Goal: Task Accomplishment & Management: Complete application form

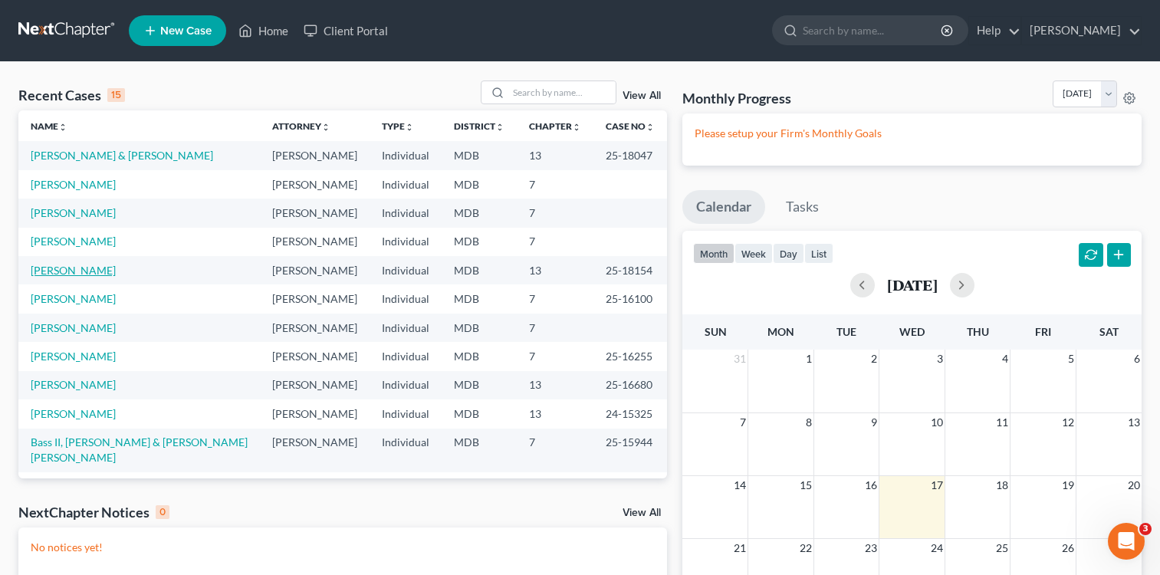
click at [61, 271] on link "[PERSON_NAME]" at bounding box center [73, 270] width 85 height 13
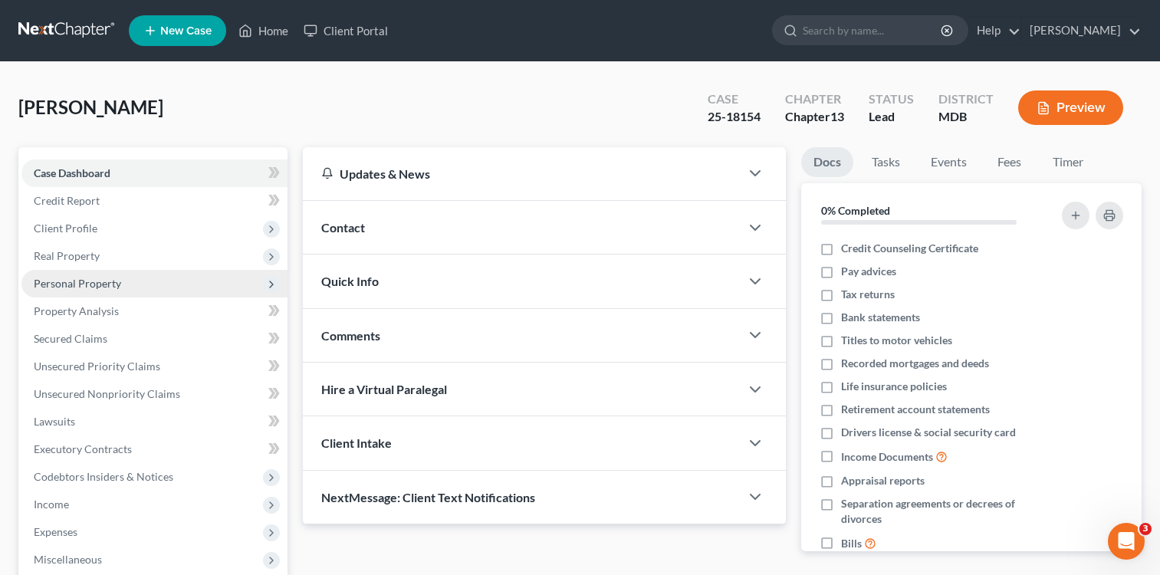
click at [76, 270] on span "Personal Property" at bounding box center [154, 284] width 266 height 28
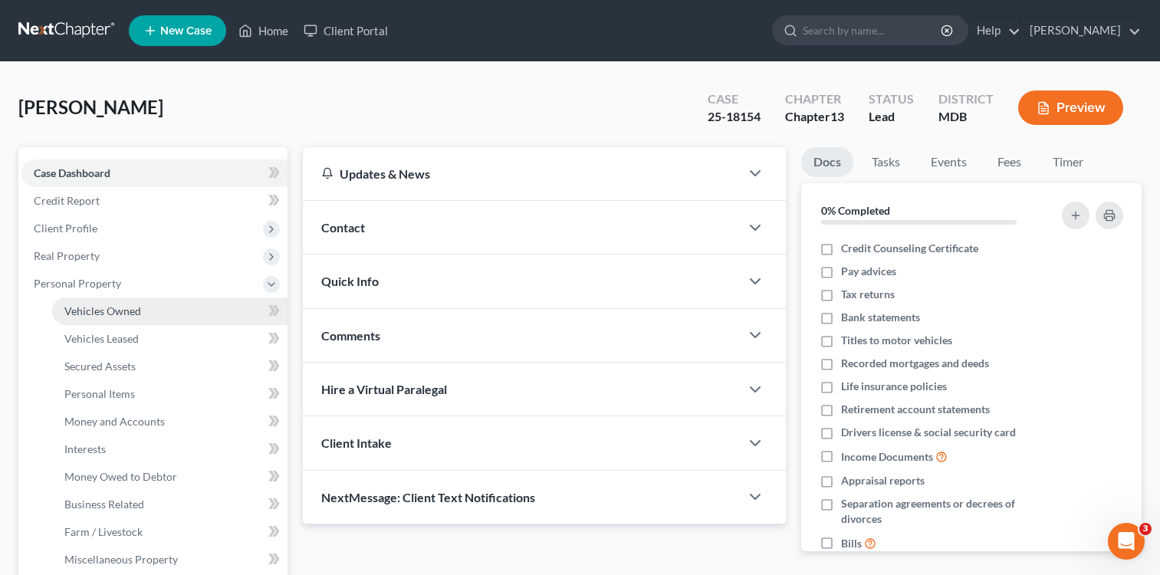
click at [122, 317] on span "Vehicles Owned" at bounding box center [102, 310] width 77 height 13
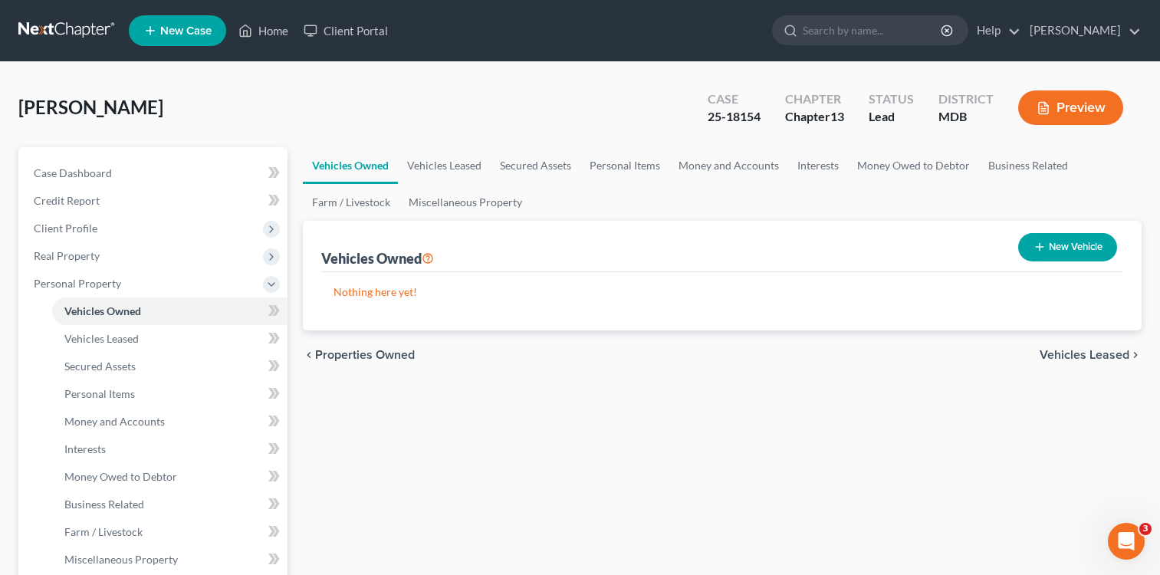
click at [1065, 245] on button "New Vehicle" at bounding box center [1067, 247] width 99 height 28
select select "0"
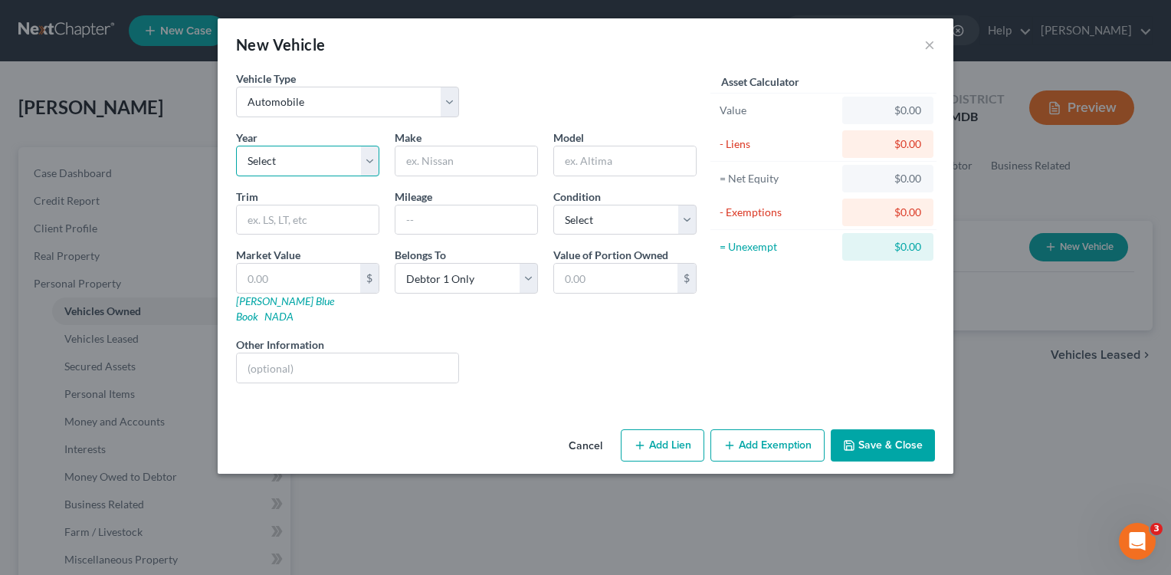
click at [366, 162] on select "Select 2026 2025 2024 2023 2022 2021 2020 2019 2018 2017 2016 2015 2014 2013 20…" at bounding box center [307, 161] width 143 height 31
select select "23"
click at [236, 146] on select "Select 2026 2025 2024 2023 2022 2021 2020 2019 2018 2017 2016 2015 2014 2013 20…" at bounding box center [307, 161] width 143 height 31
click at [469, 162] on input "text" at bounding box center [467, 160] width 142 height 29
type input "Toyota"
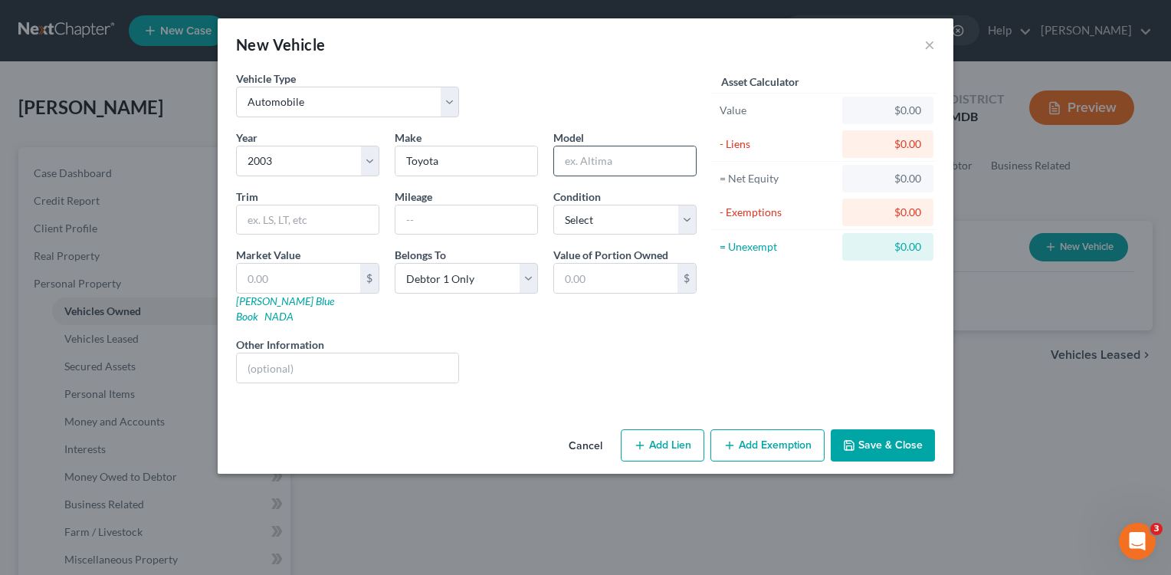
click at [612, 169] on input "text" at bounding box center [625, 160] width 142 height 29
type input "Camry"
click at [481, 229] on input "text" at bounding box center [467, 219] width 142 height 29
type input "217000"
click at [692, 219] on select "Select Excellent Very Good Good Fair Poor" at bounding box center [624, 220] width 143 height 31
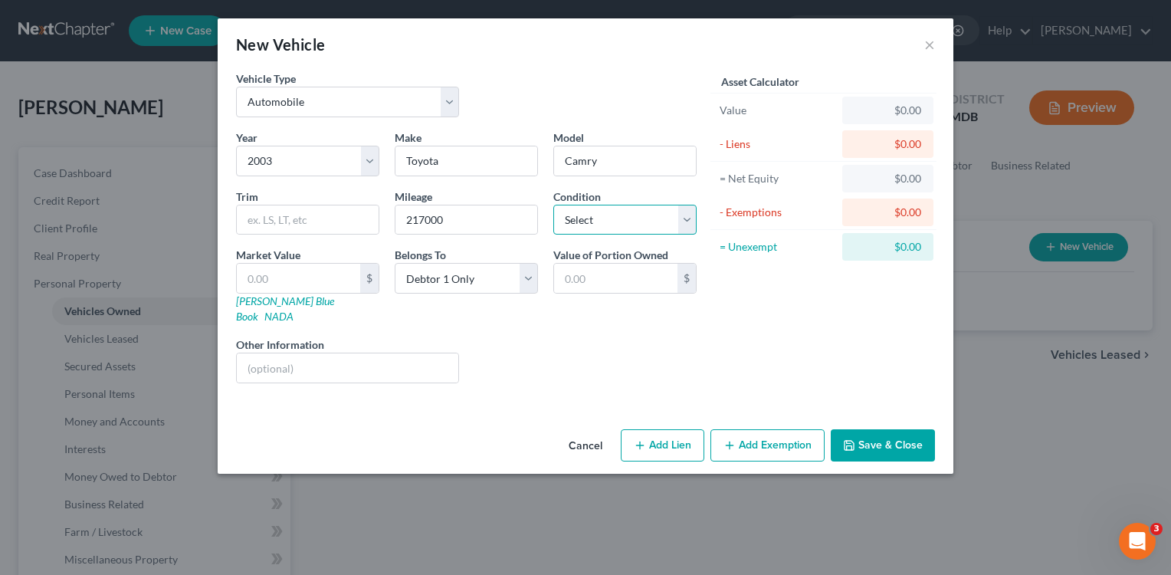
select select "2"
click at [553, 205] on select "Select Excellent Very Good Good Fair Poor" at bounding box center [624, 220] width 143 height 31
click at [880, 430] on button "Save & Close" at bounding box center [883, 445] width 104 height 32
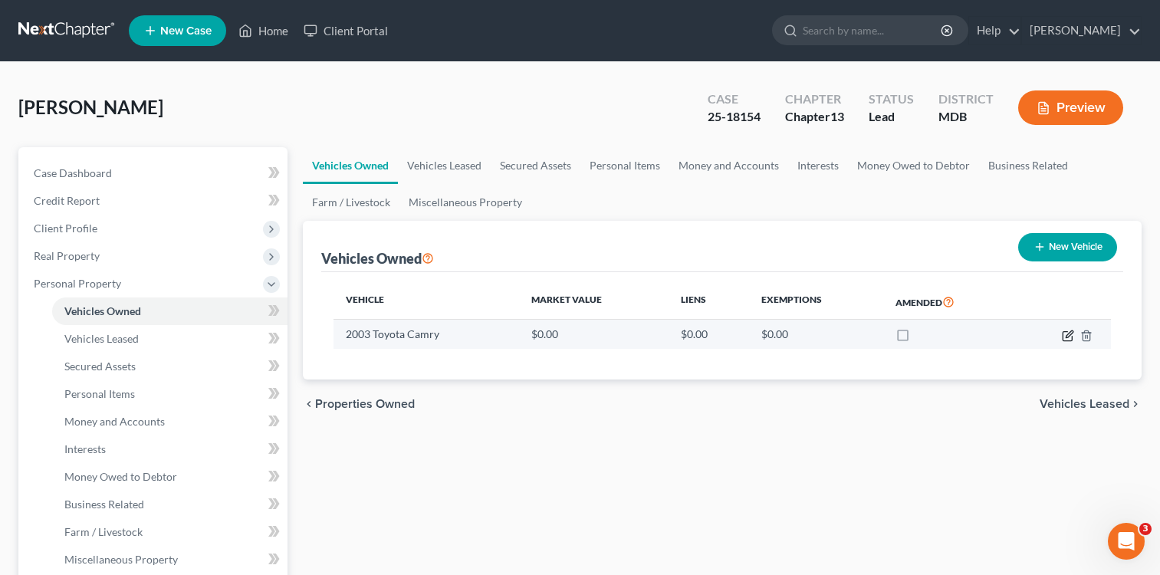
click at [1065, 336] on icon "button" at bounding box center [1068, 336] width 12 height 12
select select "0"
select select "23"
select select "2"
select select "0"
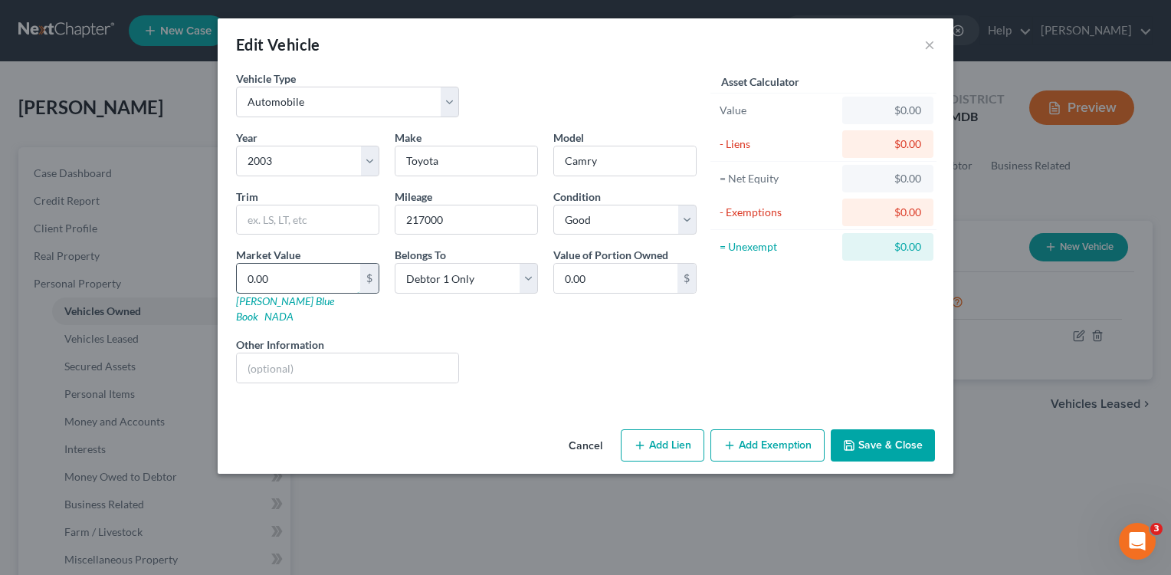
click at [245, 278] on input "0.00" at bounding box center [298, 278] width 123 height 29
type input "3"
type input "3.00"
type input "30"
type input "30.00"
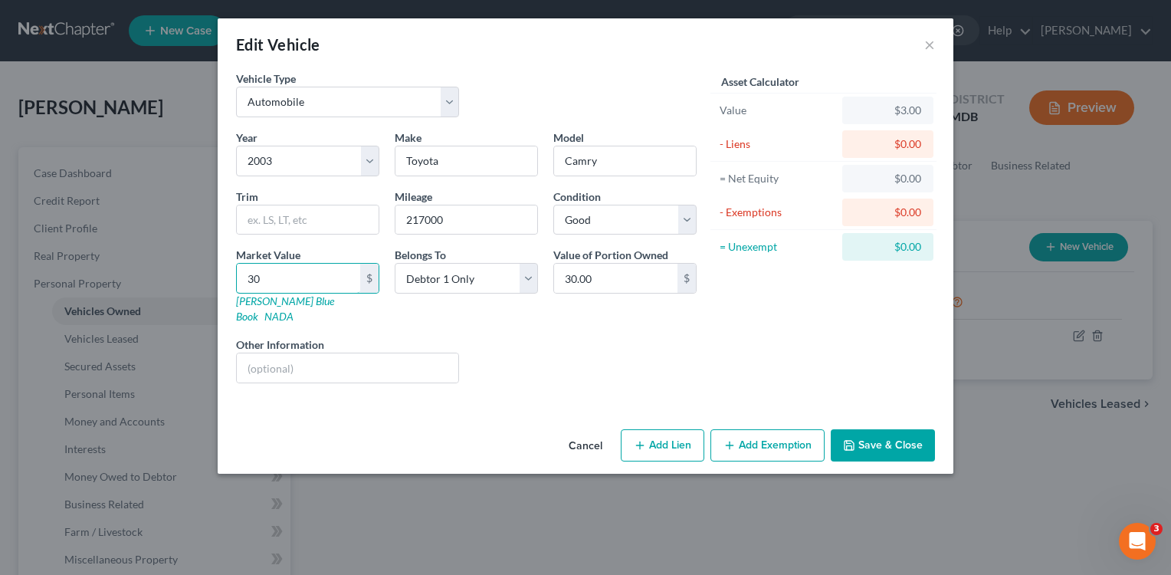
type input "301"
type input "301.00"
type input "3012"
type input "3,012.00"
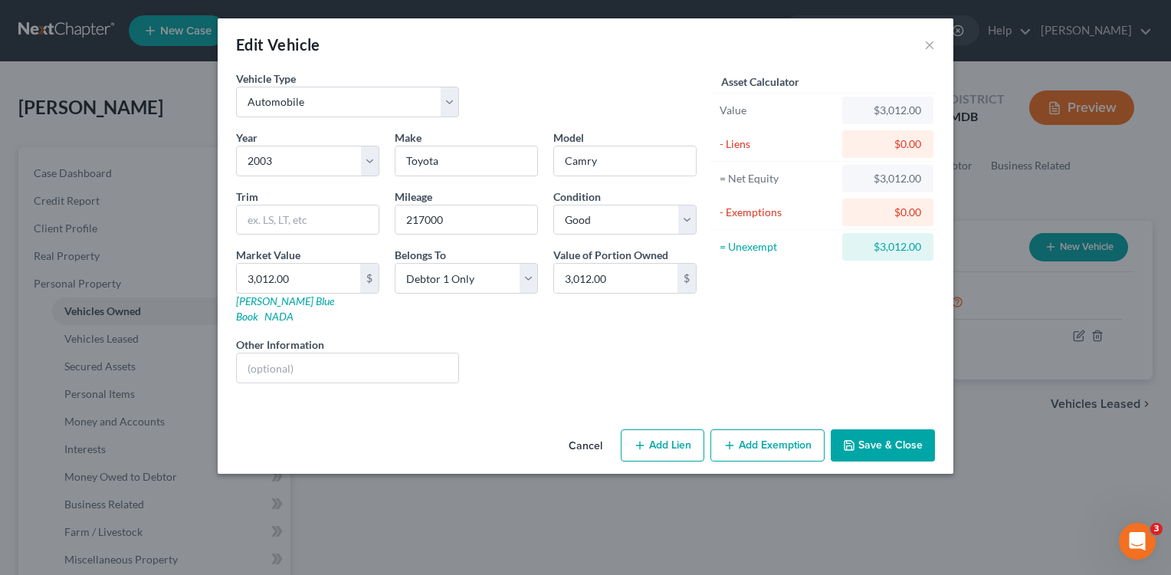
click at [321, 423] on div "Cancel Add Lien Add Lease Add Exemption Save & Close" at bounding box center [586, 448] width 736 height 51
click at [770, 432] on button "Add Exemption" at bounding box center [768, 445] width 114 height 32
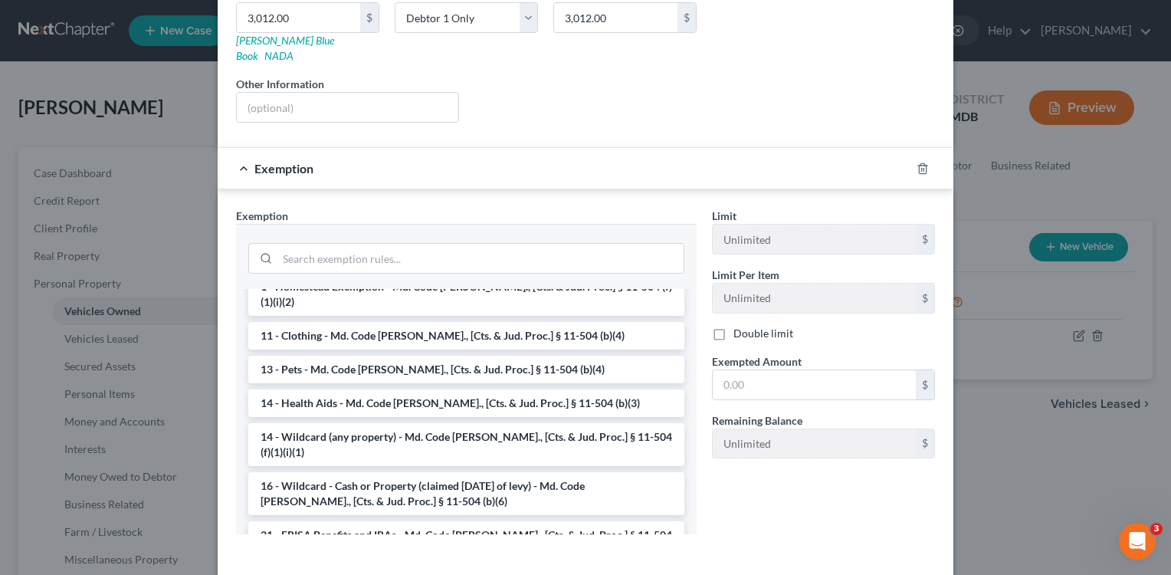
scroll to position [172, 0]
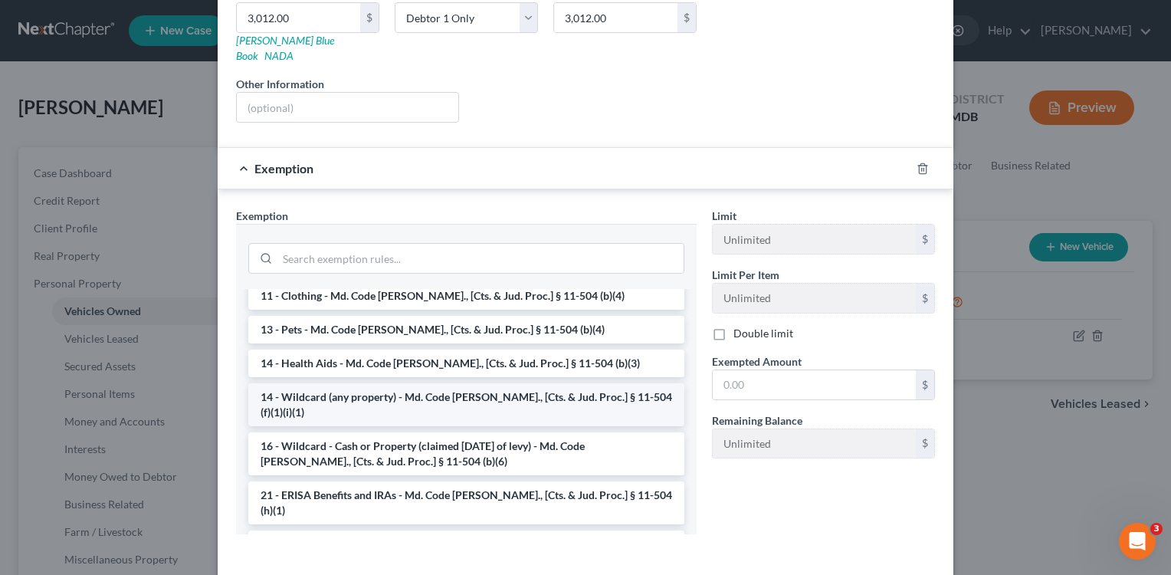
click at [531, 383] on li "14 - Wildcard (any property) - Md. Code [PERSON_NAME]., [Cts. & Jud. Proc.] § 1…" at bounding box center [466, 404] width 436 height 43
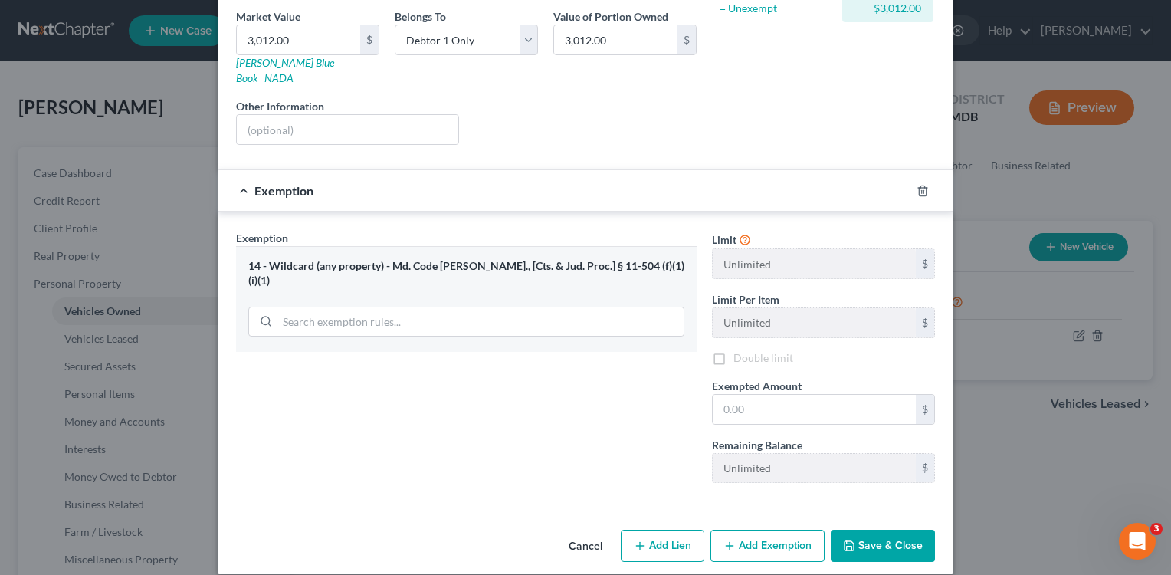
scroll to position [241, 0]
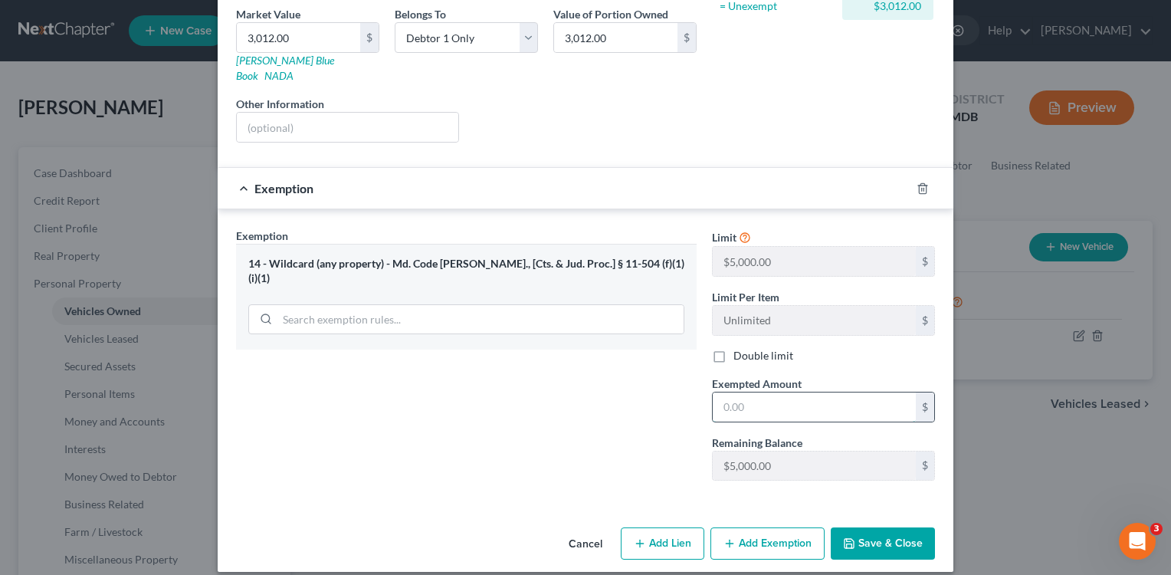
click at [743, 392] on input "text" at bounding box center [814, 406] width 203 height 29
type input "3,012.00"
click at [887, 528] on button "Save & Close" at bounding box center [883, 543] width 104 height 32
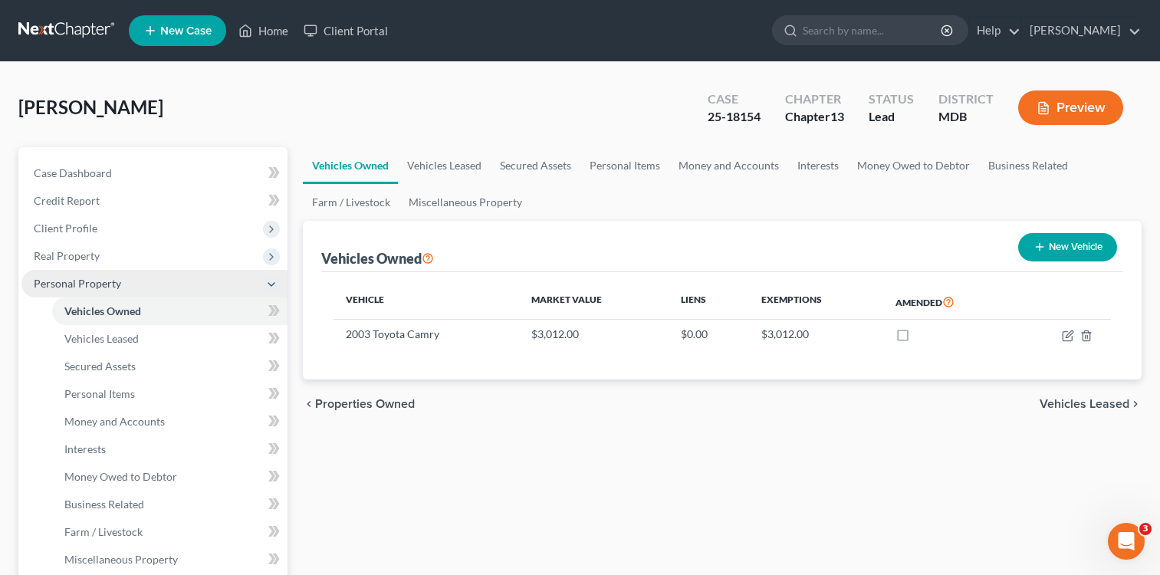
click at [83, 281] on span "Personal Property" at bounding box center [77, 283] width 87 height 13
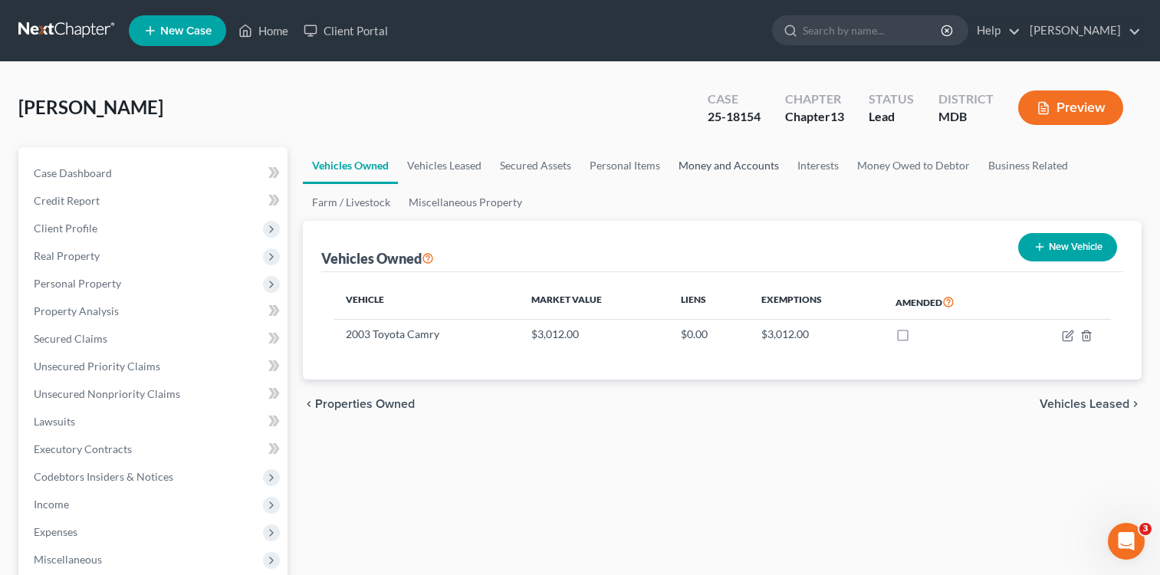
click at [714, 166] on link "Money and Accounts" at bounding box center [728, 165] width 119 height 37
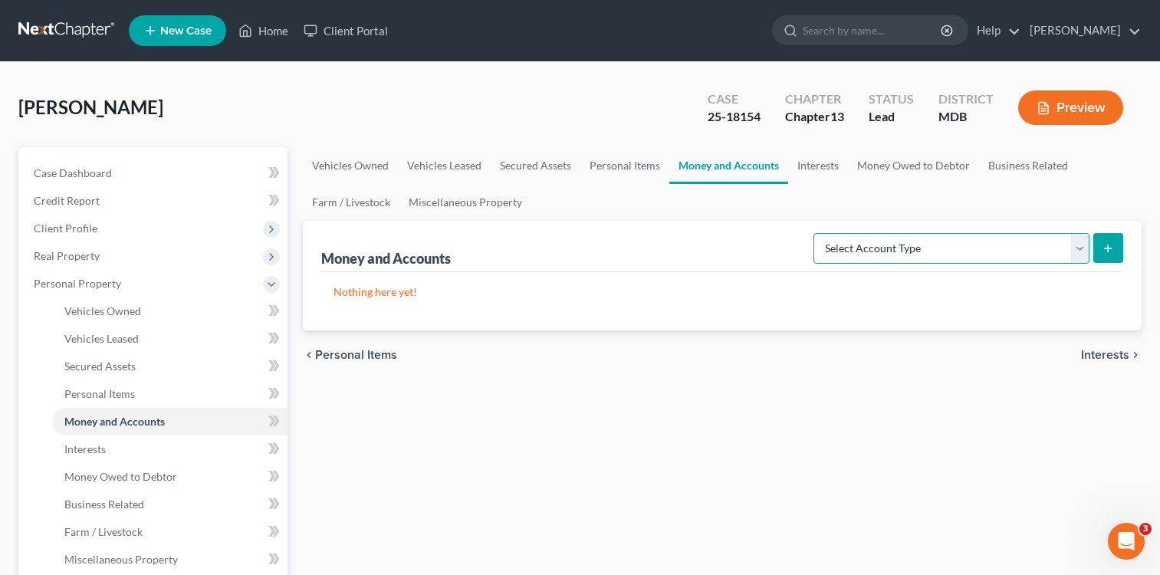
click at [1080, 254] on select "Select Account Type Brokerage Cash on Hand Certificates of Deposit Checking Acc…" at bounding box center [951, 248] width 276 height 31
select select "cash_on_hand"
click at [816, 233] on select "Select Account Type Brokerage Cash on Hand Certificates of Deposit Checking Acc…" at bounding box center [951, 248] width 276 height 31
click at [1107, 252] on icon "submit" at bounding box center [1108, 248] width 12 height 12
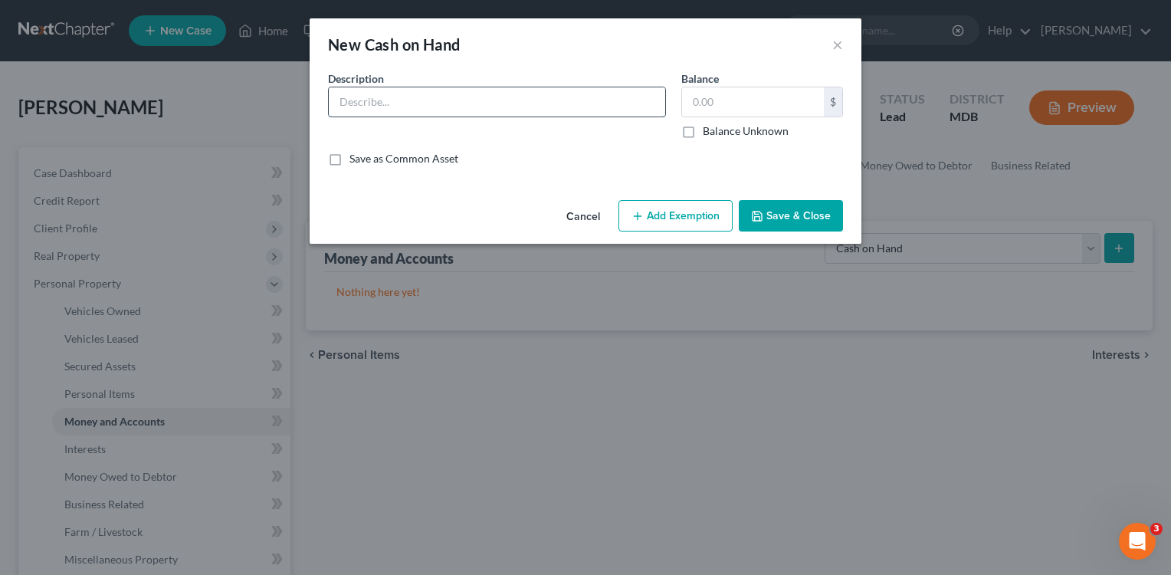
click at [450, 99] on input "text" at bounding box center [497, 101] width 337 height 29
type input "Cash."
drag, startPoint x: 737, startPoint y: 99, endPoint x: 731, endPoint y: 81, distance: 18.7
click at [733, 94] on input "text" at bounding box center [753, 101] width 142 height 29
type input "20.00"
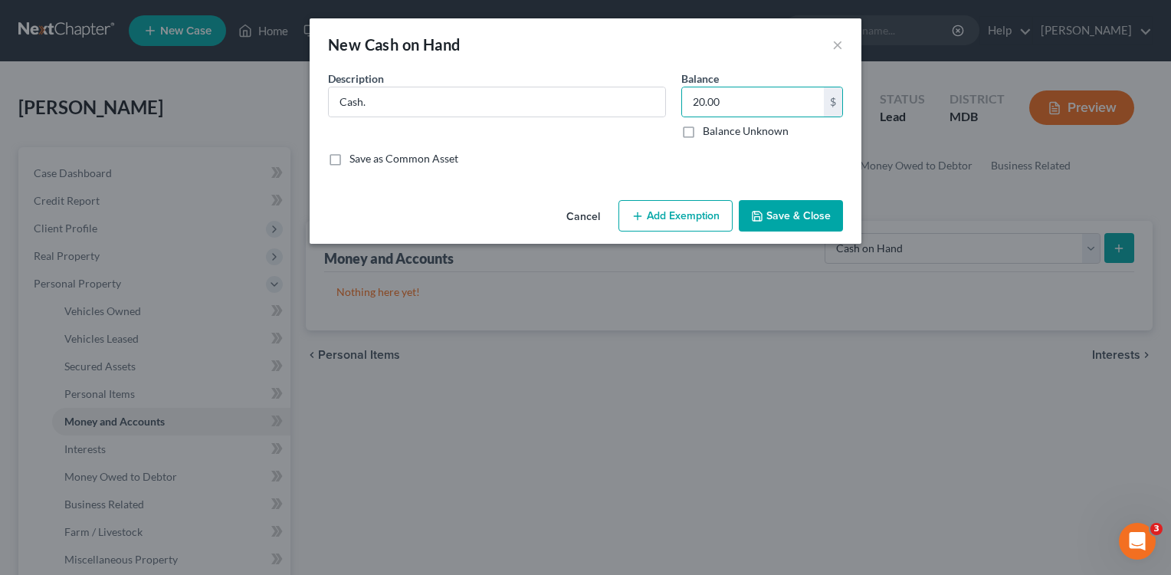
click at [691, 202] on button "Add Exemption" at bounding box center [676, 216] width 114 height 32
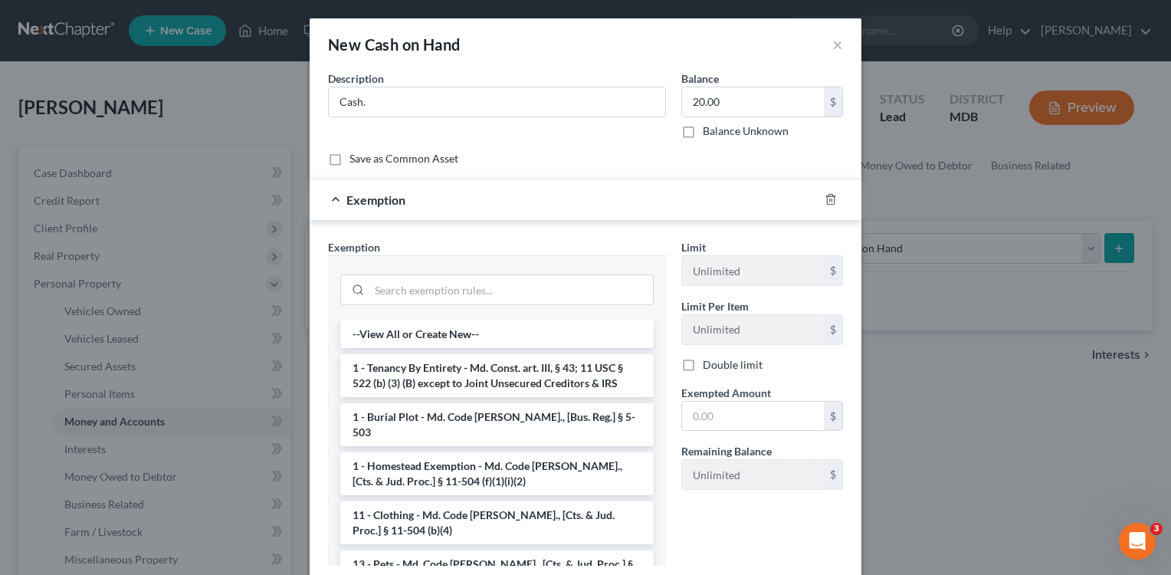
scroll to position [237, 0]
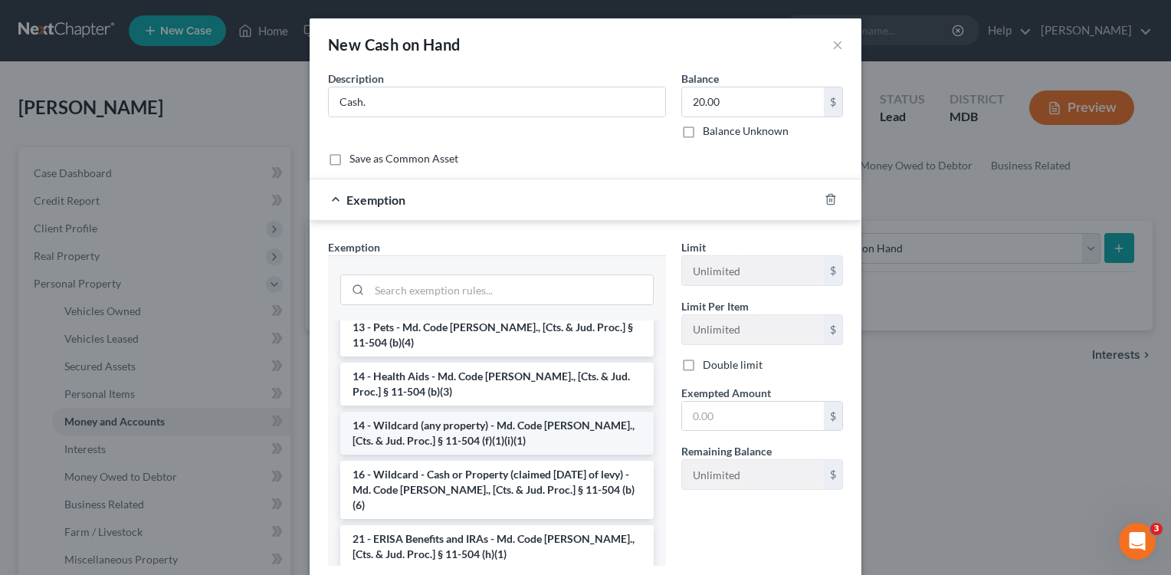
click at [496, 422] on li "14 - Wildcard (any property) - Md. Code [PERSON_NAME]., [Cts. & Jud. Proc.] § 1…" at bounding box center [497, 433] width 314 height 43
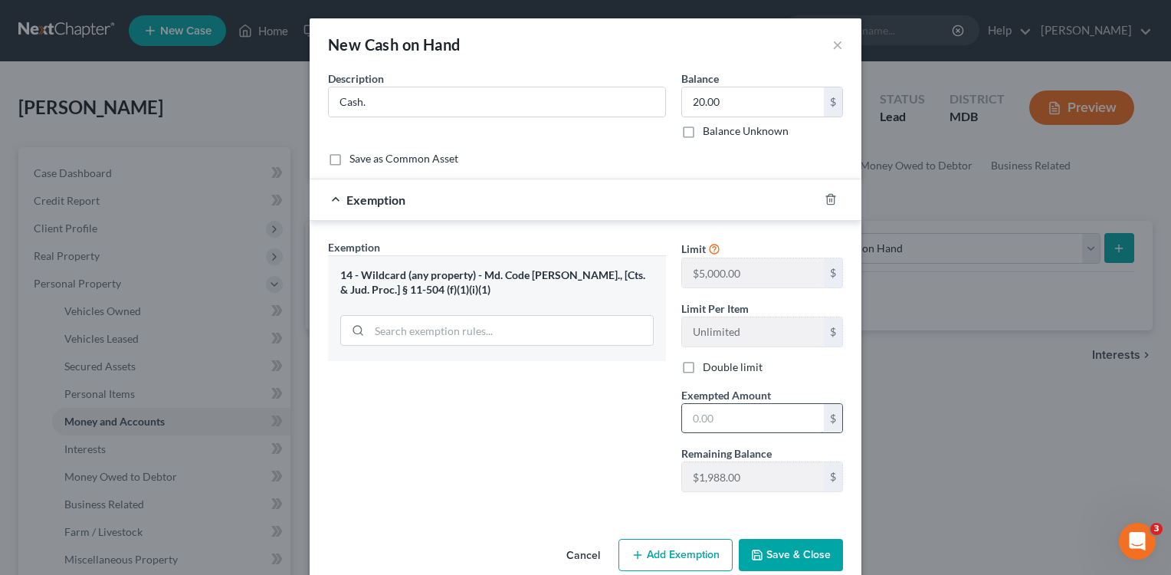
click at [721, 419] on input "text" at bounding box center [753, 418] width 142 height 29
type input "20.00"
click at [790, 552] on button "Save & Close" at bounding box center [791, 555] width 104 height 32
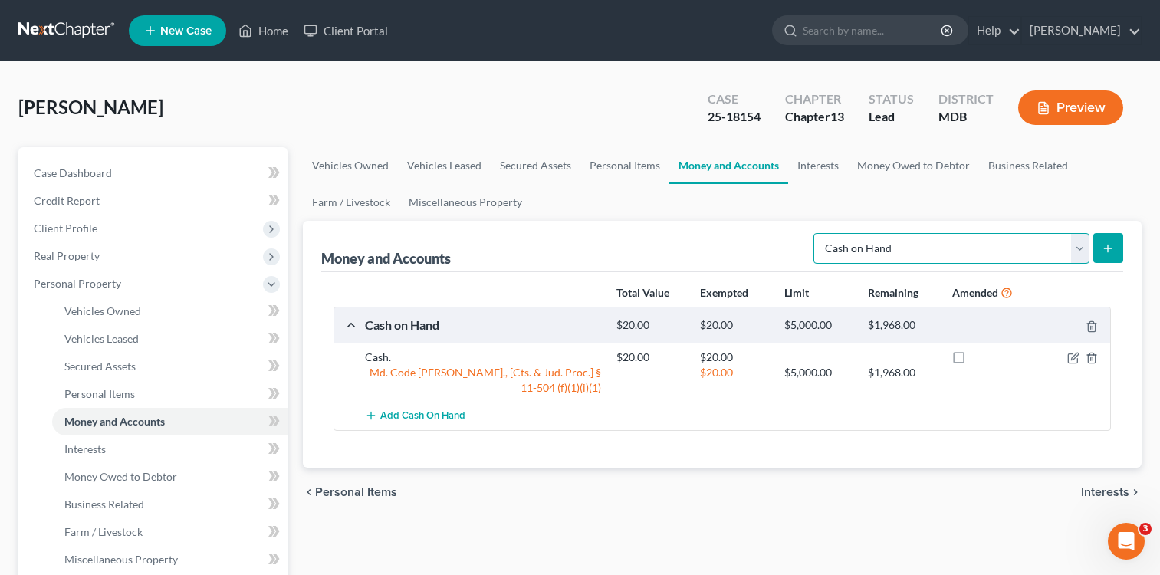
click at [1079, 245] on select "Select Account Type Brokerage Cash on Hand Certificates of Deposit Checking Acc…" at bounding box center [951, 248] width 276 height 31
select select "checking"
click at [816, 233] on select "Select Account Type Brokerage Cash on Hand Certificates of Deposit Checking Acc…" at bounding box center [951, 248] width 276 height 31
click at [1105, 248] on line "submit" at bounding box center [1108, 248] width 7 height 0
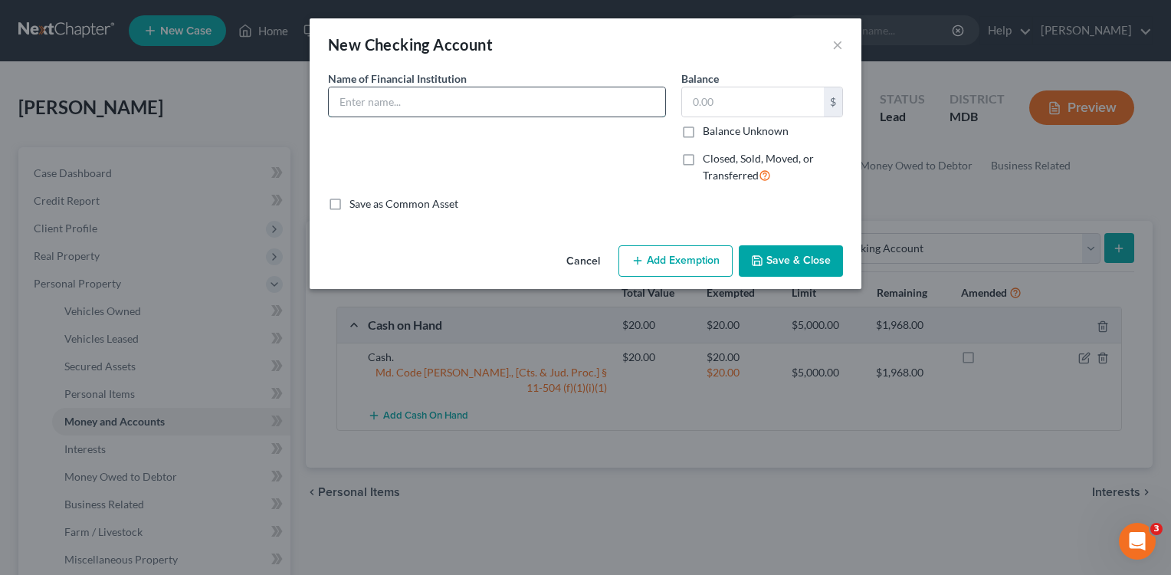
click at [438, 98] on input "text" at bounding box center [497, 101] width 337 height 29
type input "SECU [US_STATE]"
click at [714, 106] on input "text" at bounding box center [753, 101] width 142 height 29
type input "79.00"
click at [715, 271] on button "Add Exemption" at bounding box center [676, 261] width 114 height 32
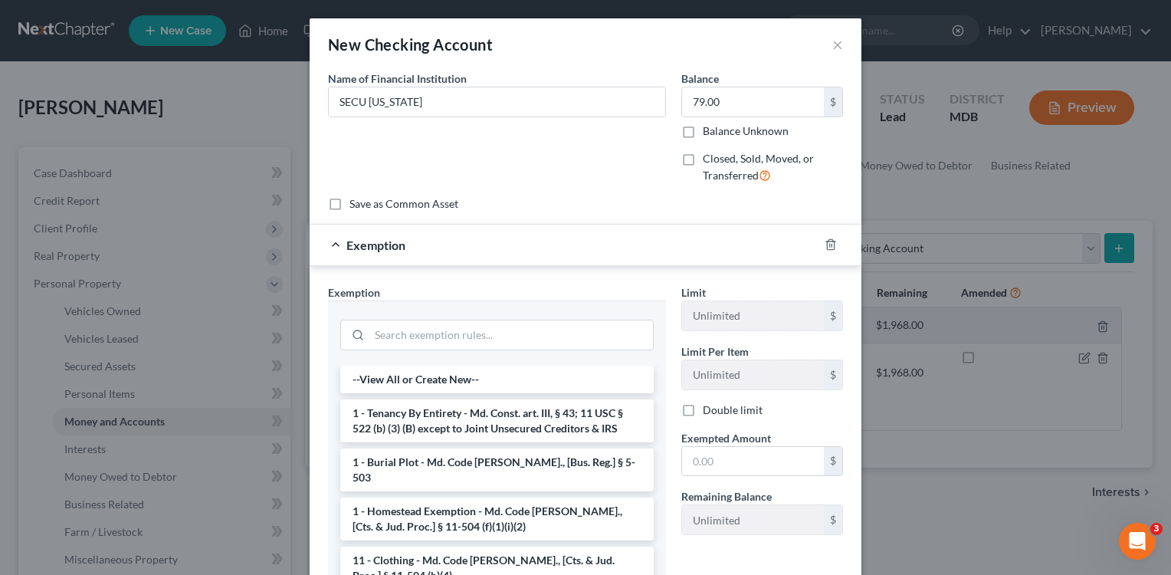
scroll to position [174, 0]
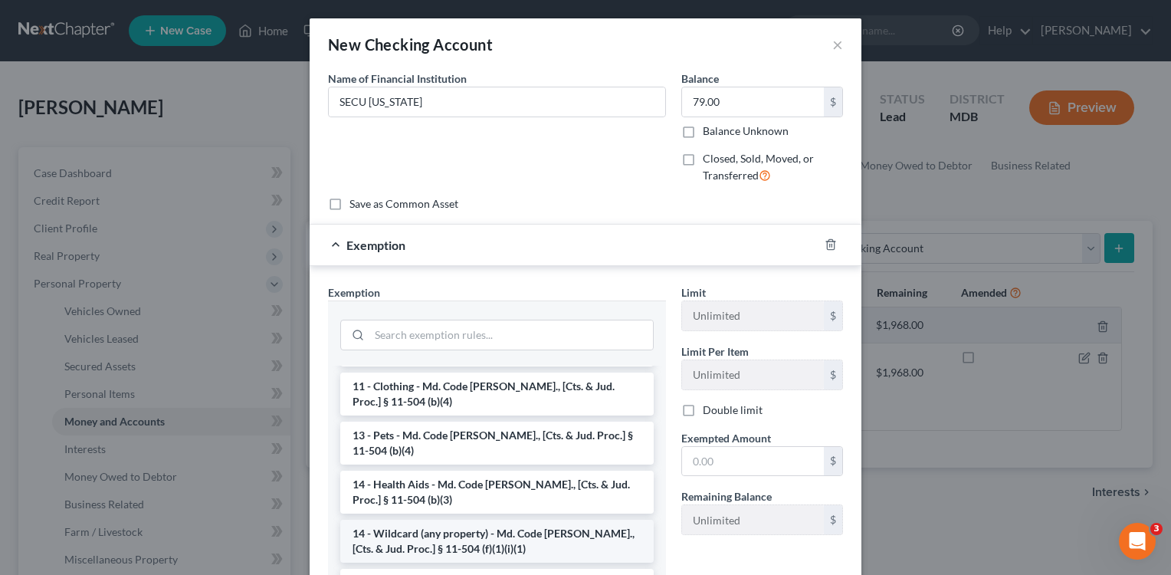
click at [484, 522] on li "14 - Wildcard (any property) - Md. Code [PERSON_NAME]., [Cts. & Jud. Proc.] § 1…" at bounding box center [497, 541] width 314 height 43
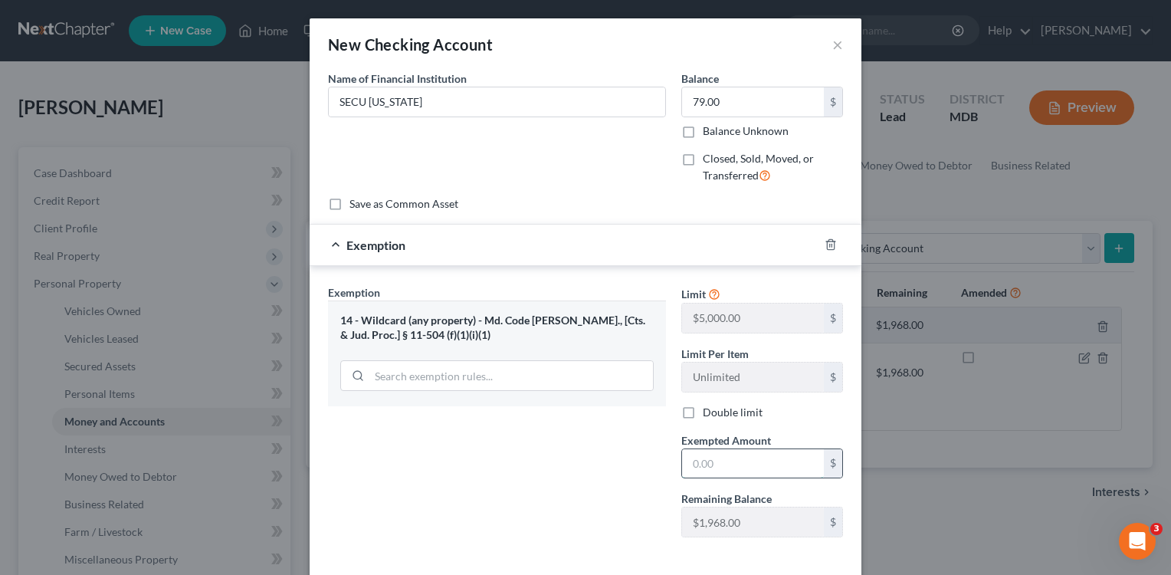
drag, startPoint x: 683, startPoint y: 462, endPoint x: 691, endPoint y: 458, distance: 8.9
click at [688, 459] on input "text" at bounding box center [753, 463] width 142 height 29
type input "79.00"
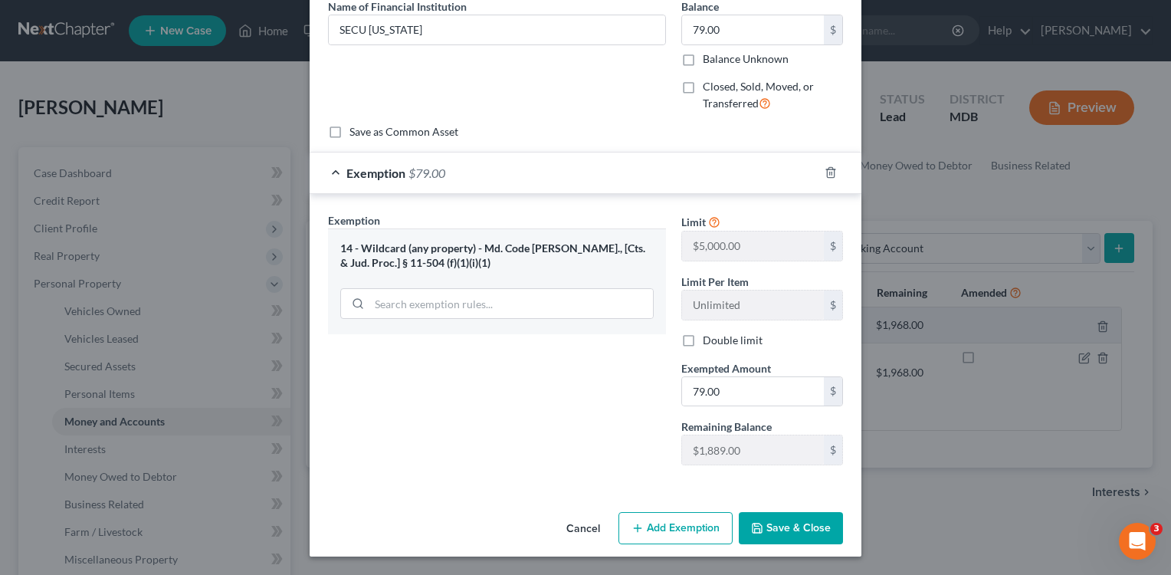
click at [790, 524] on button "Save & Close" at bounding box center [791, 528] width 104 height 32
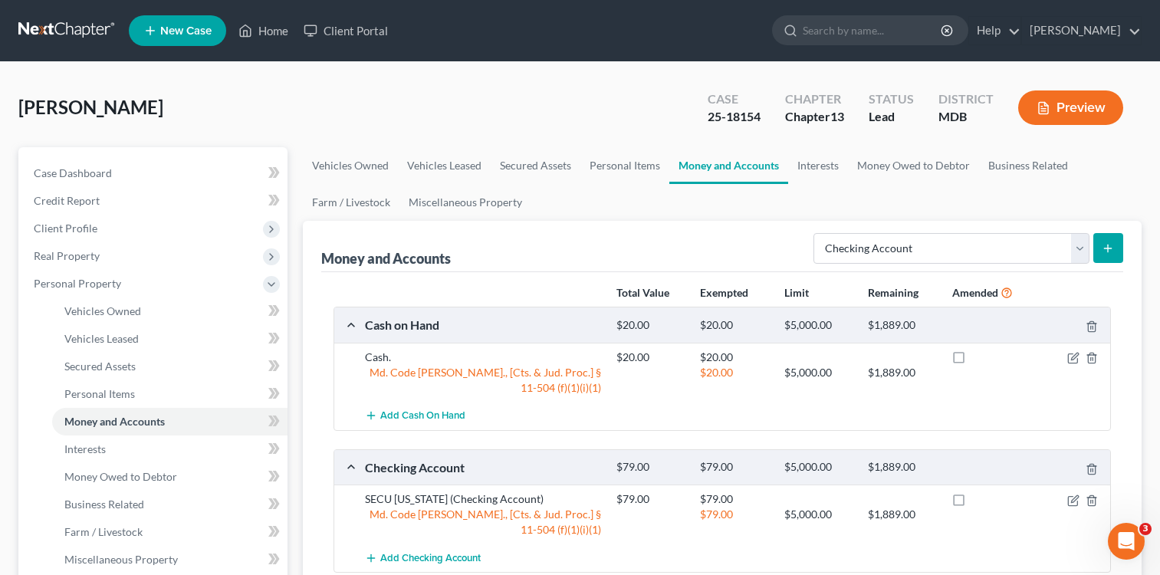
click at [1108, 245] on line "submit" at bounding box center [1108, 248] width 0 height 7
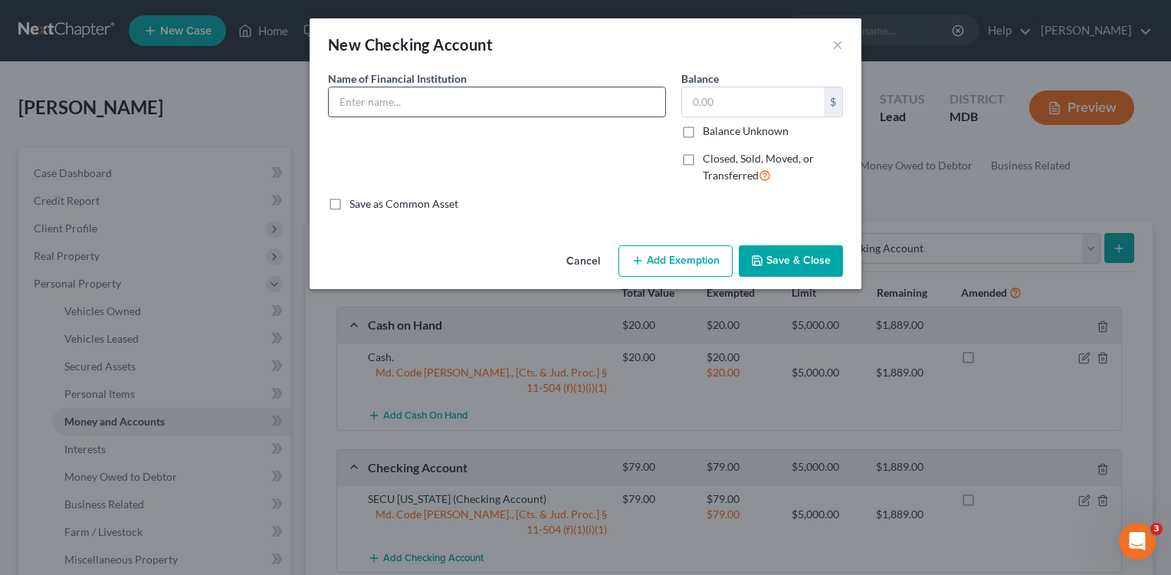
click at [412, 96] on input "text" at bounding box center [497, 101] width 337 height 29
type input "First United Bank & Trust"
click at [740, 115] on input "text" at bounding box center [753, 101] width 142 height 29
type input "2.76"
click at [699, 262] on button "Add Exemption" at bounding box center [676, 261] width 114 height 32
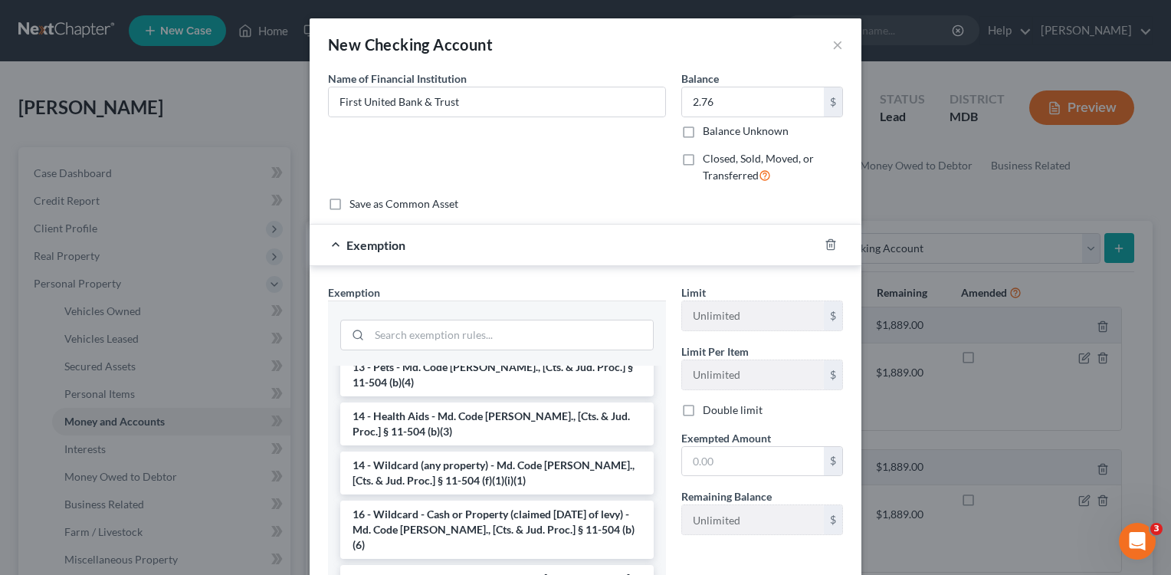
scroll to position [237, 0]
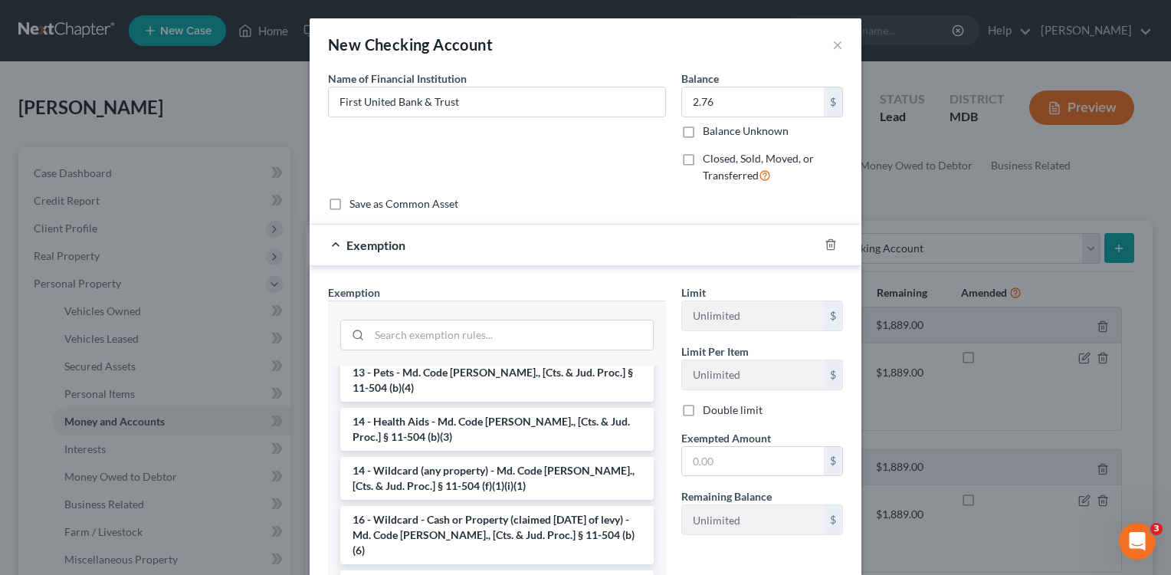
click at [463, 466] on li "14 - Wildcard (any property) - Md. Code [PERSON_NAME]., [Cts. & Jud. Proc.] § 1…" at bounding box center [497, 478] width 314 height 43
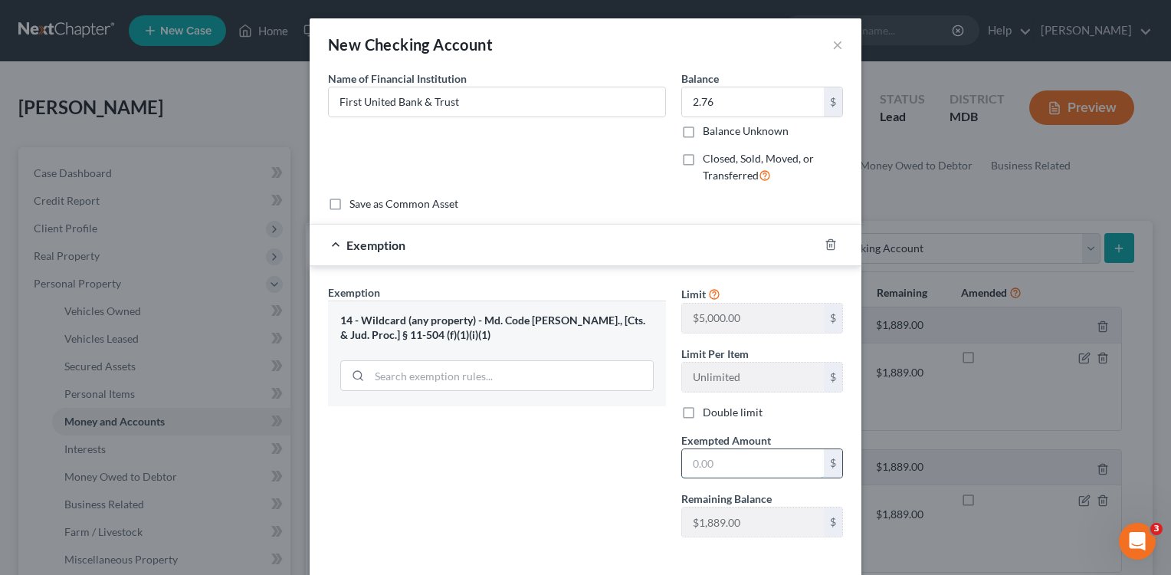
click at [716, 456] on input "text" at bounding box center [753, 463] width 142 height 29
type input "2.76"
click at [406, 491] on div "Exemption Set must be selected for CA. Exemption * 14 - Wildcard (any property)…" at bounding box center [496, 416] width 353 height 265
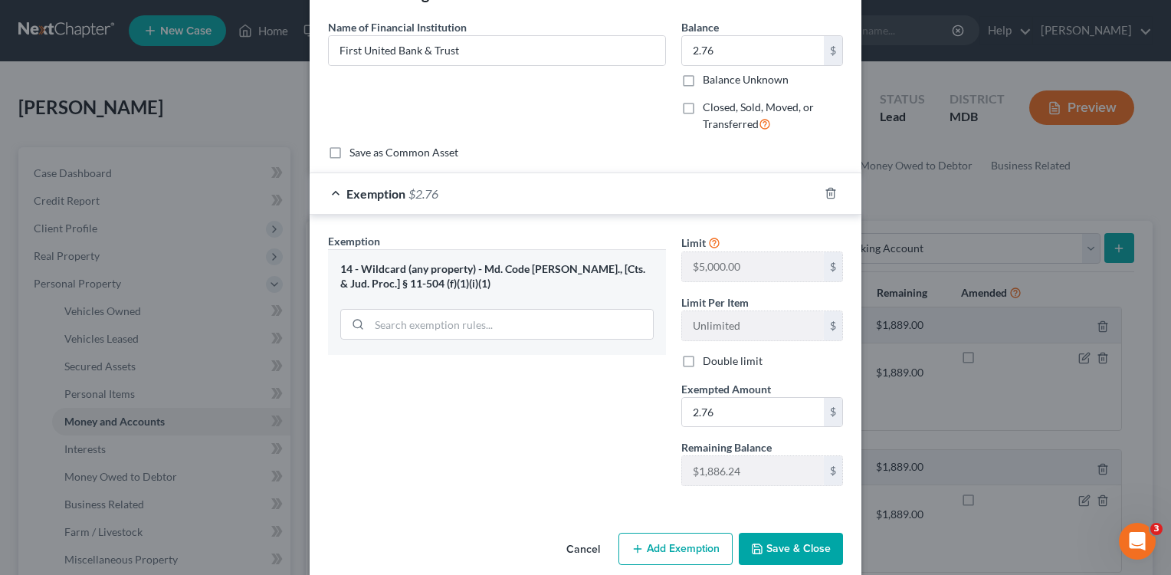
scroll to position [72, 0]
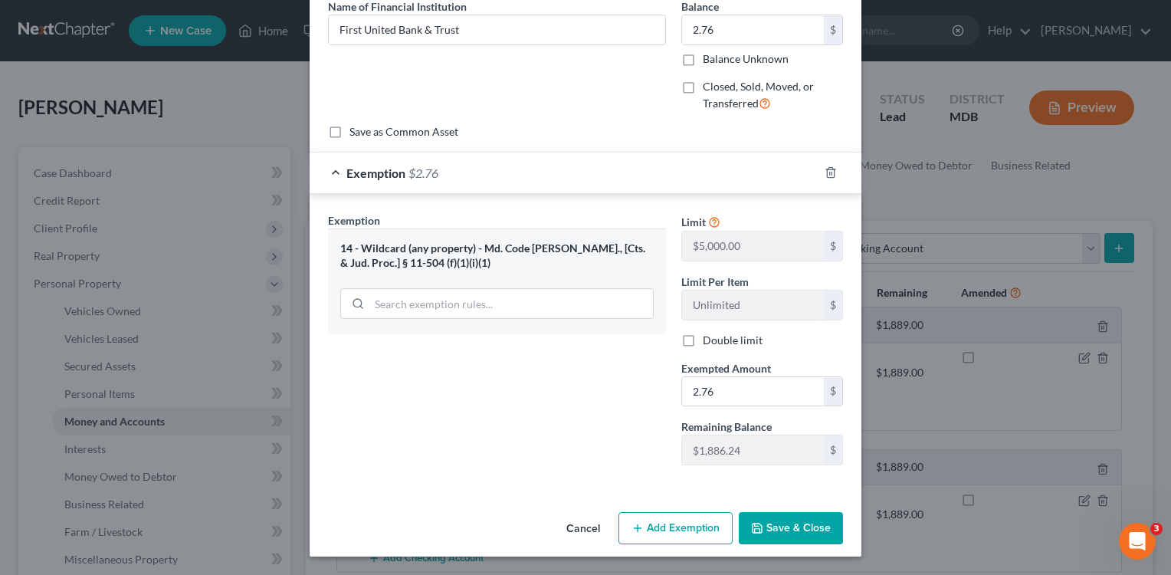
click at [795, 524] on button "Save & Close" at bounding box center [791, 528] width 104 height 32
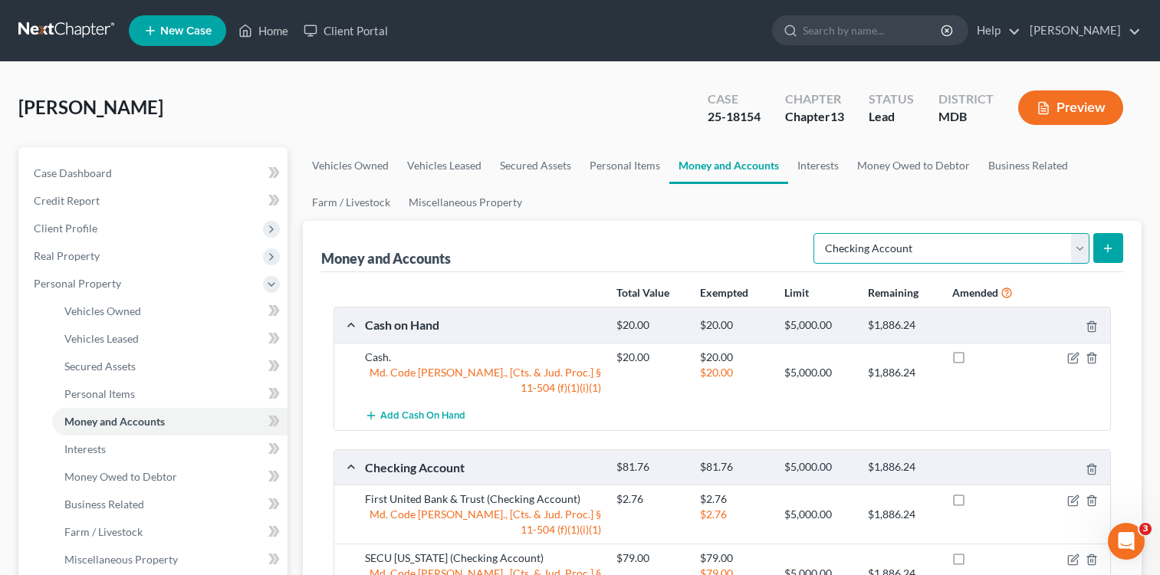
click at [1081, 245] on select "Select Account Type Brokerage Cash on Hand Certificates of Deposit Checking Acc…" at bounding box center [951, 248] width 276 height 31
select select "savings"
click at [816, 233] on select "Select Account Type Brokerage Cash on Hand Certificates of Deposit Checking Acc…" at bounding box center [951, 248] width 276 height 31
click at [1111, 238] on button "submit" at bounding box center [1108, 248] width 30 height 30
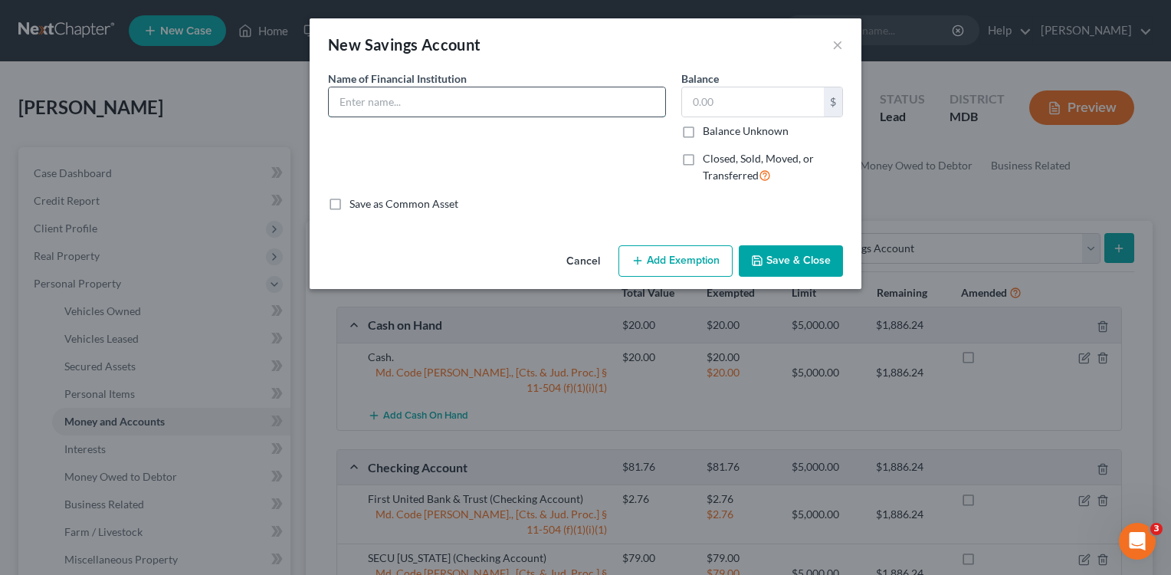
click at [451, 94] on input "text" at bounding box center [497, 101] width 337 height 29
type input "Se"
click at [695, 98] on input "text" at bounding box center [753, 101] width 142 height 29
type input "10.00"
click at [611, 183] on div "Name of Financial Institution * Se" at bounding box center [496, 134] width 353 height 126
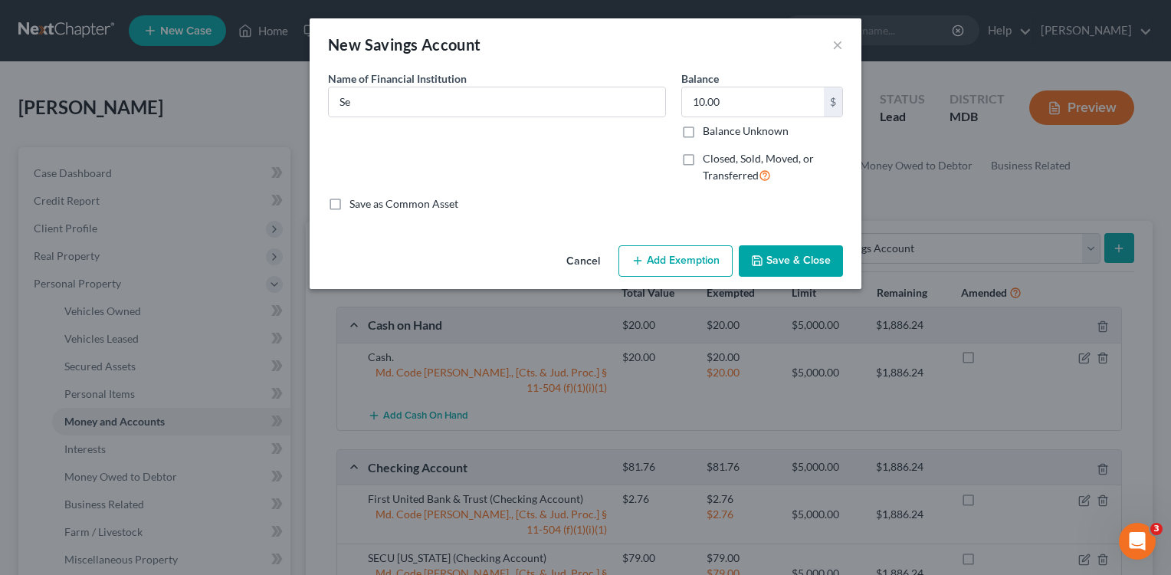
click at [680, 261] on button "Add Exemption" at bounding box center [676, 261] width 114 height 32
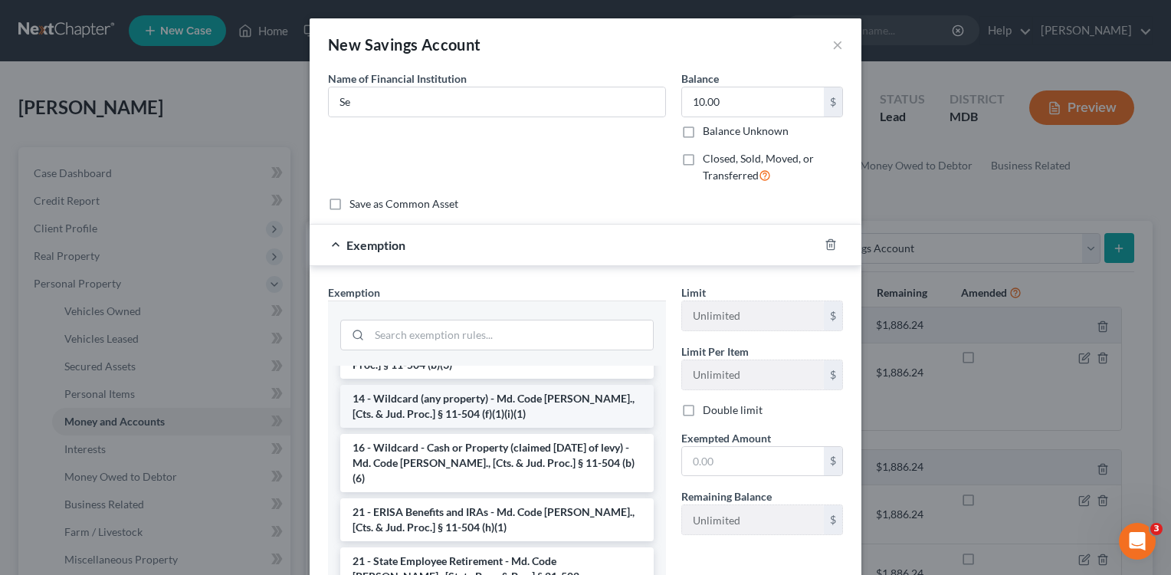
scroll to position [353, 0]
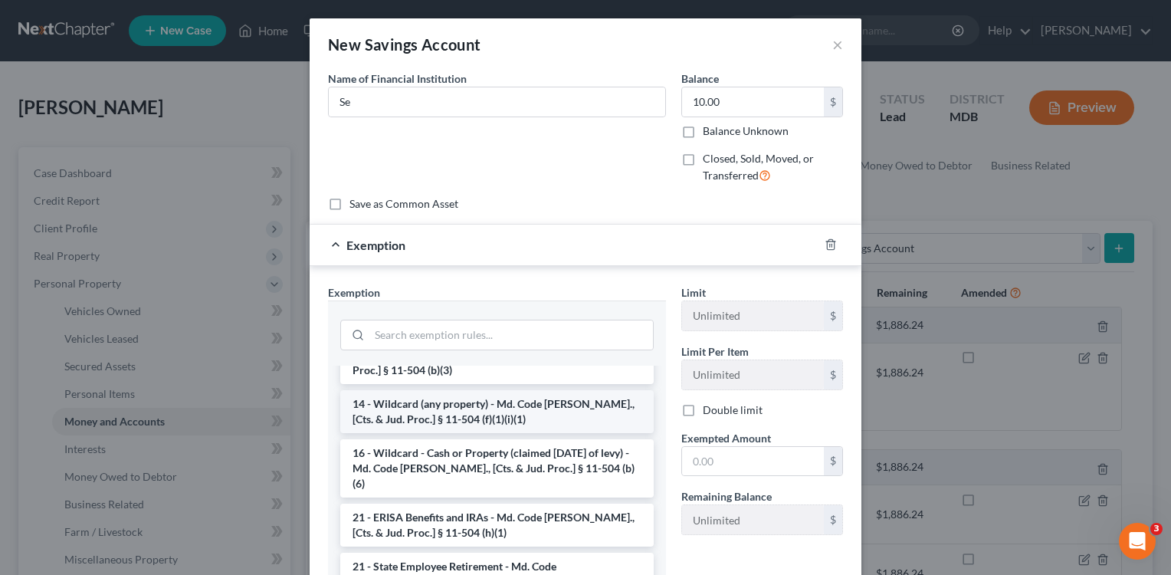
click at [514, 390] on li "14 - Wildcard (any property) - Md. Code [PERSON_NAME]., [Cts. & Jud. Proc.] § 1…" at bounding box center [497, 411] width 314 height 43
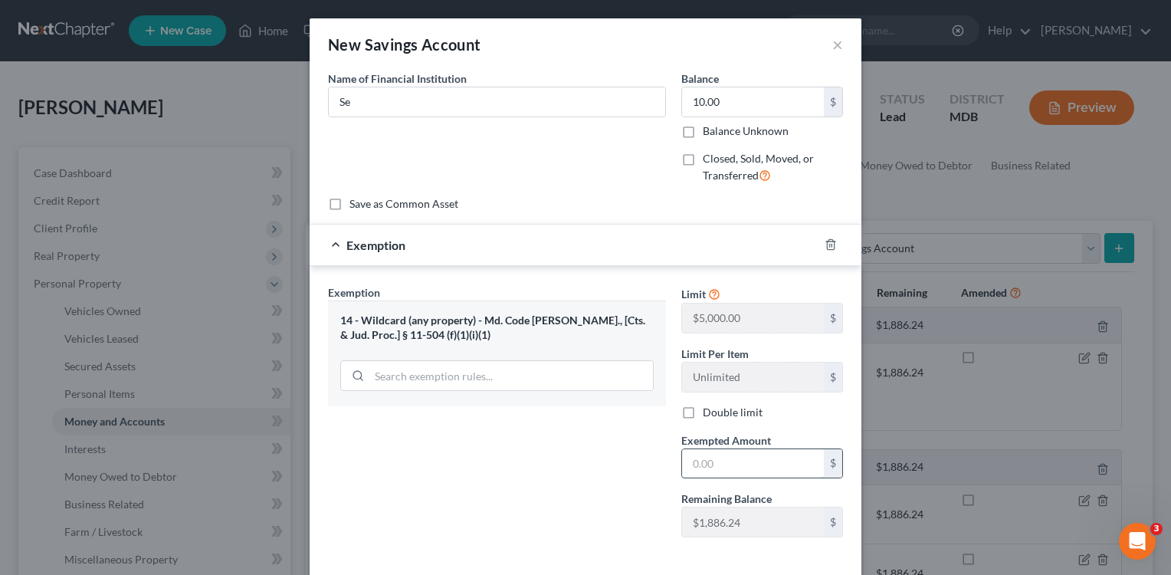
click at [730, 468] on input "text" at bounding box center [753, 463] width 142 height 29
type input "10.00"
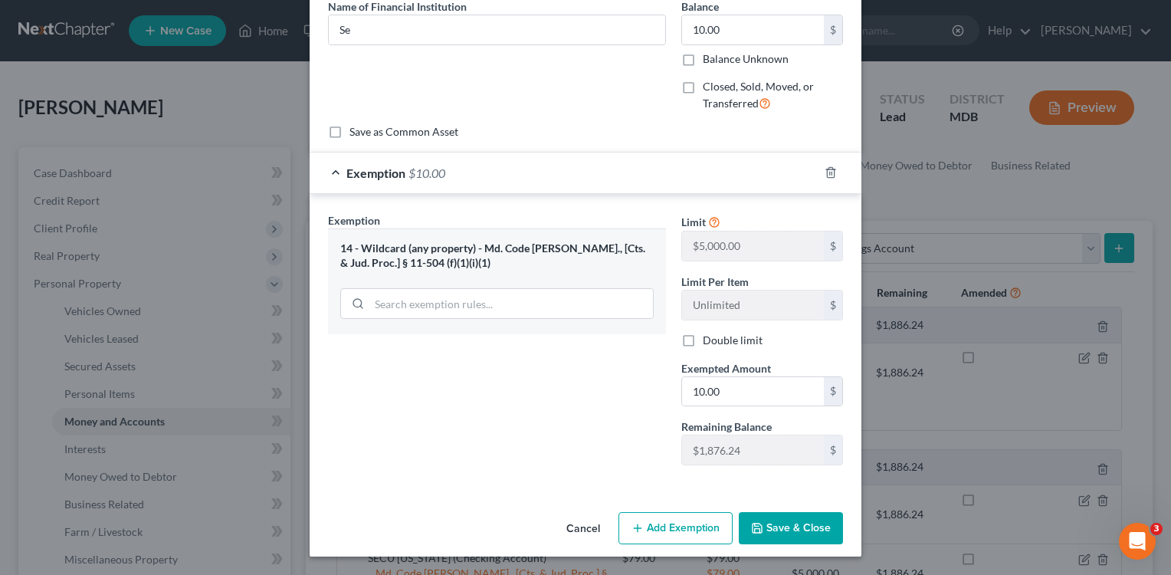
click at [780, 534] on button "Save & Close" at bounding box center [791, 528] width 104 height 32
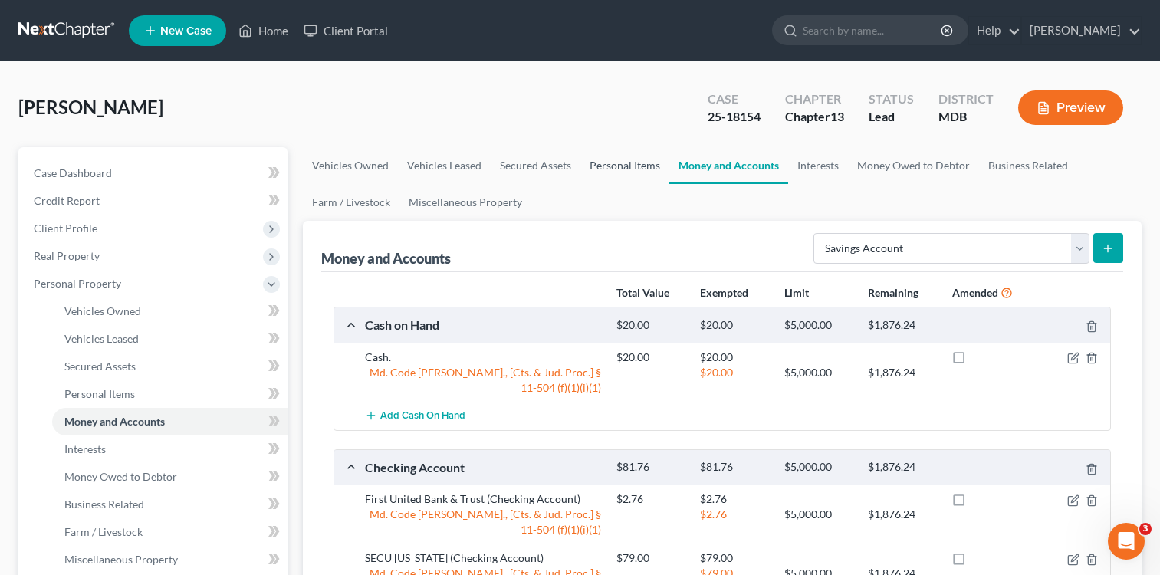
click at [608, 169] on link "Personal Items" at bounding box center [624, 165] width 89 height 37
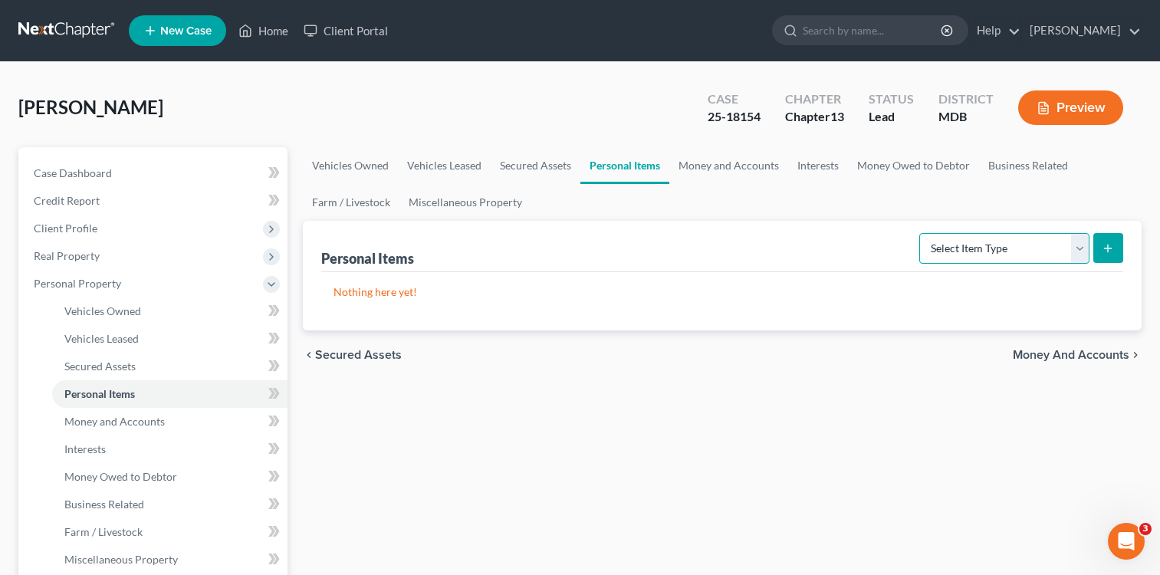
click at [1072, 250] on select "Select Item Type Clothing Collectibles Of Value Electronics Firearms Household …" at bounding box center [1004, 248] width 170 height 31
select select "household_goods"
click at [921, 233] on select "Select Item Type Clothing Collectibles Of Value Electronics Firearms Household …" at bounding box center [1004, 248] width 170 height 31
click at [1107, 245] on icon "submit" at bounding box center [1108, 248] width 12 height 12
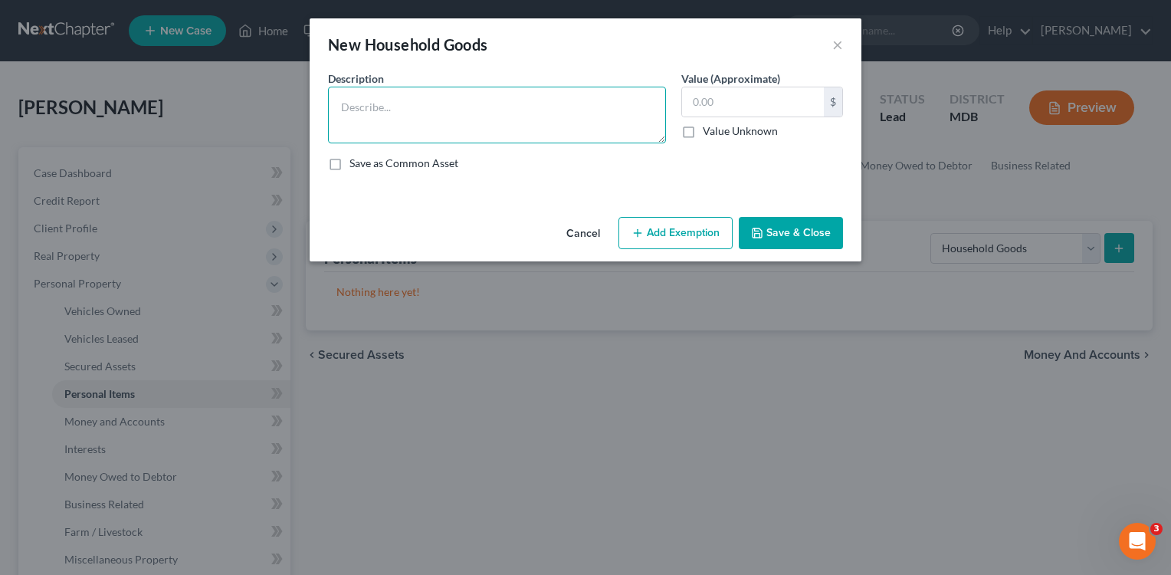
drag, startPoint x: 333, startPoint y: 94, endPoint x: 364, endPoint y: 90, distance: 30.9
click at [349, 94] on textarea at bounding box center [497, 115] width 338 height 57
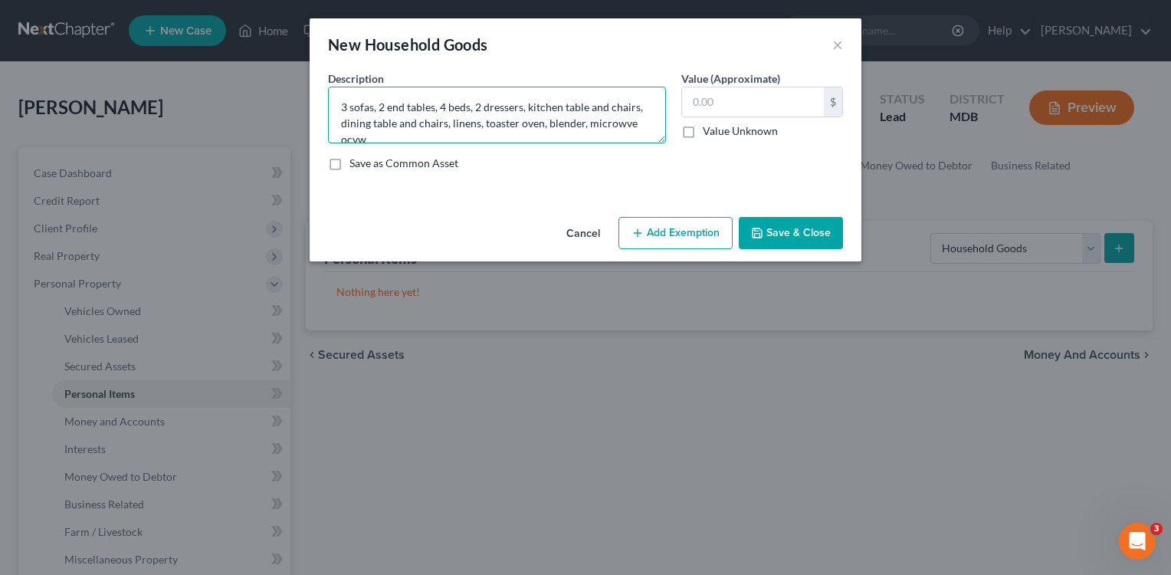
scroll to position [3, 0]
type textarea "3 sofas, 2 end tables, 4 beds, 2 dressers, kitchen table and chairs, dining tab…"
click at [701, 107] on input "text" at bounding box center [753, 101] width 142 height 29
type input "2"
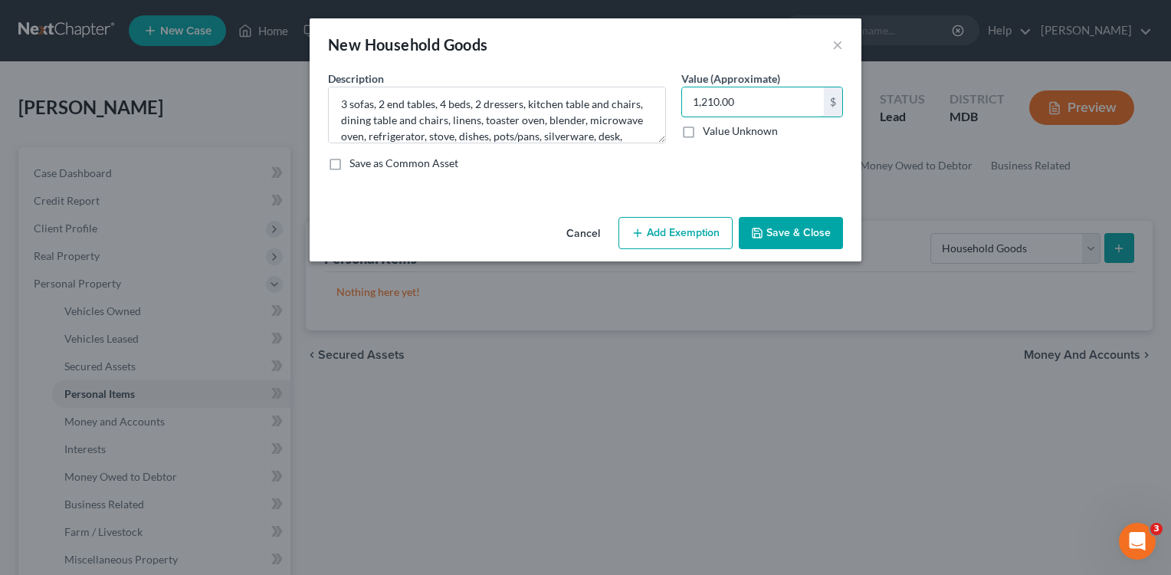
type input "1,210.00"
click at [718, 235] on button "Add Exemption" at bounding box center [676, 233] width 114 height 32
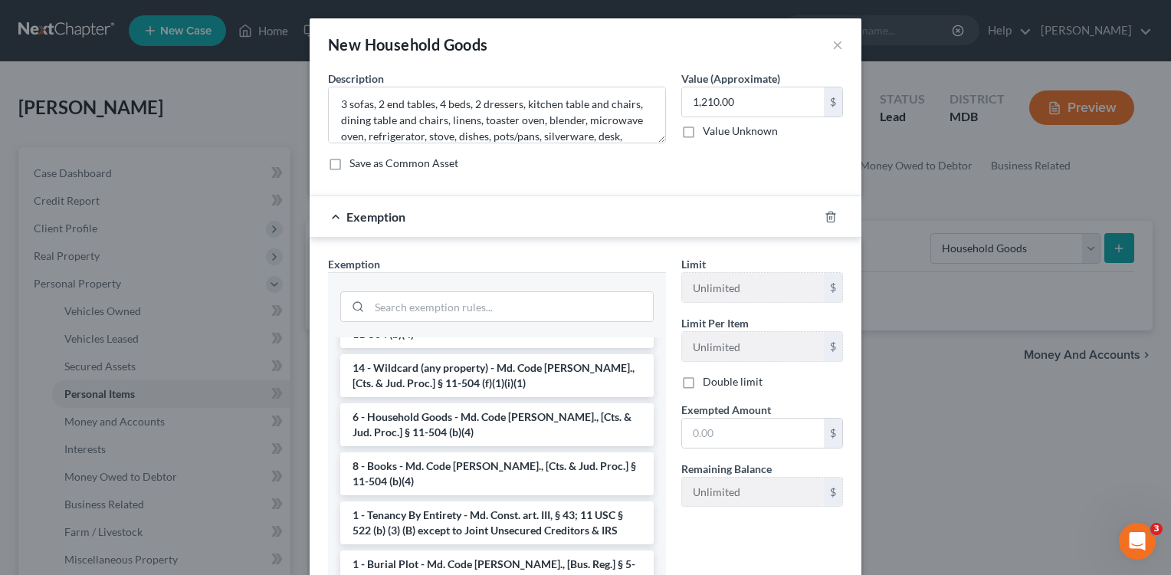
scroll to position [98, 0]
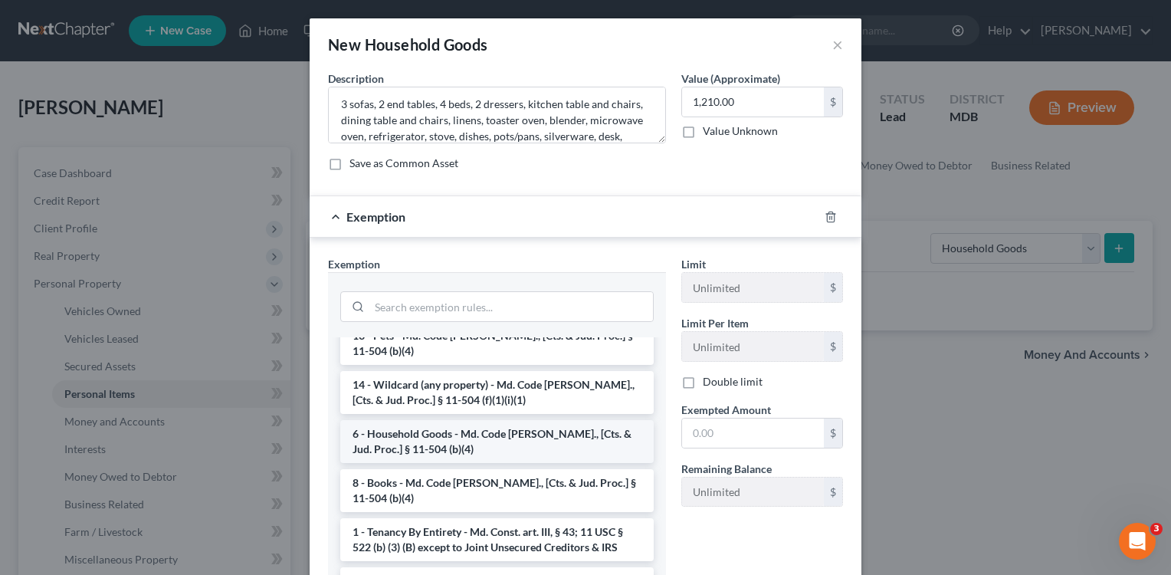
click at [464, 431] on li "6 - Household Goods - Md. Code [PERSON_NAME]., [Cts. & Jud. Proc.] § 11-504 (b)…" at bounding box center [497, 441] width 314 height 43
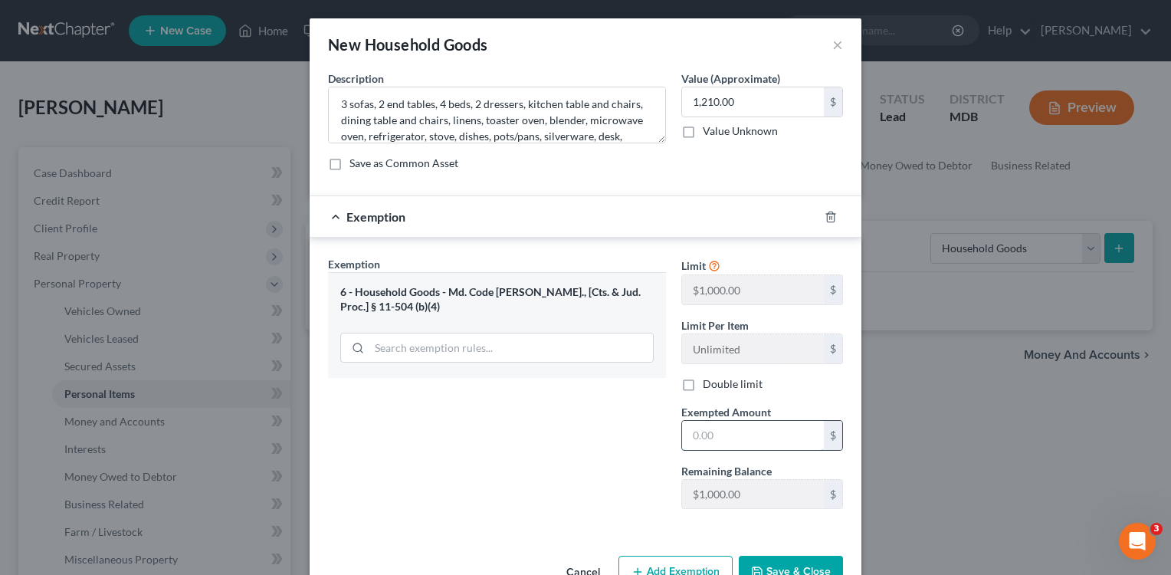
click at [690, 436] on input "text" at bounding box center [753, 435] width 142 height 29
type input "2"
type input "1,000.00"
click at [783, 570] on button "Save & Close" at bounding box center [791, 572] width 104 height 32
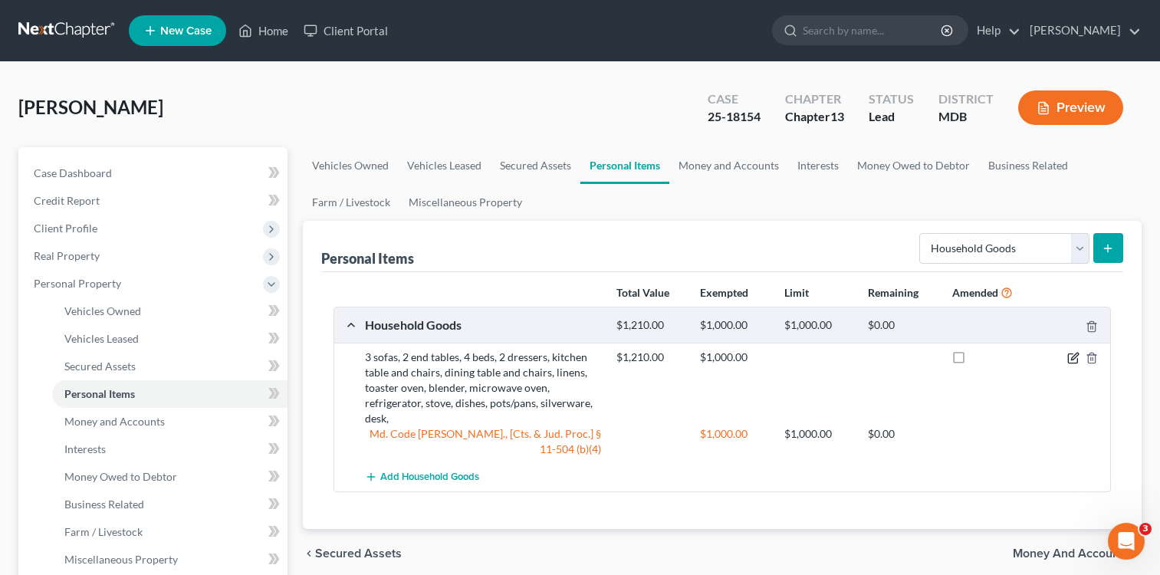
click at [1075, 359] on icon "button" at bounding box center [1073, 358] width 12 height 12
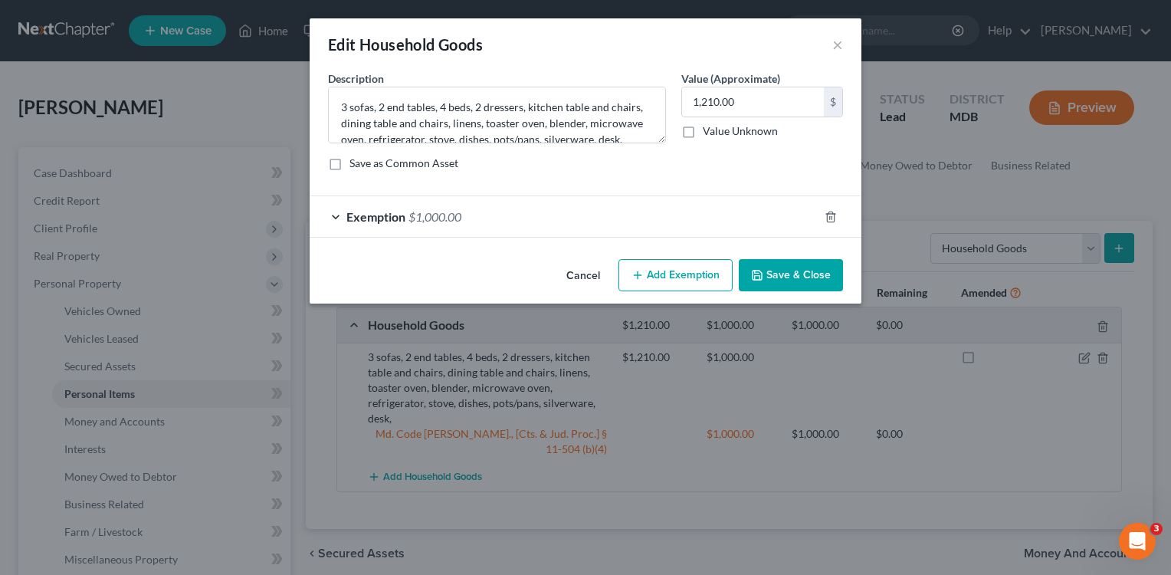
click at [665, 271] on button "Add Exemption" at bounding box center [676, 275] width 114 height 32
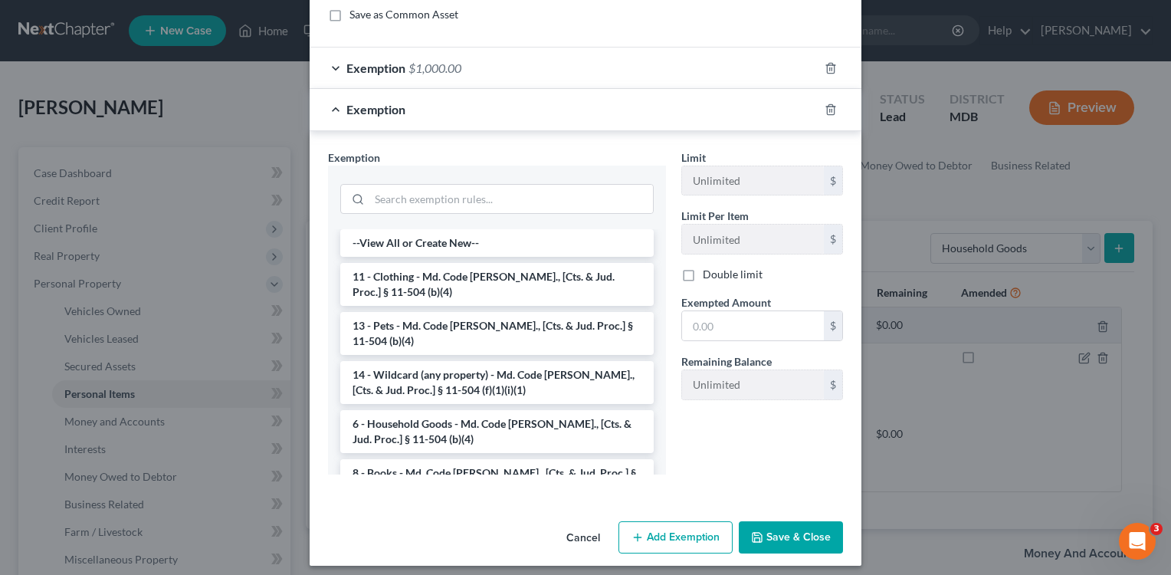
scroll to position [158, 0]
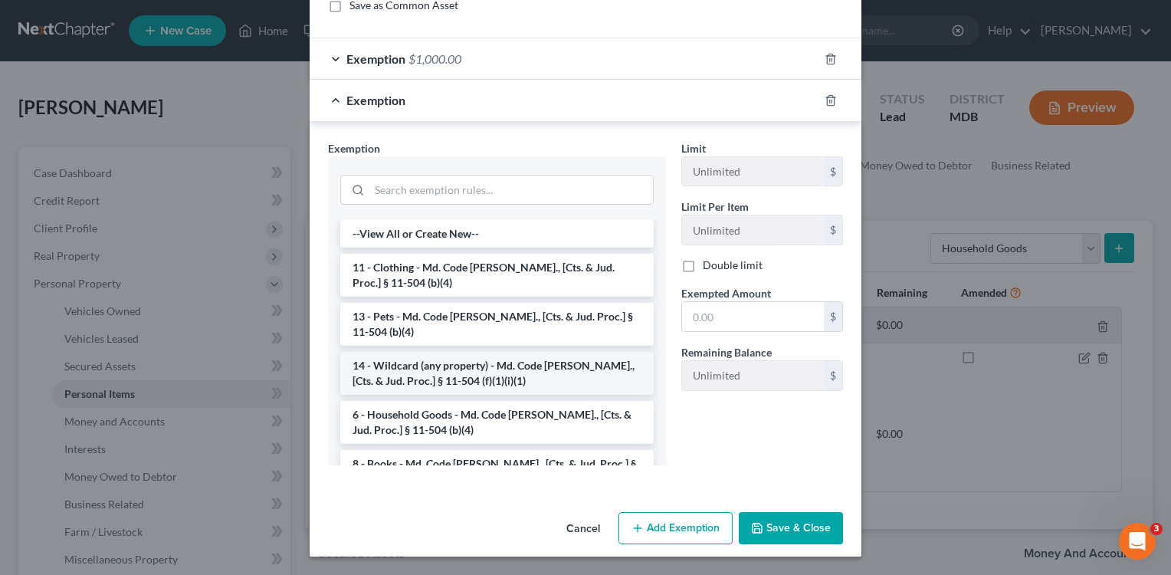
click at [504, 378] on li "14 - Wildcard (any property) - Md. Code [PERSON_NAME]., [Cts. & Jud. Proc.] § 1…" at bounding box center [497, 373] width 314 height 43
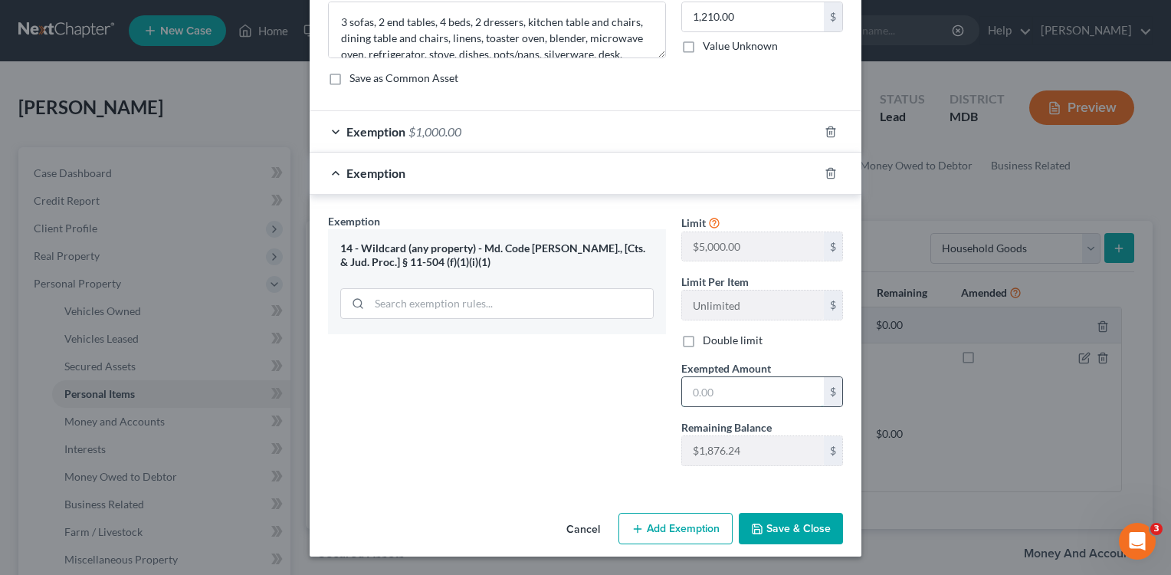
click at [686, 390] on input "text" at bounding box center [753, 391] width 142 height 29
type input "210.00"
click at [786, 529] on button "Save & Close" at bounding box center [791, 529] width 104 height 32
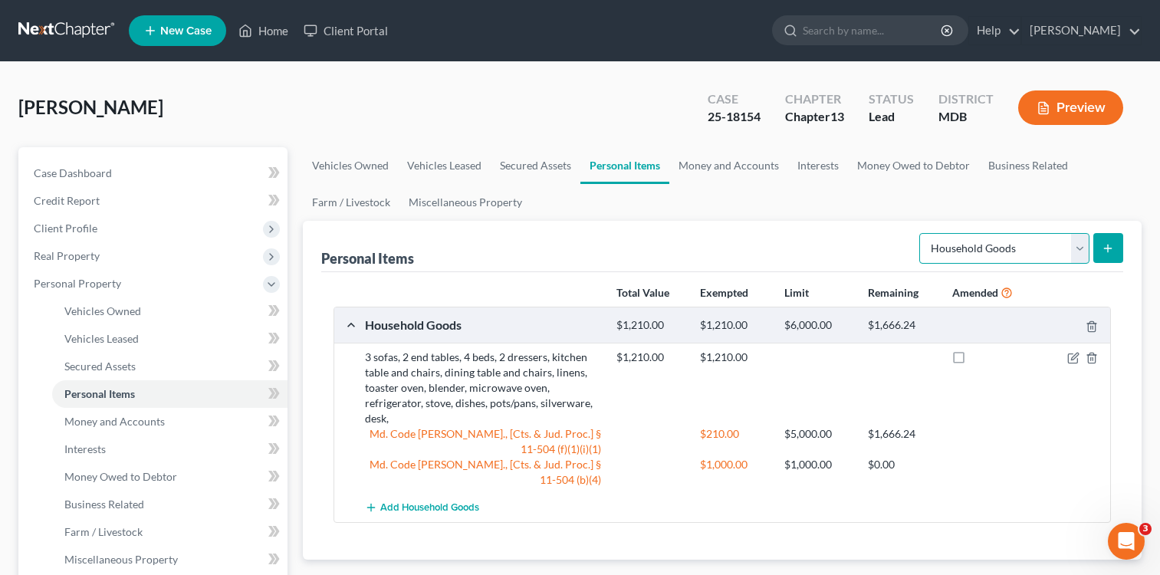
click at [1080, 247] on select "Select Item Type Clothing Collectibles Of Value Electronics Firearms Household …" at bounding box center [1004, 248] width 170 height 31
select select "electronics"
click at [921, 233] on select "Select Item Type Clothing Collectibles Of Value Electronics Firearms Household …" at bounding box center [1004, 248] width 170 height 31
click at [1100, 244] on button "submit" at bounding box center [1108, 248] width 30 height 30
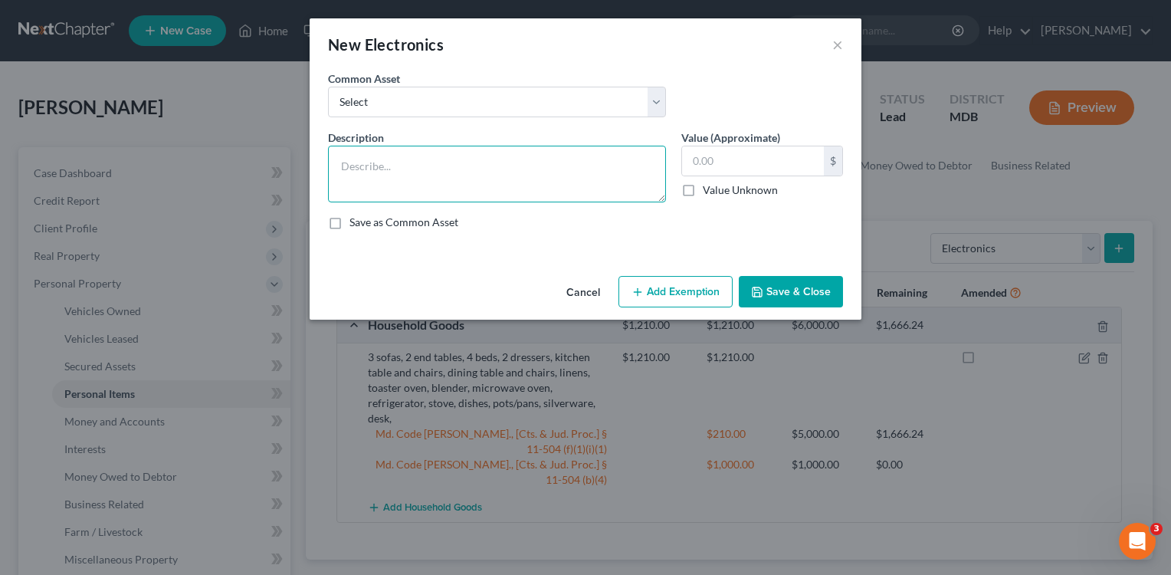
click at [453, 163] on textarea at bounding box center [497, 174] width 338 height 57
type textarea "2 TVs., radio, computer."
click at [694, 169] on input "text" at bounding box center [753, 160] width 142 height 29
type input "415.00"
click at [687, 297] on button "Add Exemption" at bounding box center [676, 292] width 114 height 32
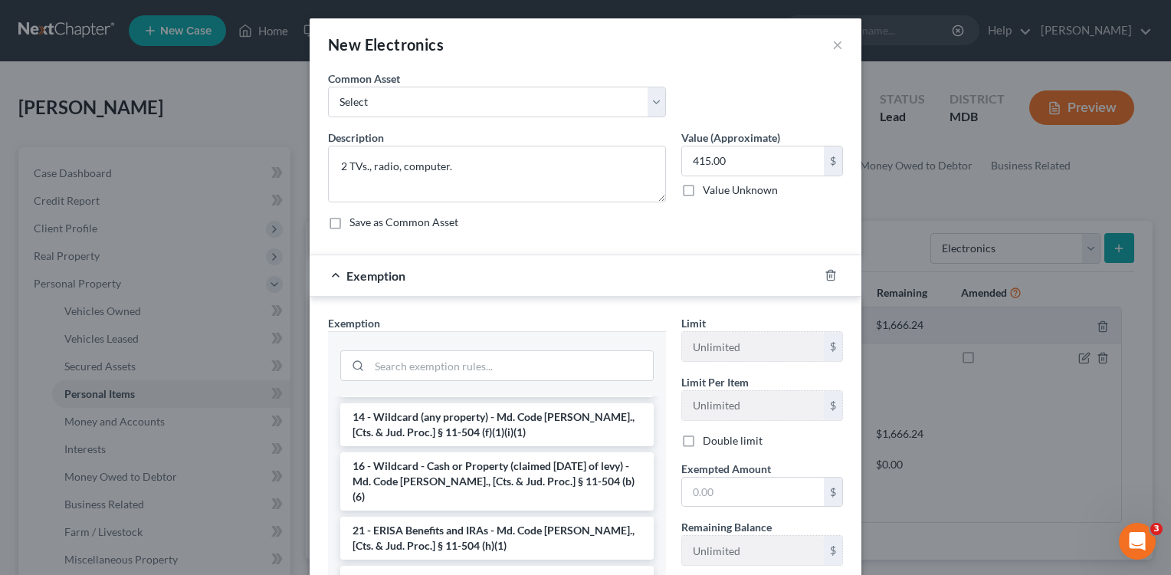
scroll to position [305, 0]
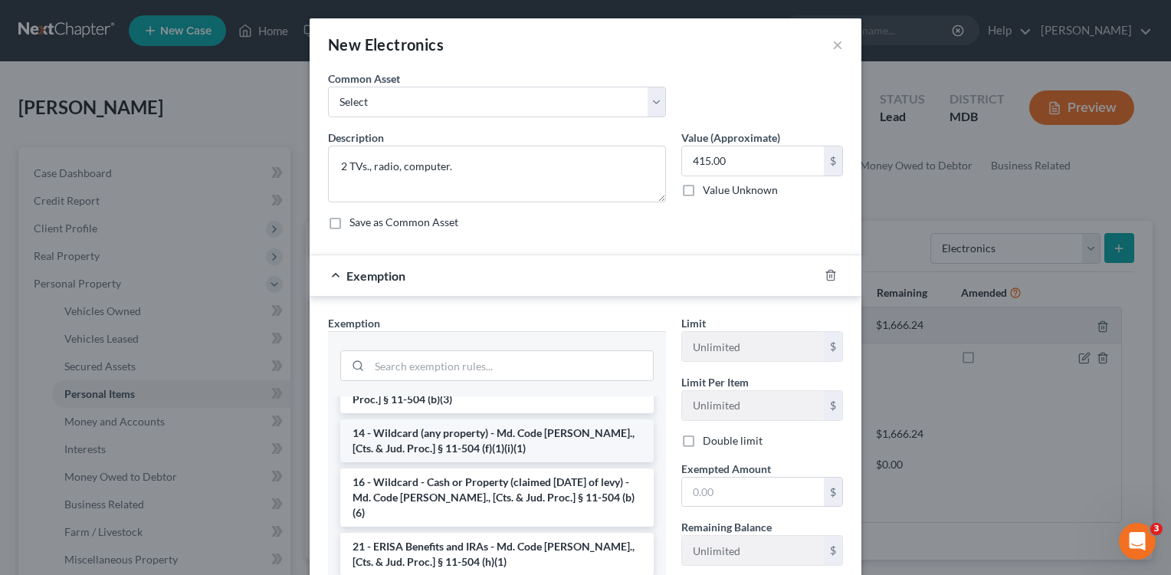
click at [527, 419] on li "14 - Wildcard (any property) - Md. Code [PERSON_NAME]., [Cts. & Jud. Proc.] § 1…" at bounding box center [497, 440] width 314 height 43
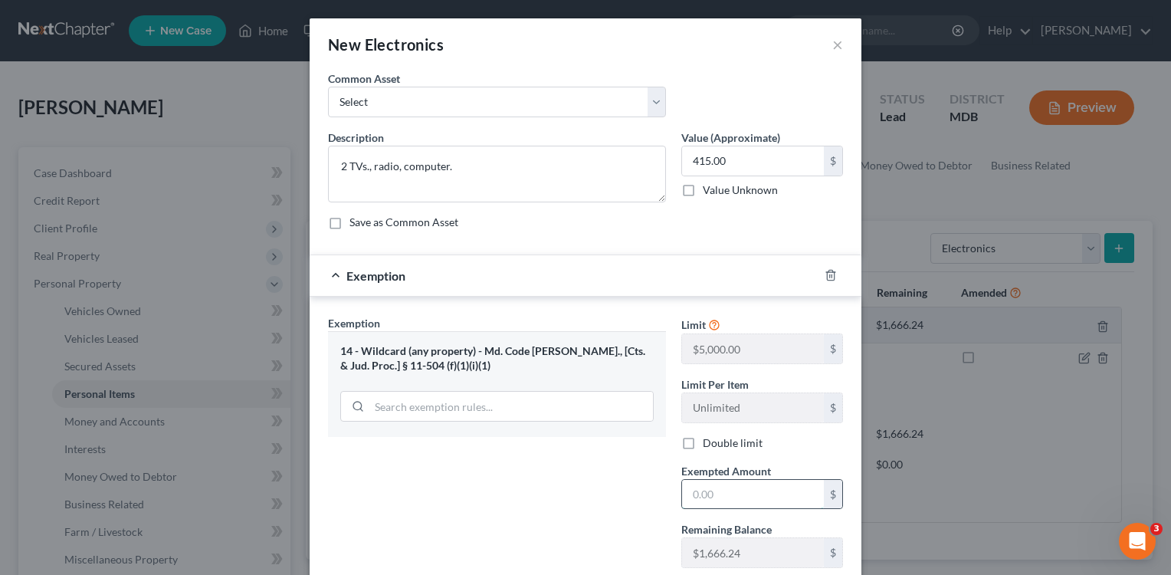
click at [686, 491] on input "text" at bounding box center [753, 494] width 142 height 29
type input "415.00"
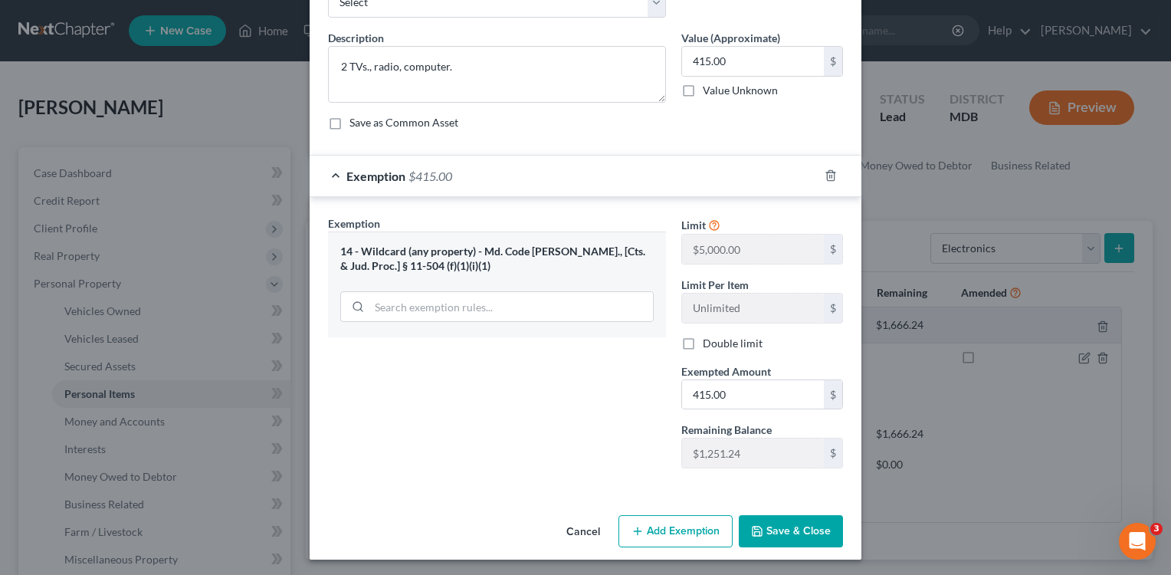
scroll to position [97, 0]
click at [786, 521] on button "Save & Close" at bounding box center [791, 533] width 104 height 32
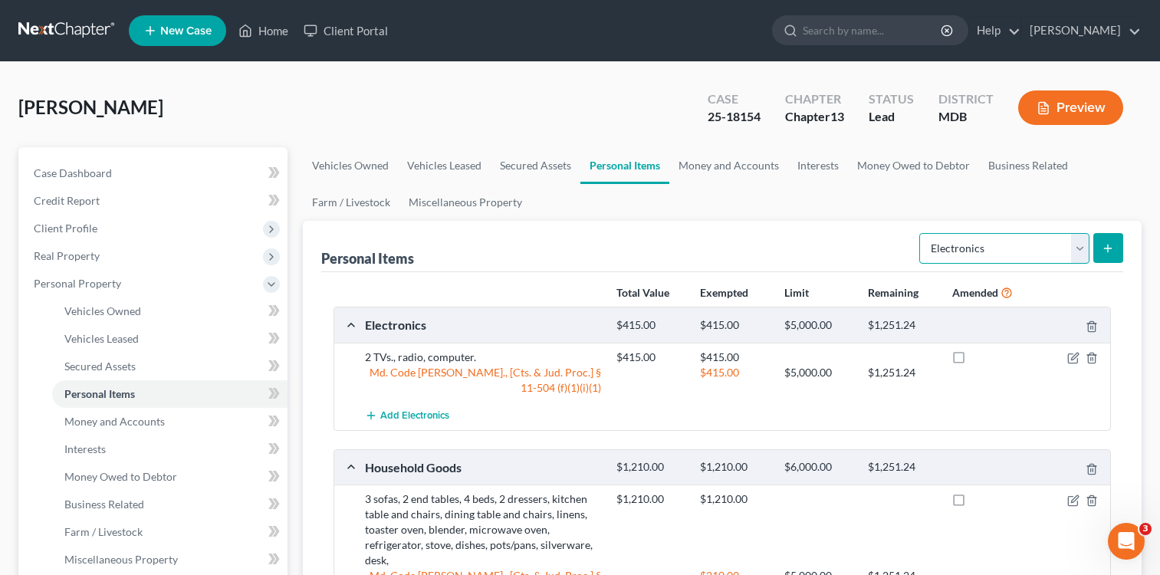
click at [1080, 249] on select "Select Item Type Clothing Collectibles Of Value Electronics Firearms Household …" at bounding box center [1004, 248] width 170 height 31
click at [921, 233] on select "Select Item Type Clothing Collectibles Of Value Electronics Firearms Household …" at bounding box center [1004, 248] width 170 height 31
click at [1082, 252] on select "Select Item Type Clothing Collectibles Of Value Electronics Firearms Household …" at bounding box center [1004, 248] width 170 height 31
select select "collectibles_of_value"
click at [921, 233] on select "Select Item Type Clothing Collectibles Of Value Electronics Firearms Household …" at bounding box center [1004, 248] width 170 height 31
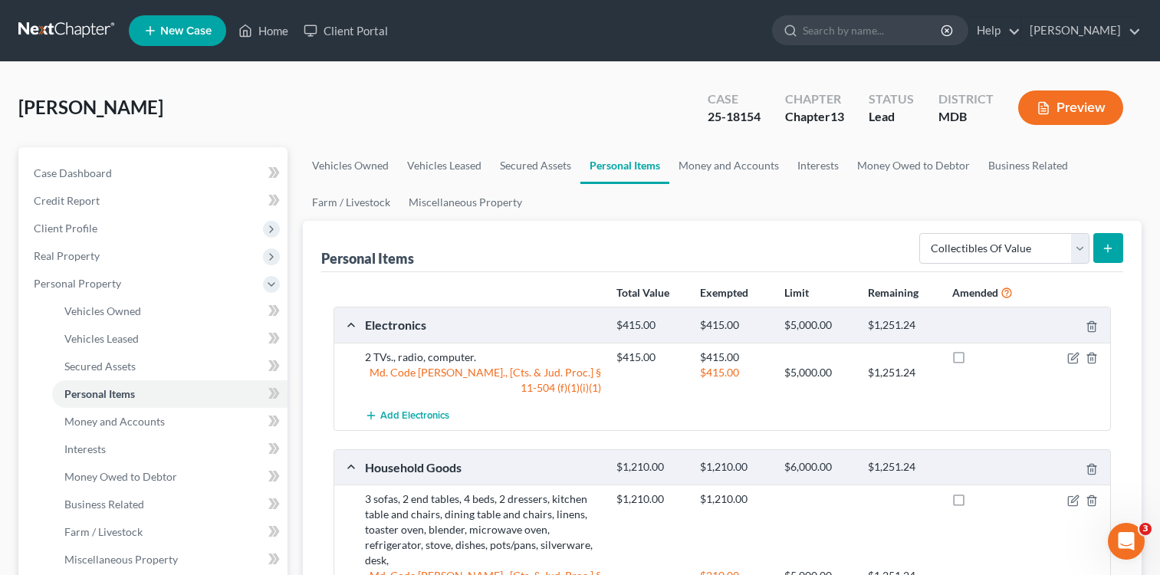
click at [1115, 251] on button "submit" at bounding box center [1108, 248] width 30 height 30
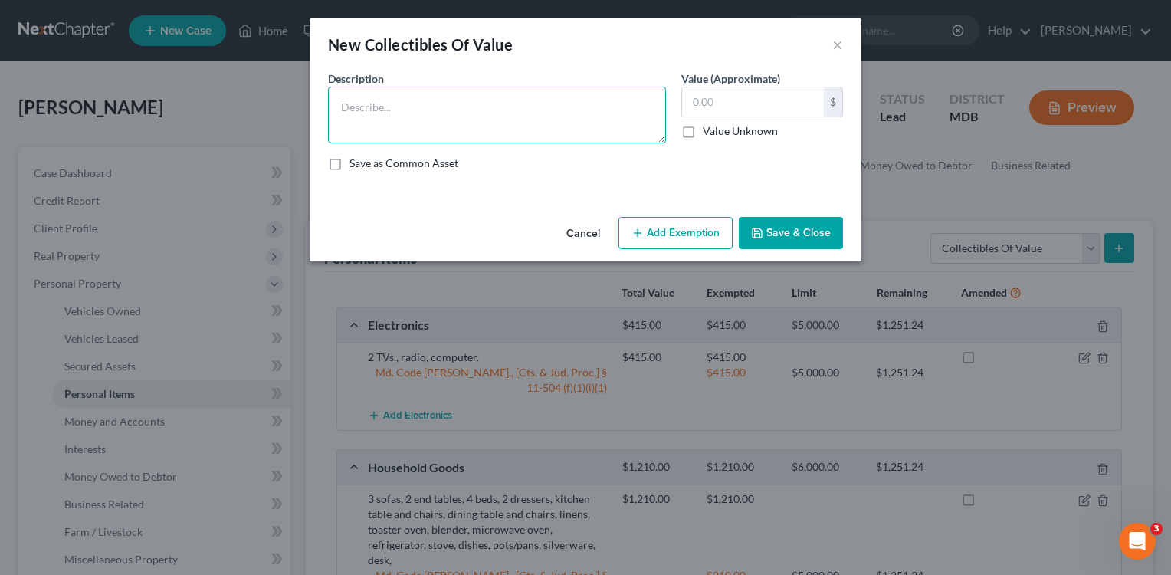
click at [457, 120] on textarea at bounding box center [497, 115] width 338 height 57
type textarea "Books, pictures."
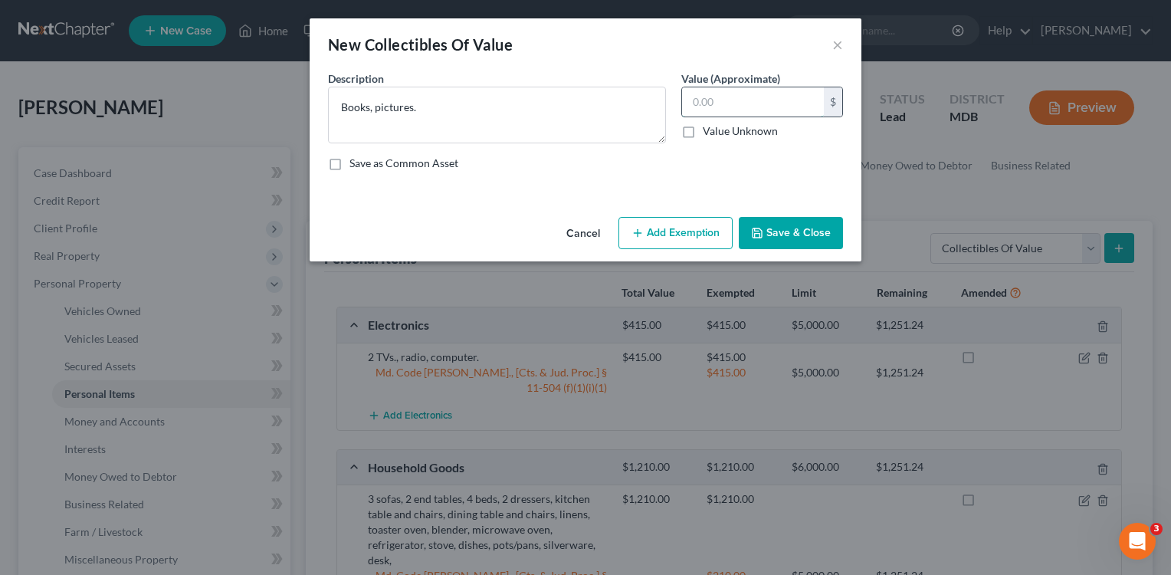
click at [690, 99] on input "text" at bounding box center [753, 101] width 142 height 29
drag, startPoint x: 690, startPoint y: 99, endPoint x: 666, endPoint y: 71, distance: 37.0
click at [666, 71] on div "Description * Books, pictures." at bounding box center [496, 107] width 353 height 73
click at [703, 96] on input "text" at bounding box center [753, 101] width 142 height 29
type input "600.00"
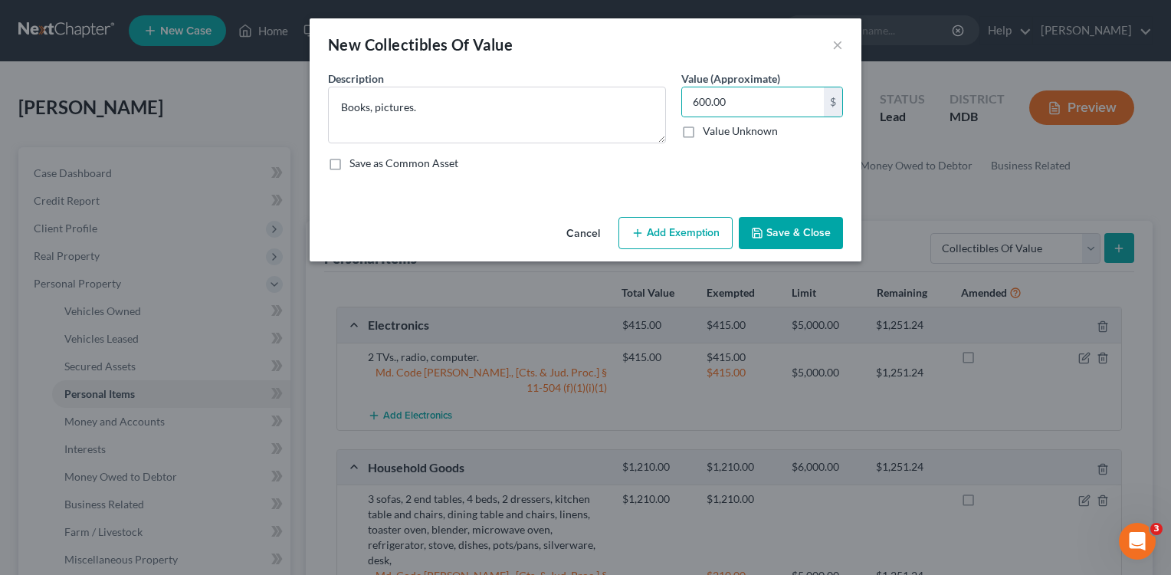
click at [697, 230] on button "Add Exemption" at bounding box center [676, 233] width 114 height 32
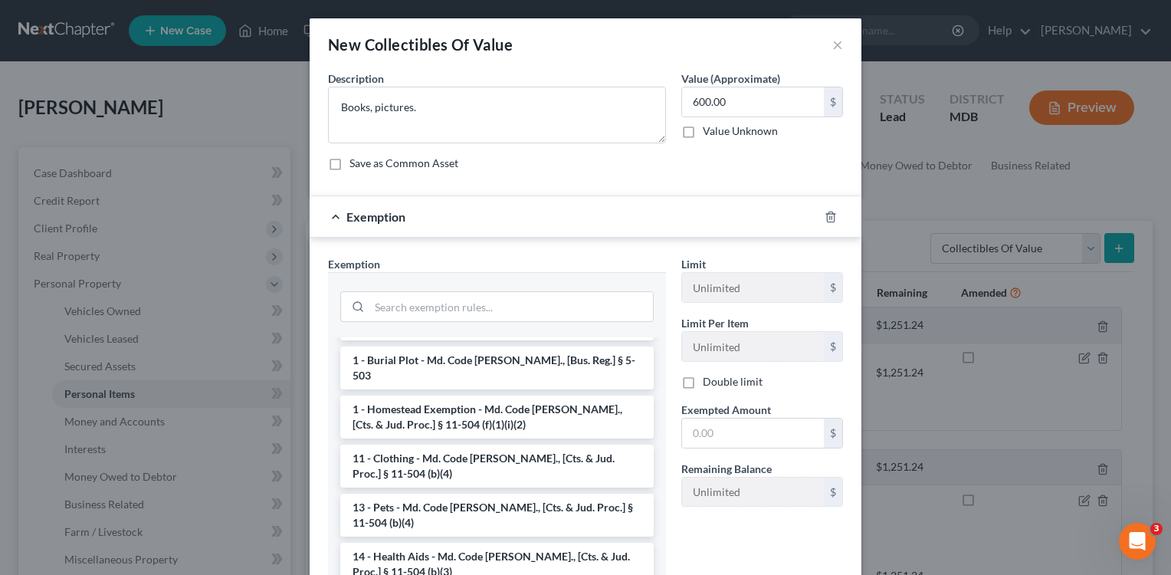
scroll to position [222, 0]
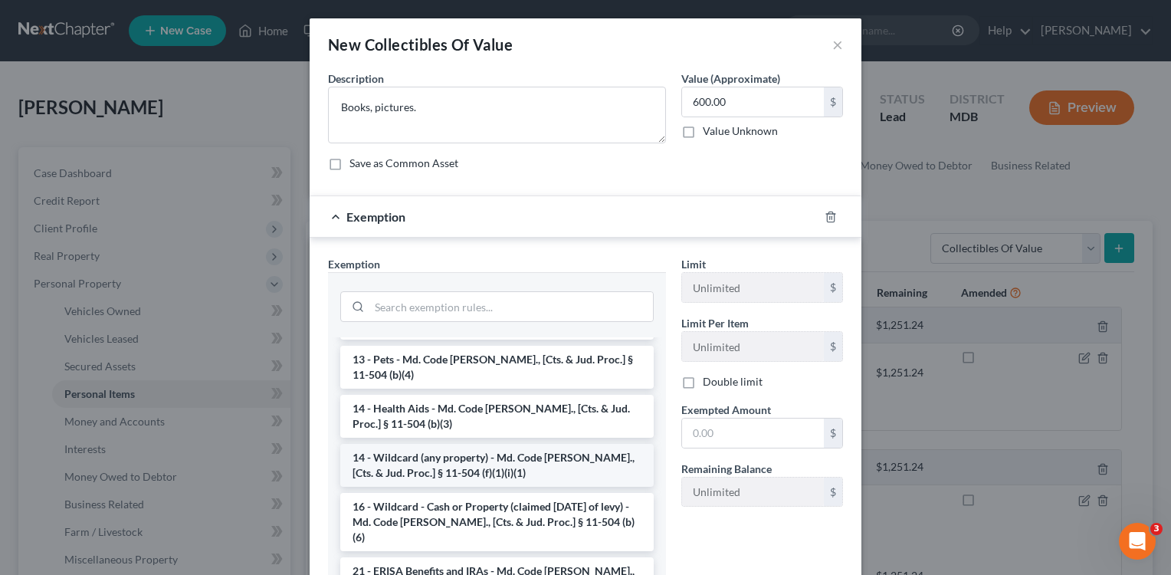
click at [518, 444] on li "14 - Wildcard (any property) - Md. Code [PERSON_NAME]., [Cts. & Jud. Proc.] § 1…" at bounding box center [497, 465] width 314 height 43
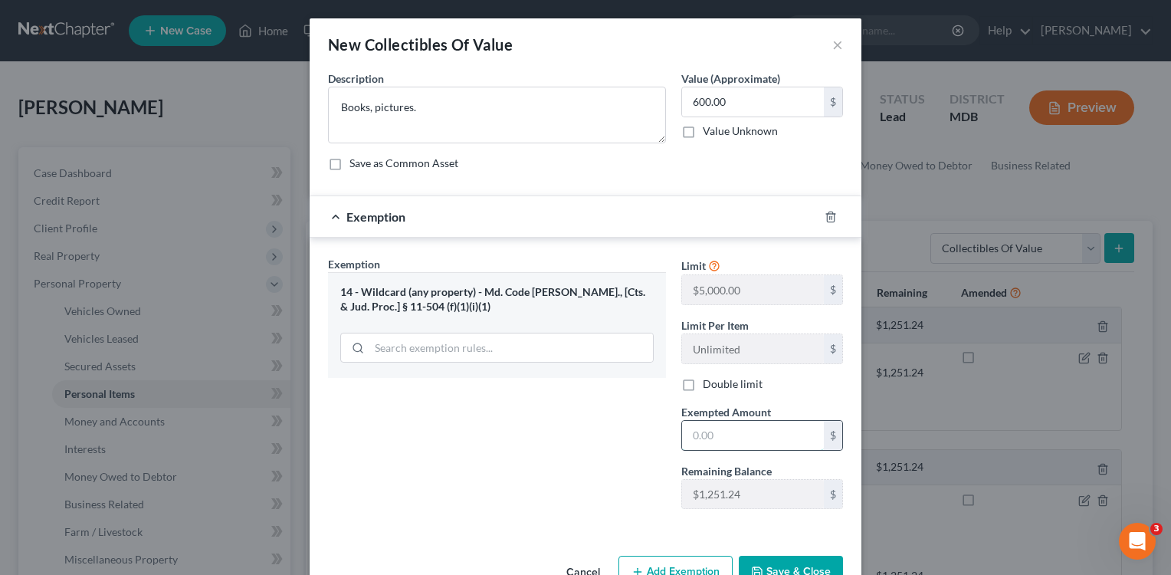
click at [695, 429] on input "text" at bounding box center [753, 435] width 142 height 29
type input "600.00"
click at [798, 559] on button "Save & Close" at bounding box center [791, 572] width 104 height 32
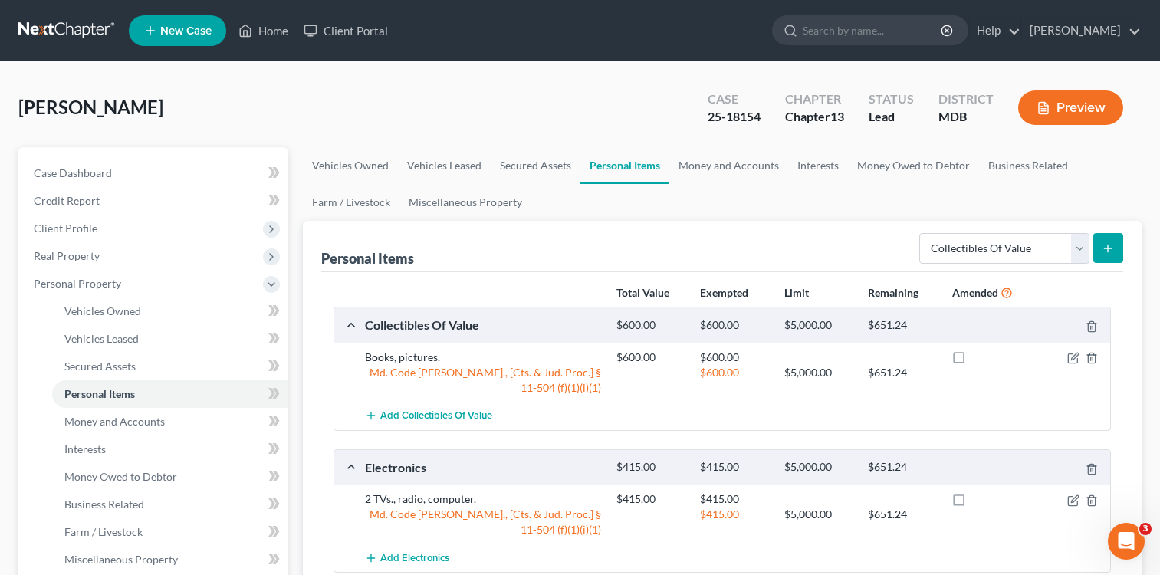
click at [1101, 241] on button "submit" at bounding box center [1108, 248] width 30 height 30
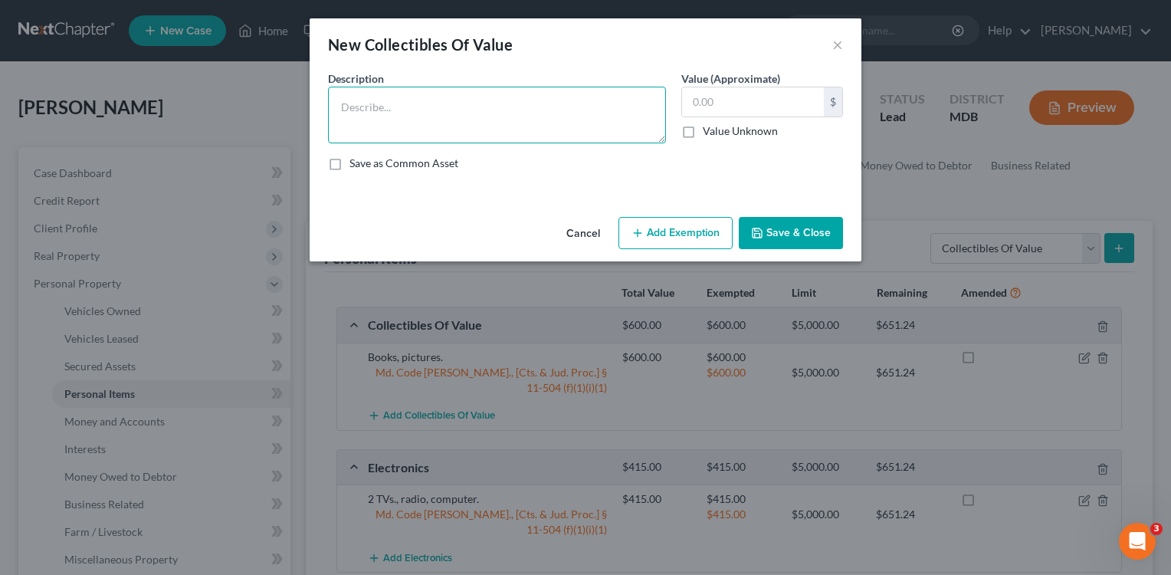
click at [464, 103] on textarea at bounding box center [497, 115] width 338 height 57
type textarea "CDs and cassettes."
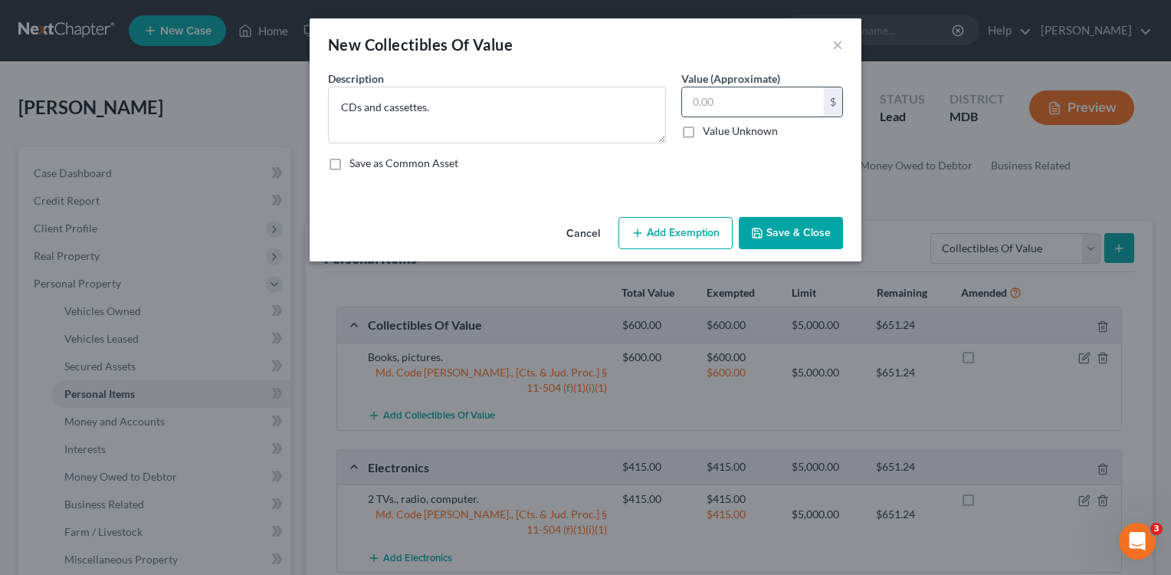
click at [767, 95] on input "text" at bounding box center [753, 101] width 142 height 29
type input "3"
type input "275.00"
click at [691, 227] on button "Add Exemption" at bounding box center [676, 233] width 114 height 32
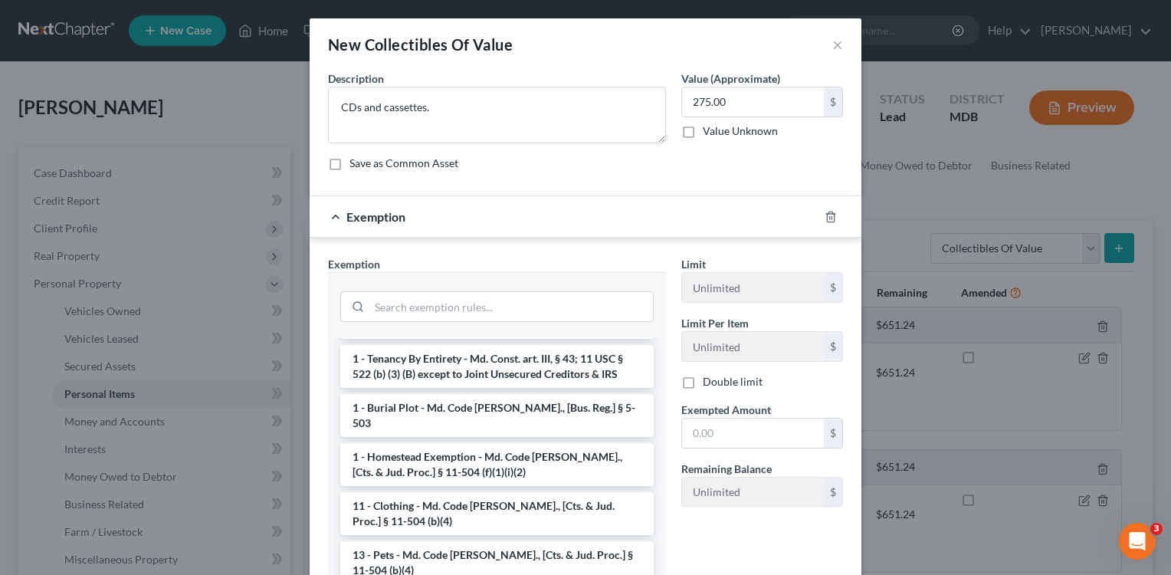
scroll to position [237, 0]
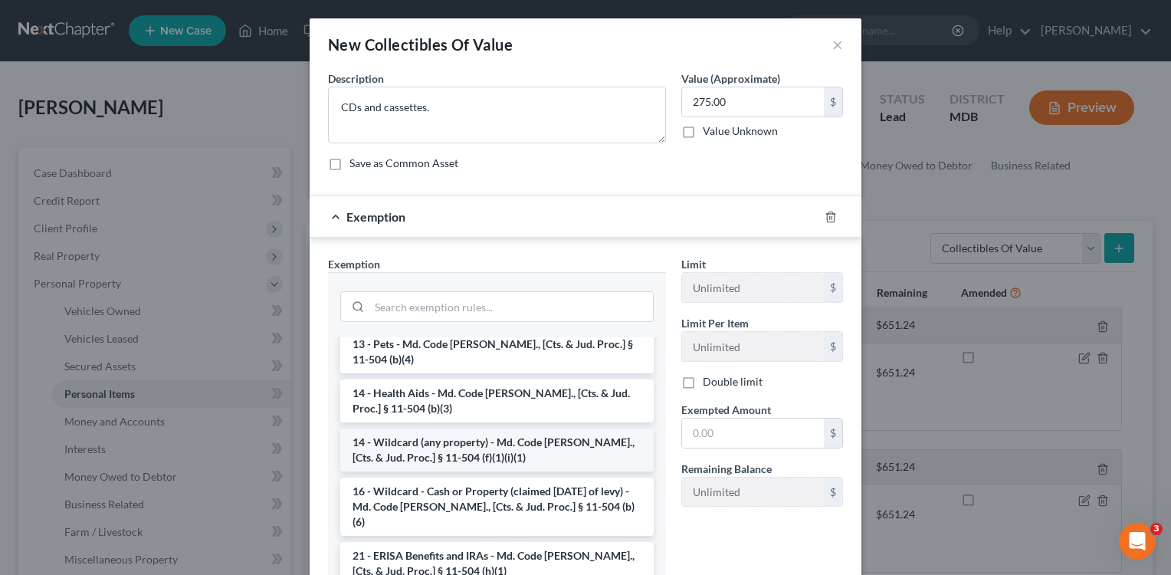
click at [490, 435] on li "14 - Wildcard (any property) - Md. Code [PERSON_NAME]., [Cts. & Jud. Proc.] § 1…" at bounding box center [497, 450] width 314 height 43
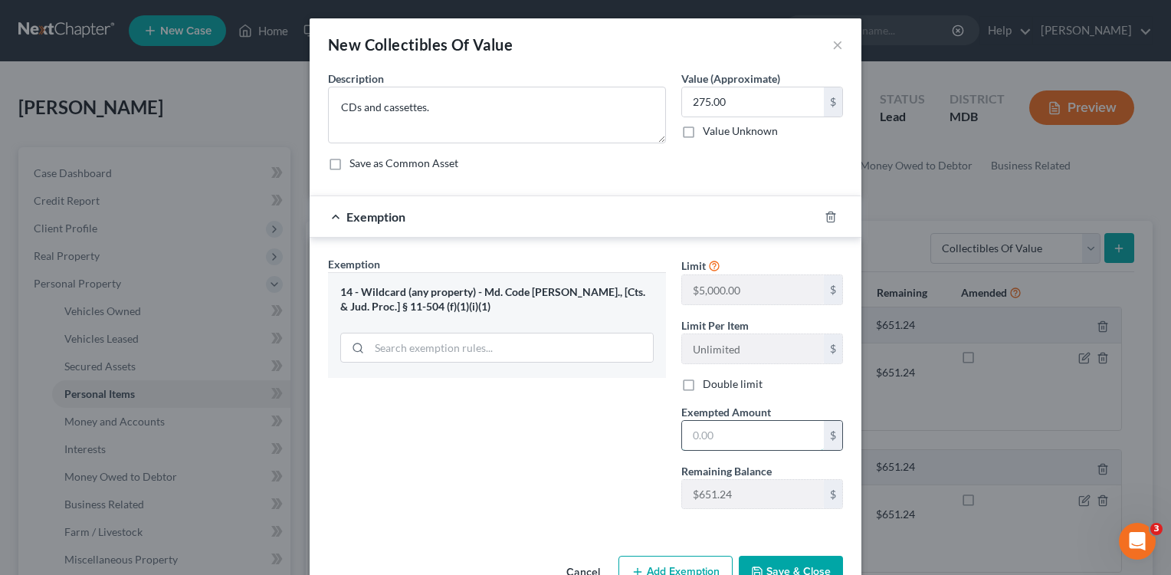
click at [726, 436] on input "text" at bounding box center [753, 435] width 142 height 29
type input "275.00"
click at [780, 559] on button "Save & Close" at bounding box center [791, 572] width 104 height 32
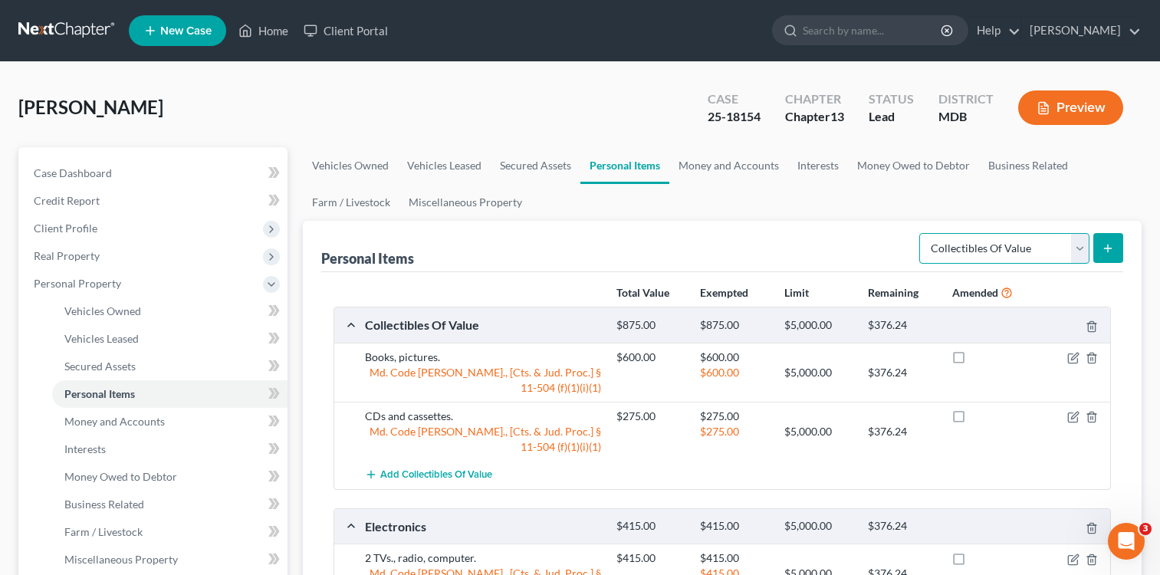
click at [1077, 248] on select "Select Item Type Clothing Collectibles Of Value Electronics Firearms Household …" at bounding box center [1004, 248] width 170 height 31
select select "clothing"
click at [921, 233] on select "Select Item Type Clothing Collectibles Of Value Electronics Firearms Household …" at bounding box center [1004, 248] width 170 height 31
click at [1102, 245] on icon "submit" at bounding box center [1108, 248] width 12 height 12
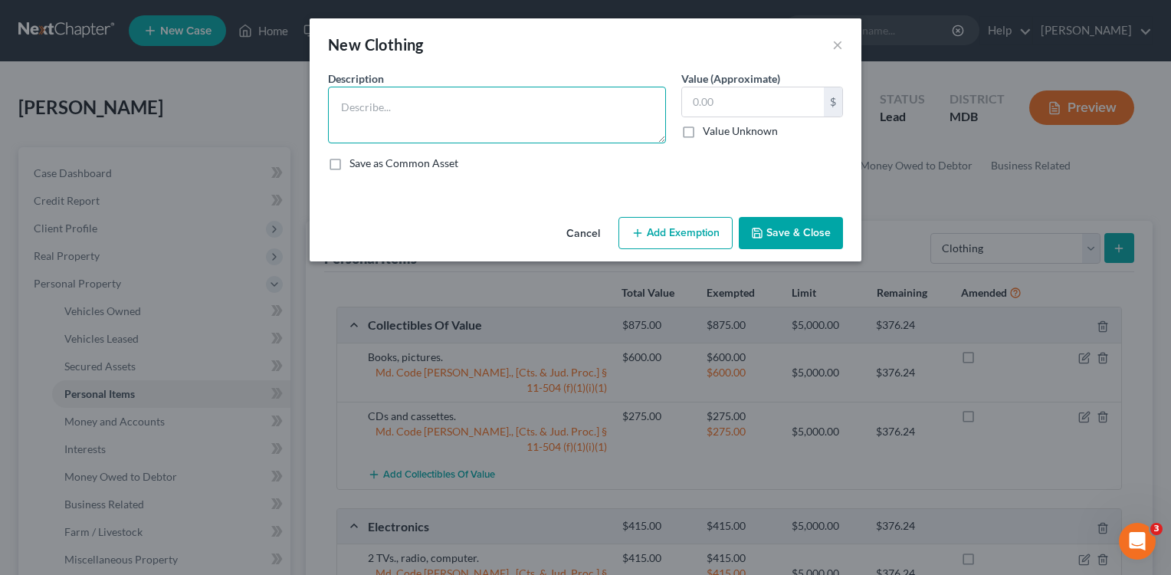
click at [547, 133] on textarea at bounding box center [497, 115] width 338 height 57
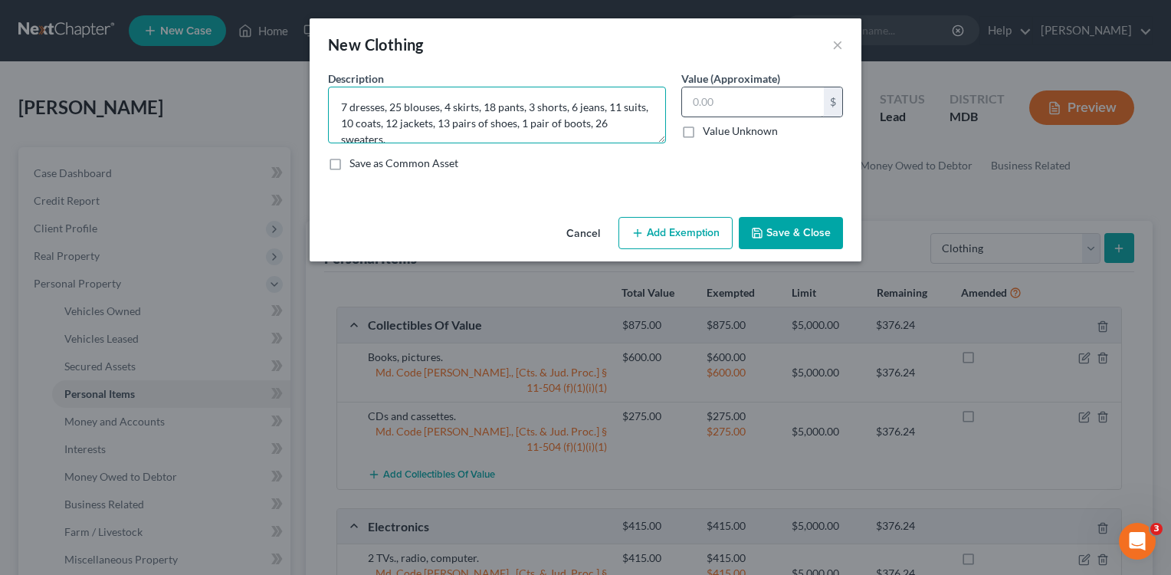
type textarea "7 dresses, 25 blouses, 4 skirts, 18 pants, 3 shorts, 6 jeans, 11 suits, 10 coat…"
click at [692, 100] on input "text" at bounding box center [753, 101] width 142 height 29
type input "436.00"
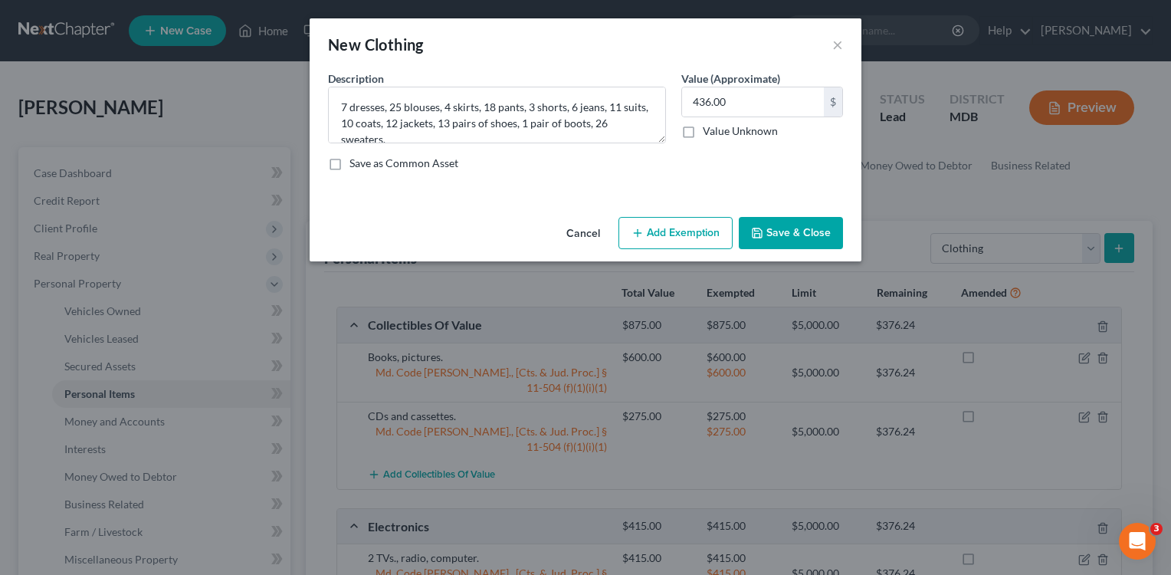
click at [676, 229] on button "Add Exemption" at bounding box center [676, 233] width 114 height 32
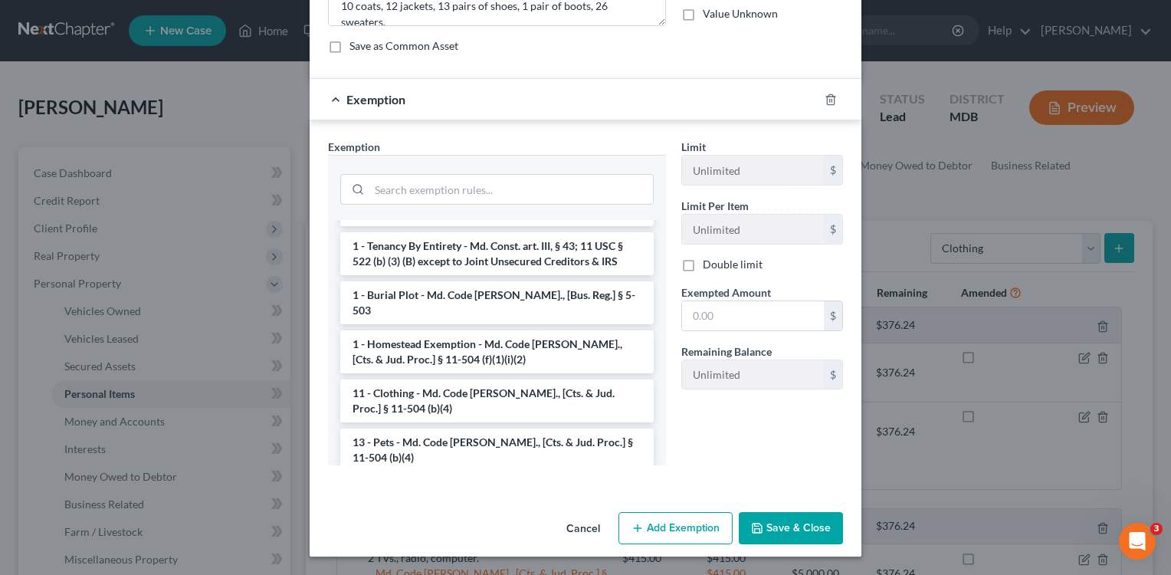
scroll to position [195, 0]
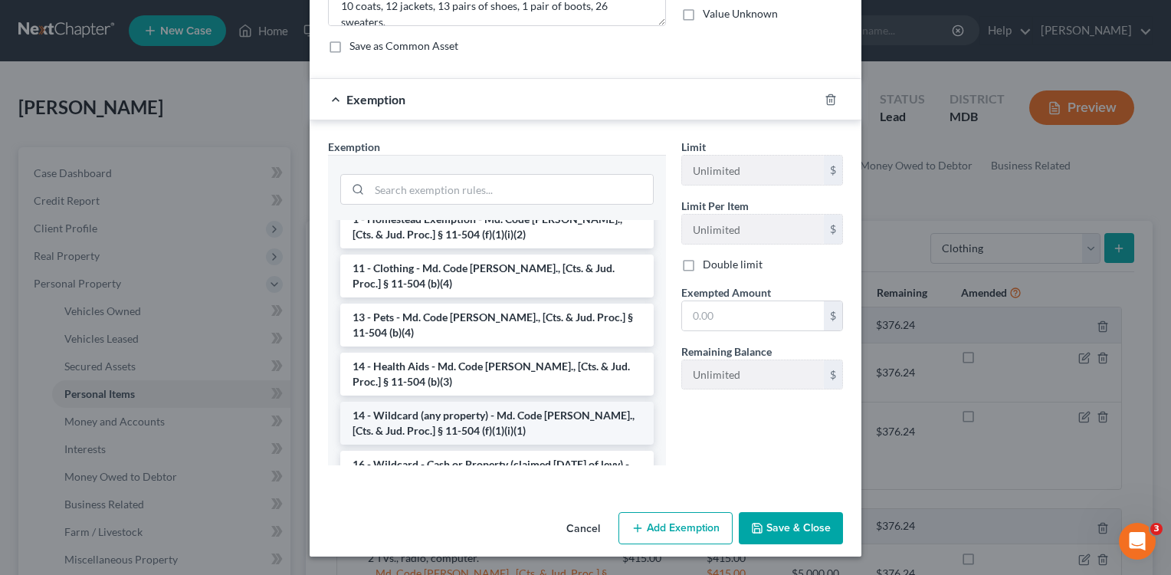
click at [479, 402] on li "14 - Wildcard (any property) - Md. Code [PERSON_NAME]., [Cts. & Jud. Proc.] § 1…" at bounding box center [497, 423] width 314 height 43
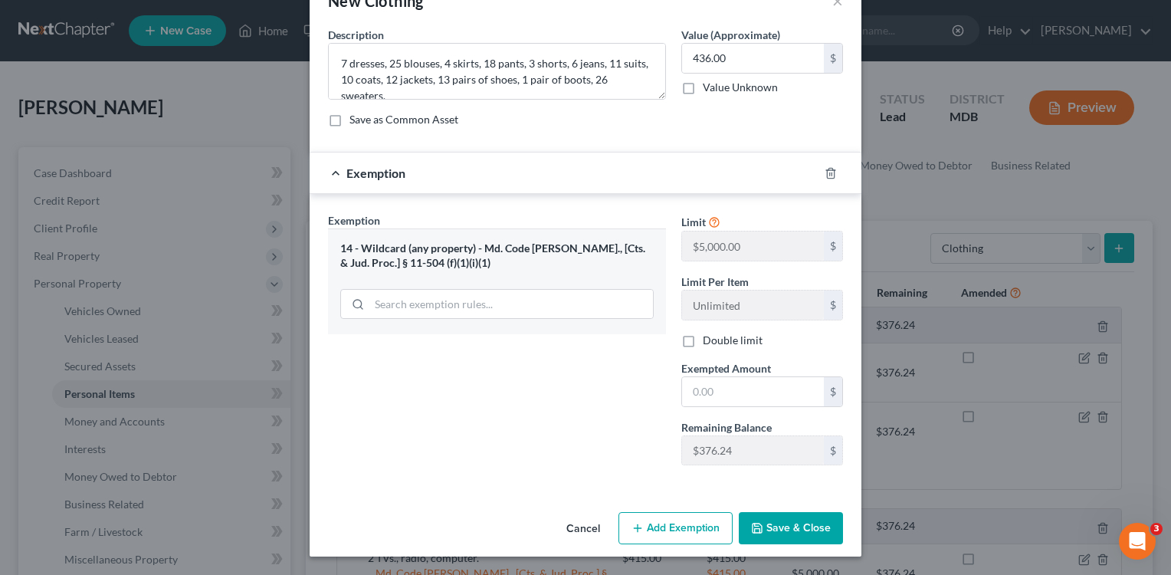
scroll to position [44, 0]
click at [825, 172] on icon "button" at bounding box center [831, 173] width 12 height 12
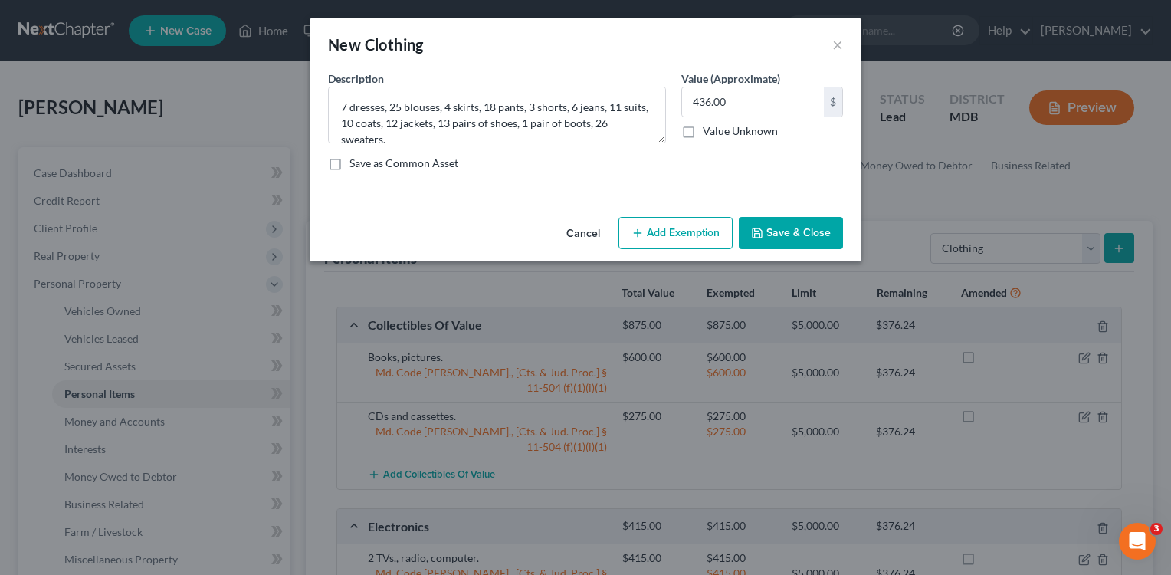
scroll to position [0, 0]
click at [694, 243] on button "Add Exemption" at bounding box center [676, 233] width 114 height 32
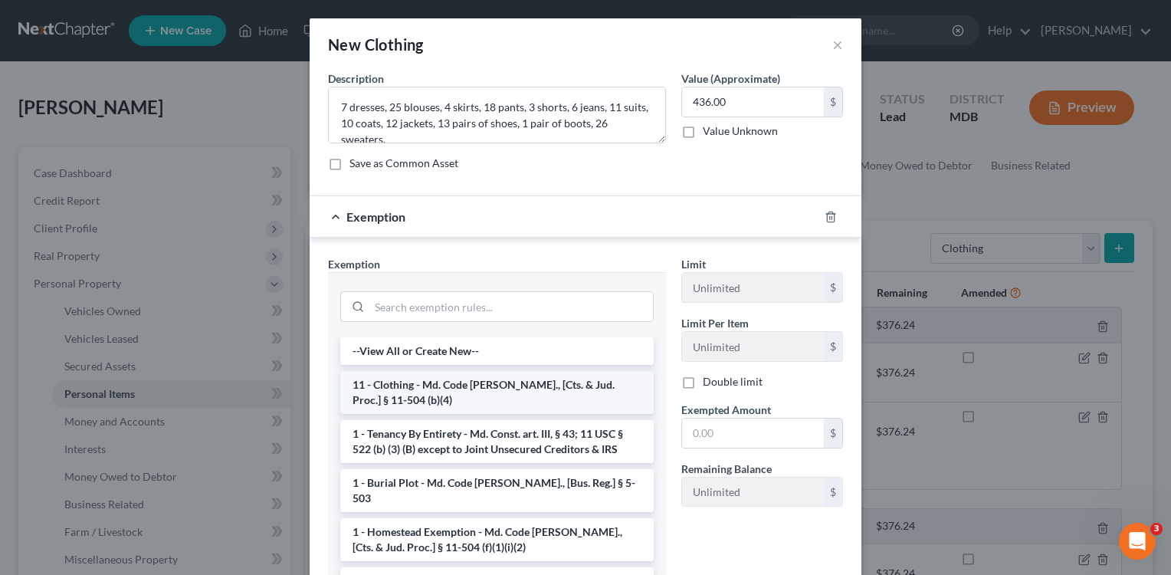
click at [537, 391] on li "11 - Clothing - Md. Code [PERSON_NAME]., [Cts. & Jud. Proc.] § 11-504 (b)(4)" at bounding box center [497, 392] width 314 height 43
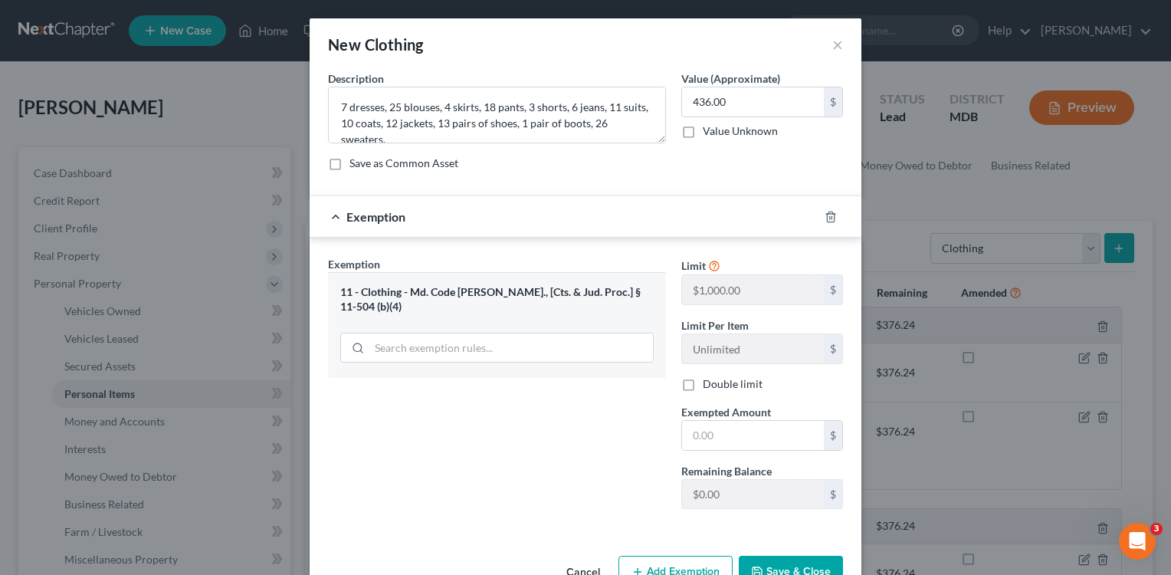
click at [826, 246] on div "Exemption Set must be selected for CA. Exemption * 11 - Clothing - Md. Code [PE…" at bounding box center [586, 386] width 552 height 297
drag, startPoint x: 823, startPoint y: 217, endPoint x: 817, endPoint y: 209, distance: 9.4
click at [825, 216] on icon "button" at bounding box center [831, 217] width 12 height 12
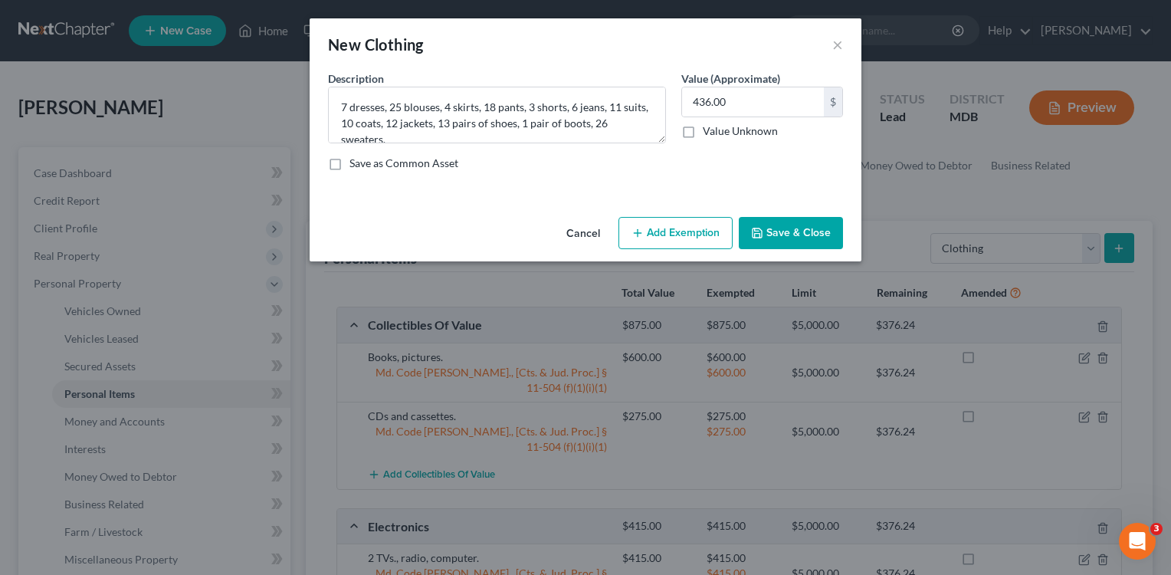
click at [678, 228] on button "Add Exemption" at bounding box center [676, 233] width 114 height 32
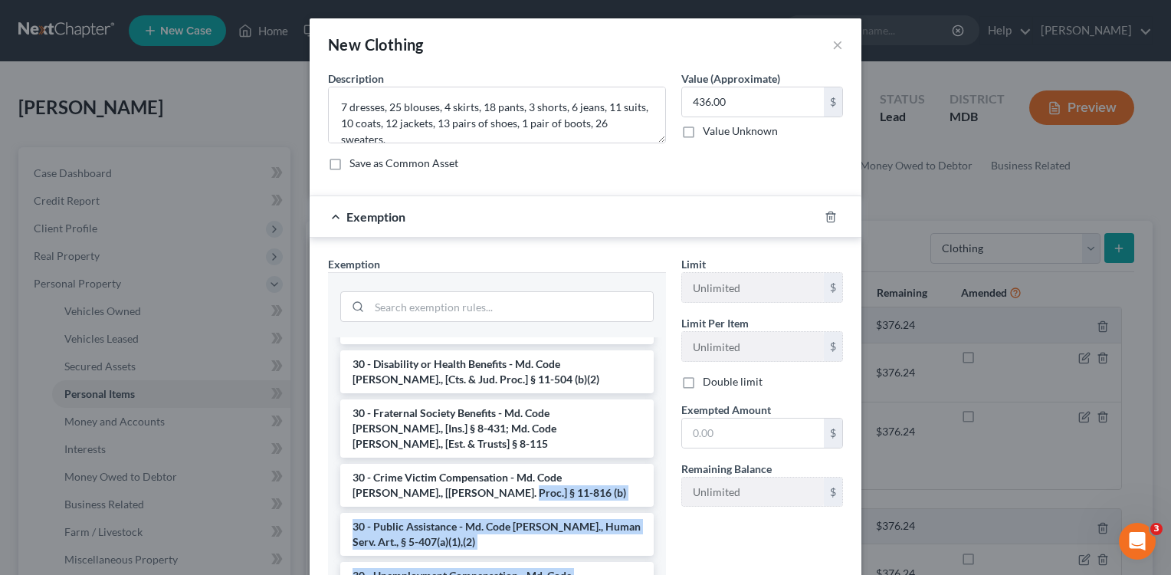
scroll to position [765, 0]
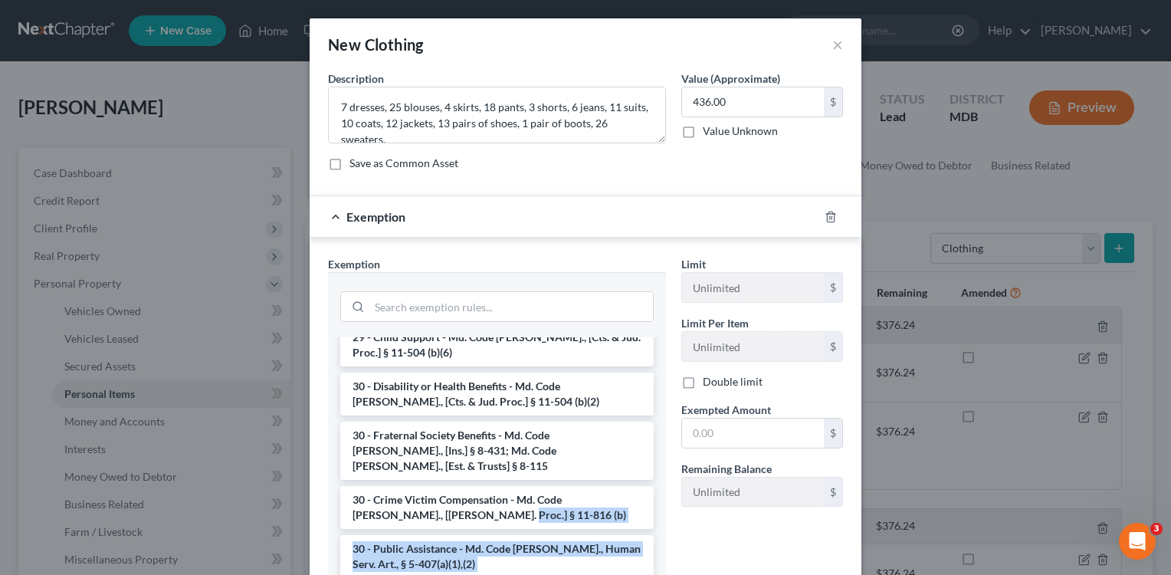
drag, startPoint x: 660, startPoint y: 557, endPoint x: 663, endPoint y: 481, distance: 75.2
click at [663, 481] on div "Exemption Set must be selected for CA. Exemption * --View All or Create New-- 1…" at bounding box center [496, 425] width 353 height 339
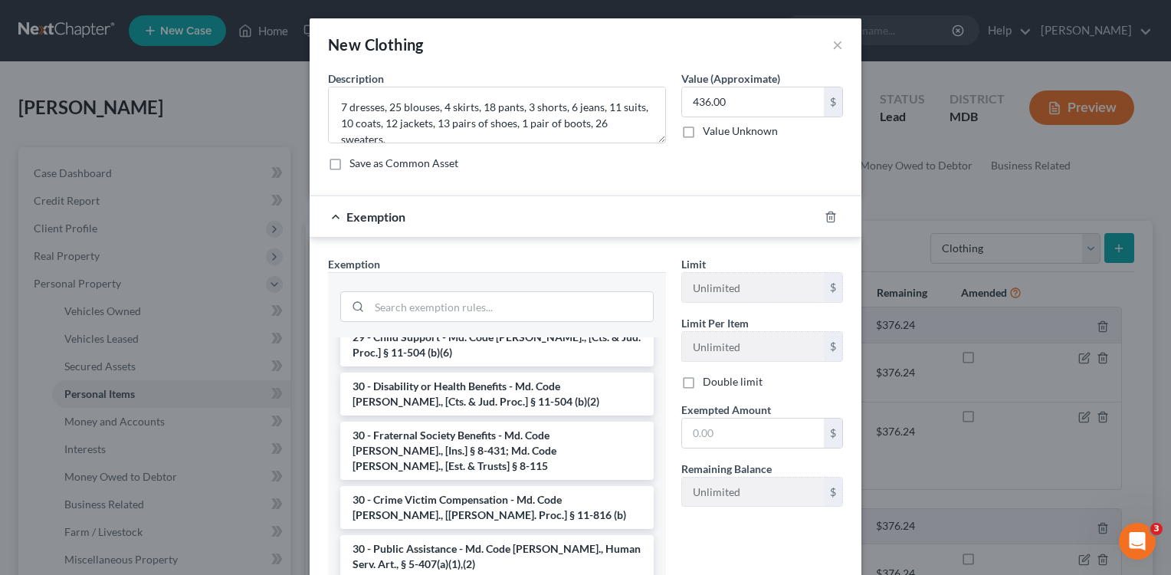
click at [590, 337] on ul "--View All or Create New-- 11 - Clothing - Md. Code [PERSON_NAME]., [Cts. & Jud…" at bounding box center [497, 360] width 314 height 1576
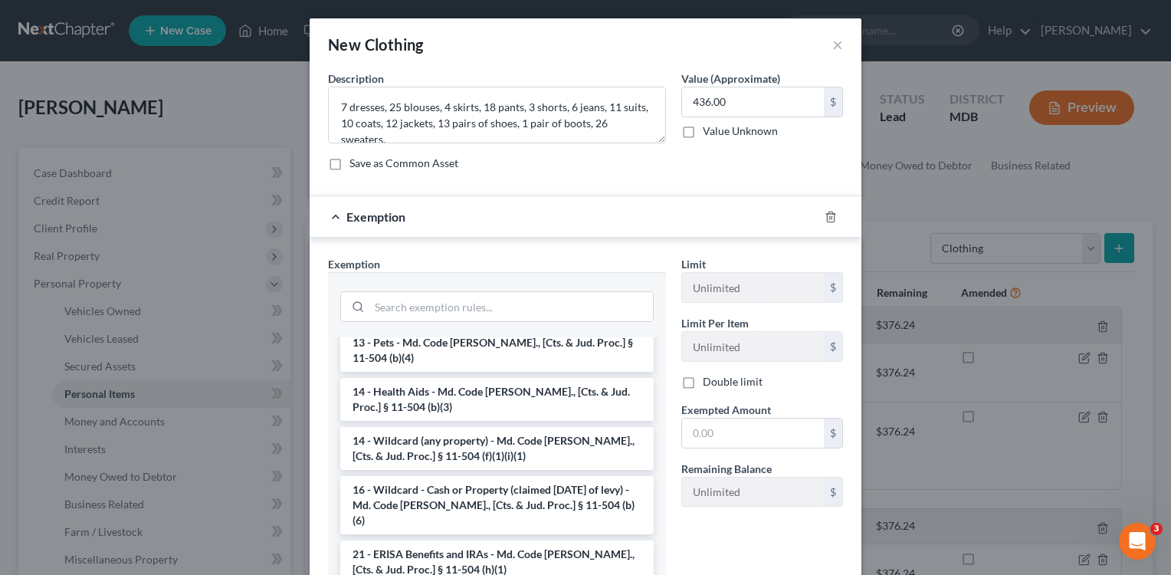
scroll to position [282, 0]
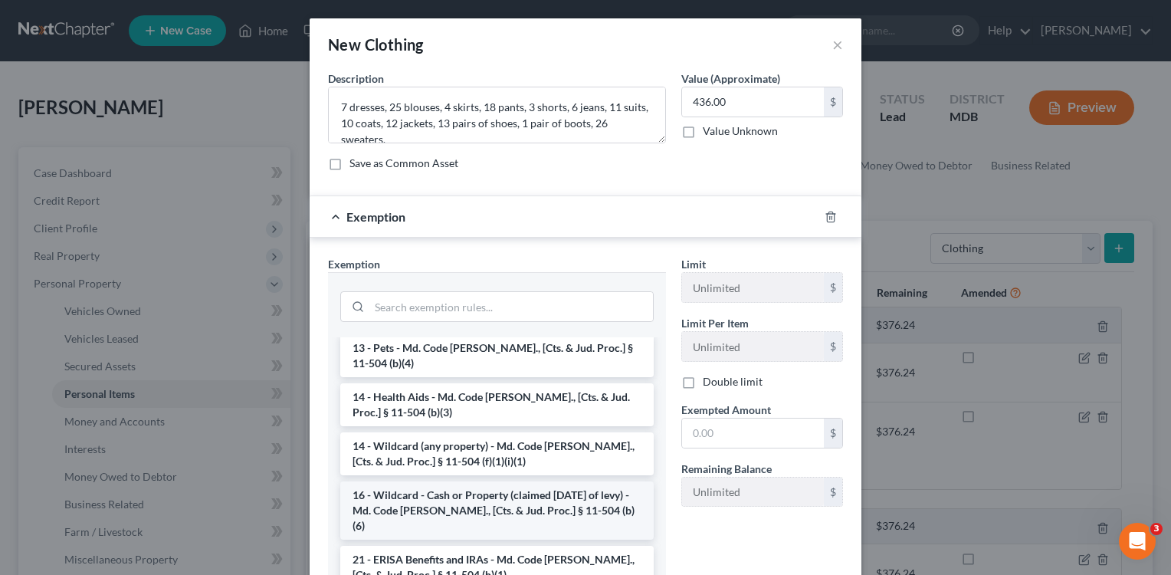
click at [530, 488] on li "16 - Wildcard - Cash or Property (claimed [DATE] of levy) - Md. Code [PERSON_NA…" at bounding box center [497, 510] width 314 height 58
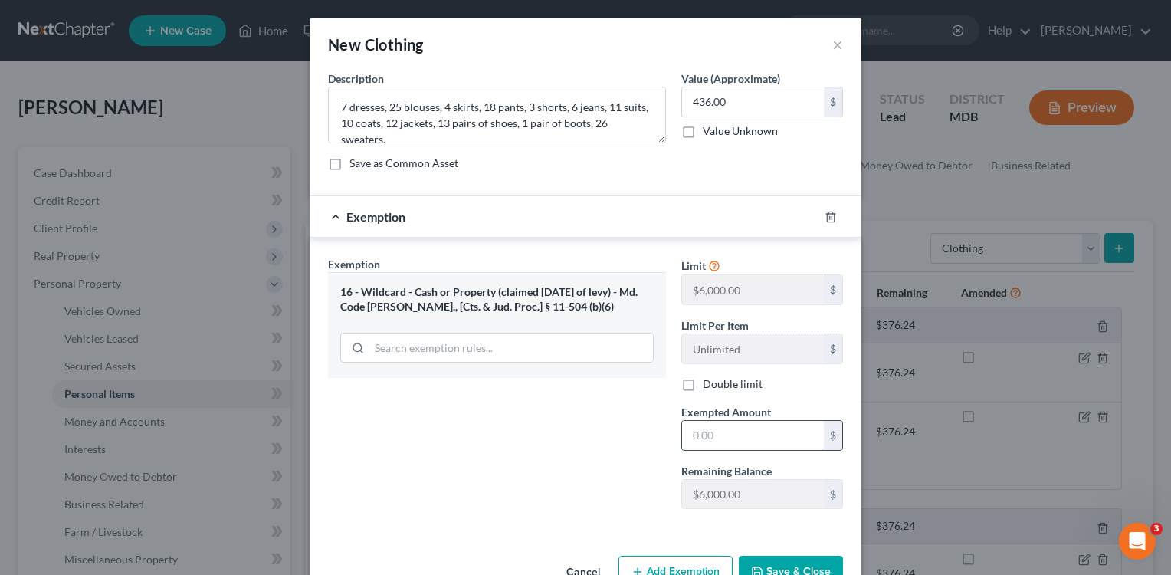
click at [688, 435] on input "text" at bounding box center [753, 435] width 142 height 29
type input "436.00"
click at [782, 568] on button "Save & Close" at bounding box center [791, 572] width 104 height 32
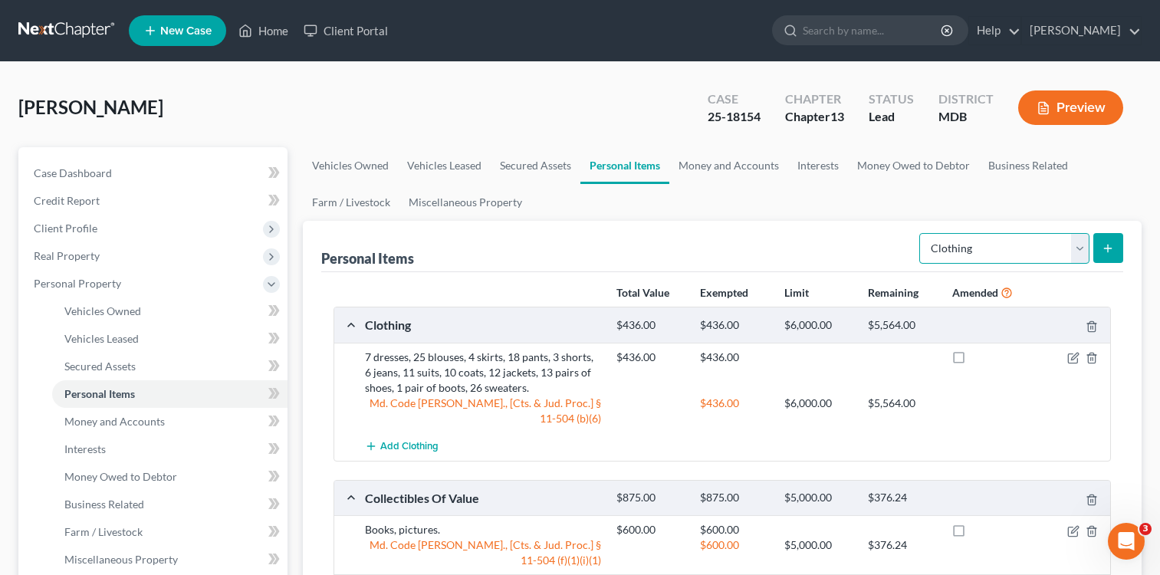
click at [1079, 250] on select "Select Item Type Clothing Collectibles Of Value Electronics Firearms Household …" at bounding box center [1004, 248] width 170 height 31
select select "sports_and_hobby_equipment"
click at [921, 233] on select "Select Item Type Clothing Collectibles Of Value Electronics Firearms Household …" at bounding box center [1004, 248] width 170 height 31
click at [1102, 257] on button "submit" at bounding box center [1108, 248] width 30 height 30
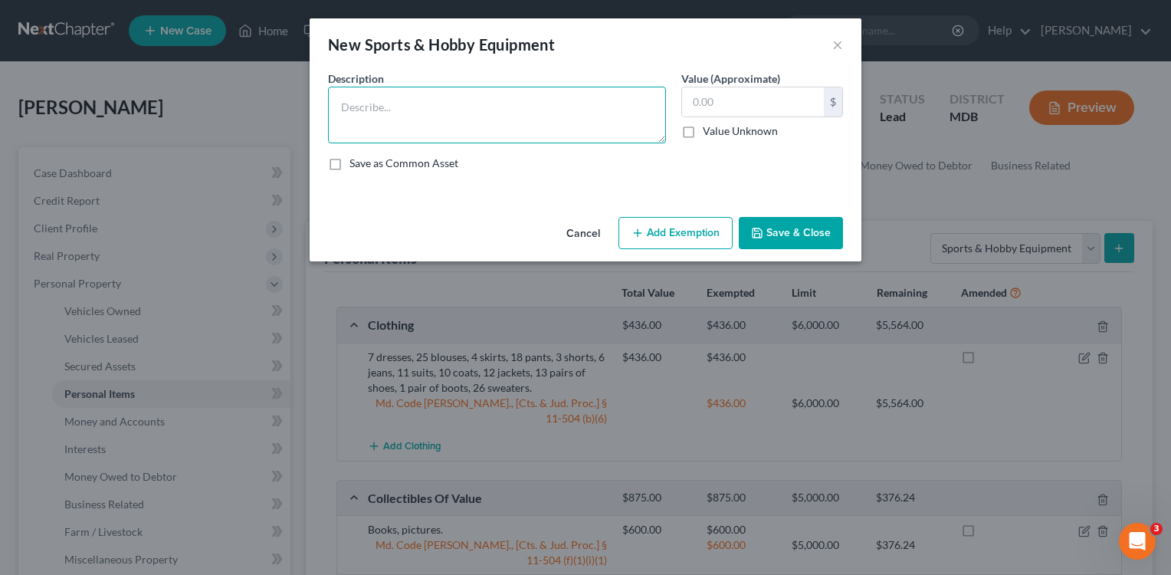
click at [468, 118] on textarea at bounding box center [497, 115] width 338 height 57
type textarea "Tennis racquet, basketball signed by [PERSON_NAME]."
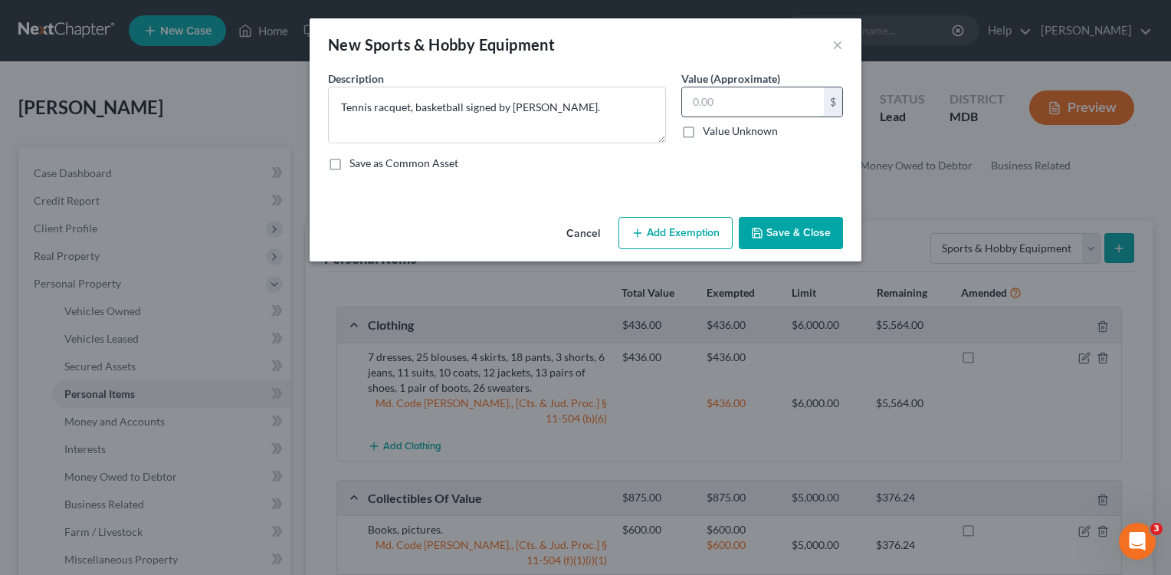
click at [697, 105] on input "text" at bounding box center [753, 101] width 142 height 29
type input "150.00"
click at [697, 235] on button "Add Exemption" at bounding box center [676, 233] width 114 height 32
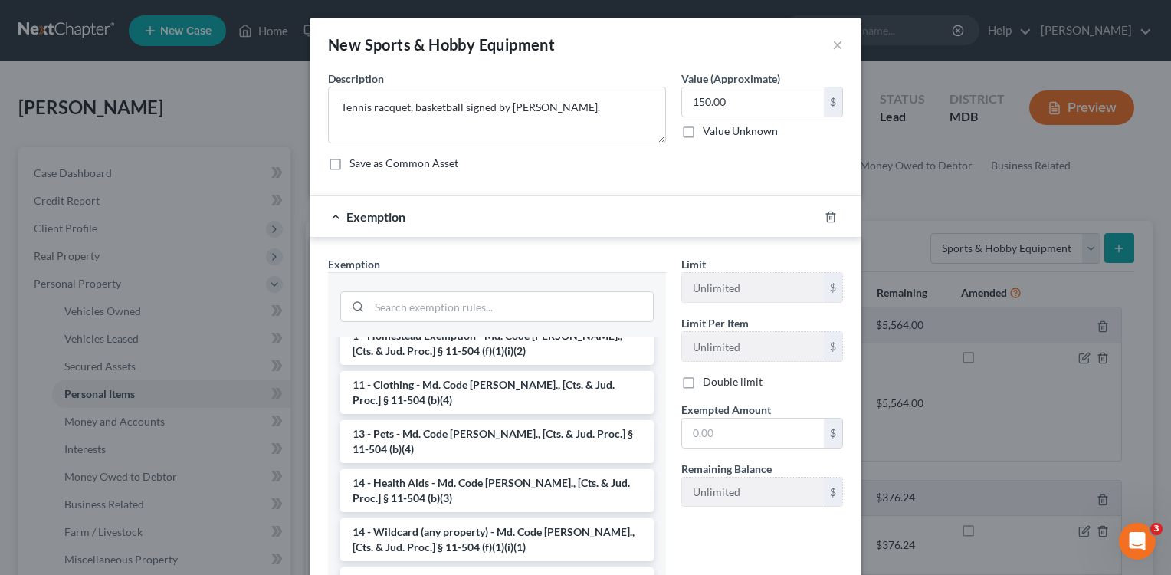
scroll to position [226, 0]
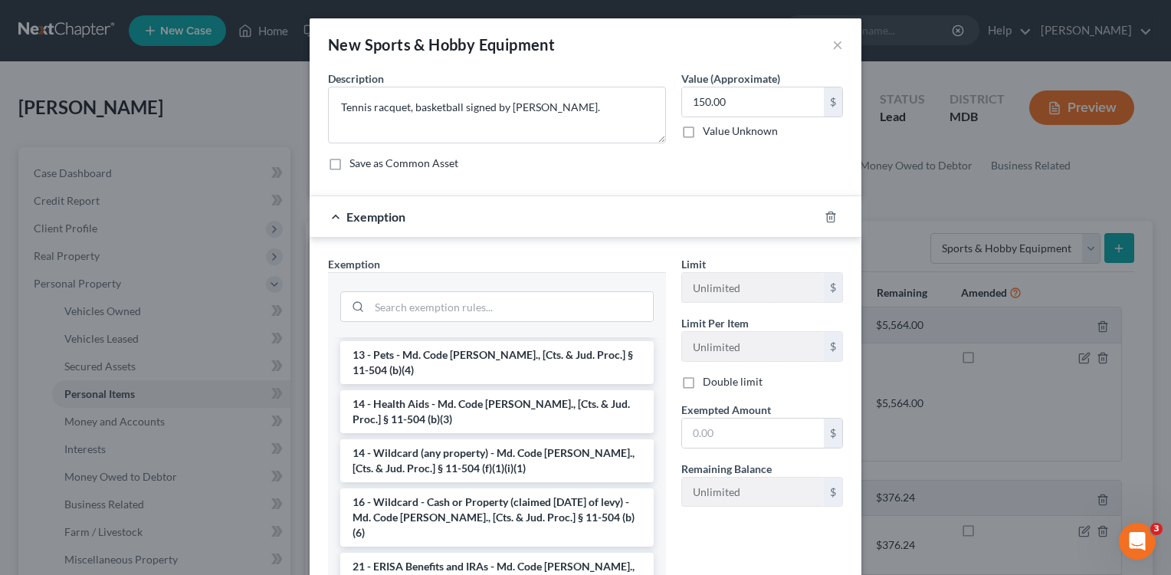
drag, startPoint x: 547, startPoint y: 486, endPoint x: 541, endPoint y: 477, distance: 10.6
click at [546, 488] on li "16 - Wildcard - Cash or Property (claimed [DATE] of levy) - Md. Code [PERSON_NA…" at bounding box center [497, 517] width 314 height 58
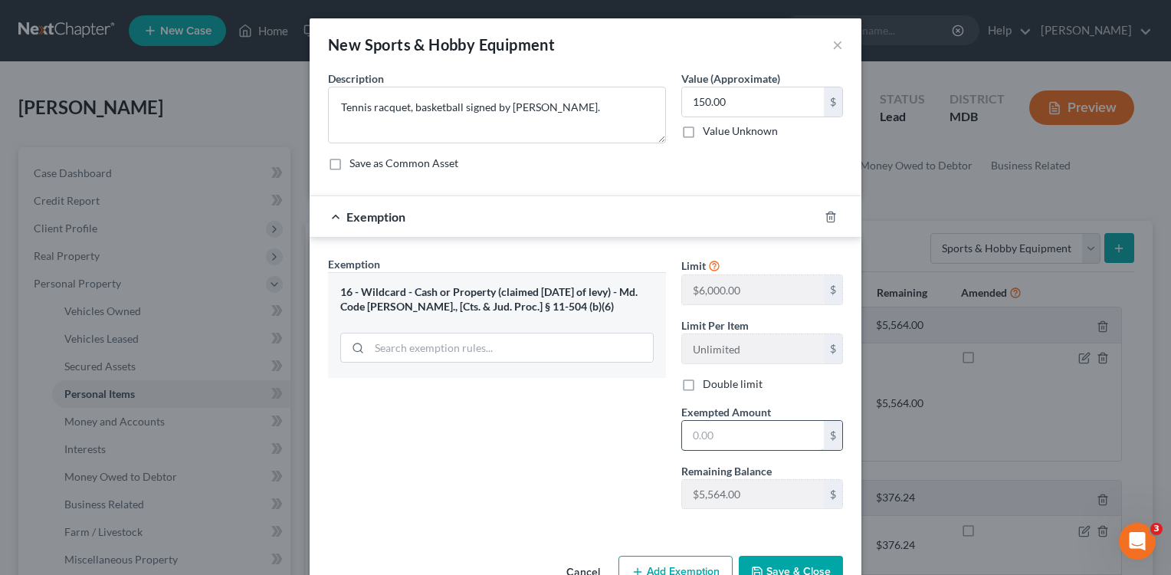
click at [703, 440] on input "text" at bounding box center [753, 435] width 142 height 29
type input "150.00"
click at [793, 566] on button "Save & Close" at bounding box center [791, 572] width 104 height 32
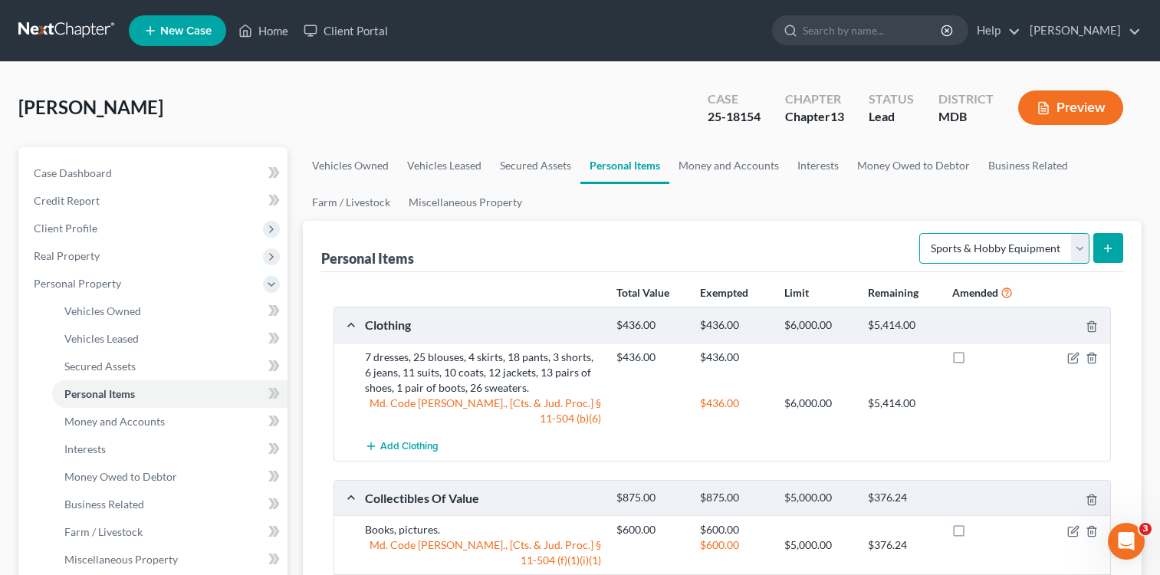
click at [1079, 251] on select "Select Item Type Clothing Collectibles Of Value Electronics Firearms Household …" at bounding box center [1004, 248] width 170 height 31
select select "pets"
click at [921, 233] on select "Select Item Type Clothing Collectibles Of Value Electronics Firearms Household …" at bounding box center [1004, 248] width 170 height 31
click at [1115, 249] on button "submit" at bounding box center [1108, 248] width 30 height 30
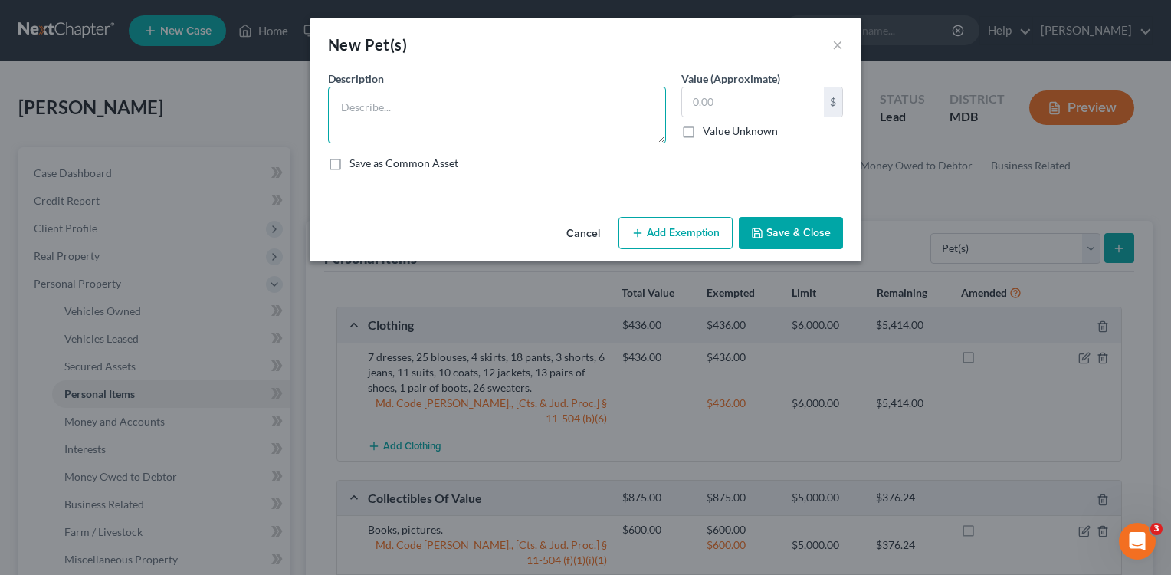
click at [609, 121] on textarea at bounding box center [497, 115] width 338 height 57
type textarea "5 cats."
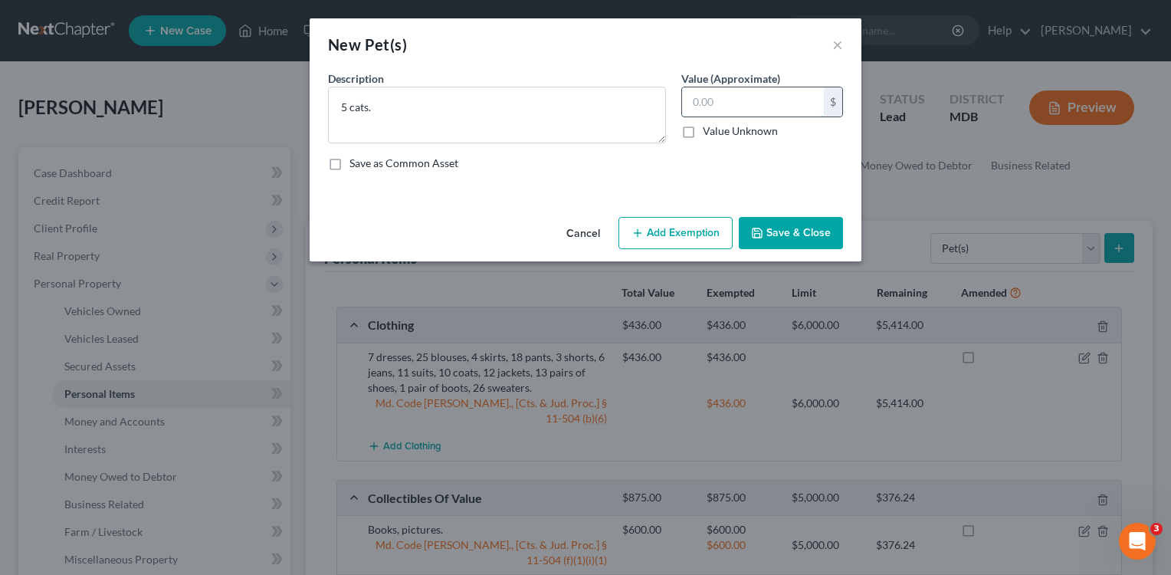
click at [744, 102] on input "text" at bounding box center [753, 101] width 142 height 29
type input "50.00"
click at [677, 245] on button "Add Exemption" at bounding box center [676, 233] width 114 height 32
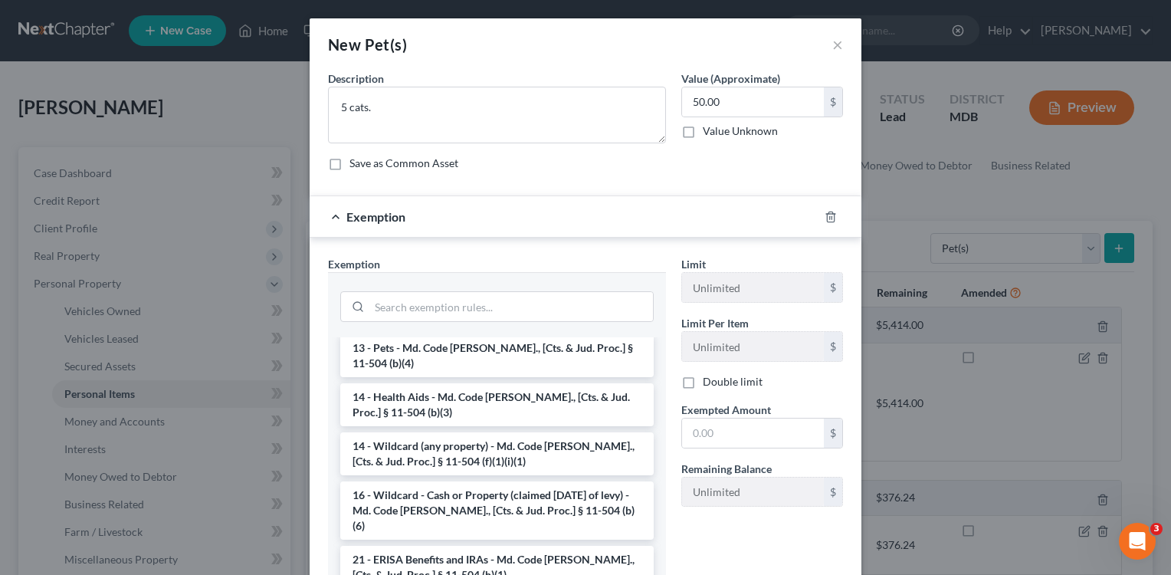
scroll to position [293, 0]
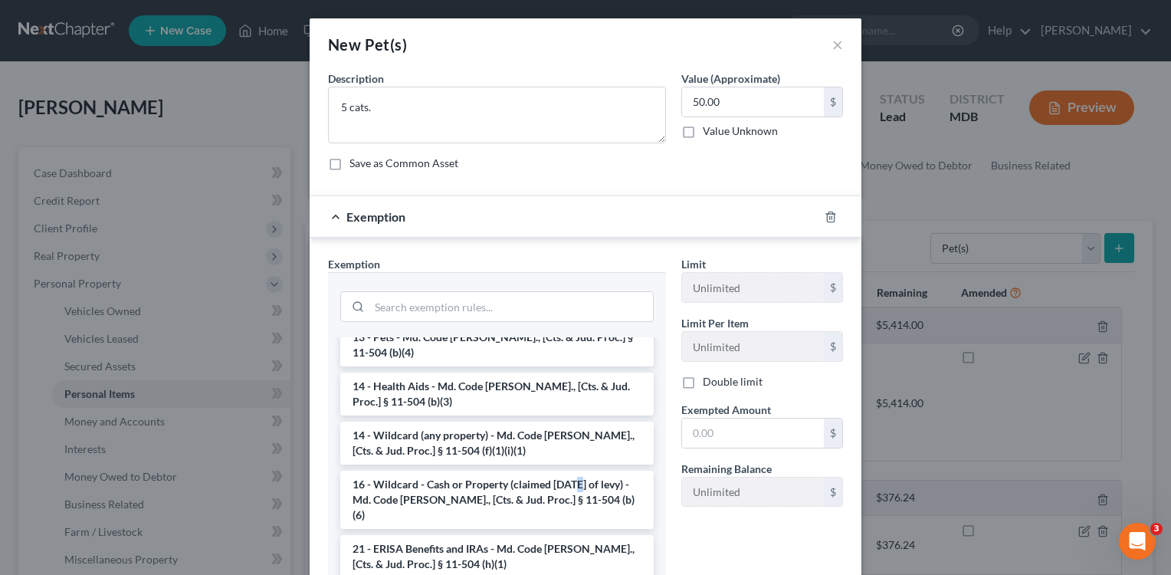
click at [568, 475] on li "16 - Wildcard - Cash or Property (claimed [DATE] of levy) - Md. Code [PERSON_NA…" at bounding box center [497, 500] width 314 height 58
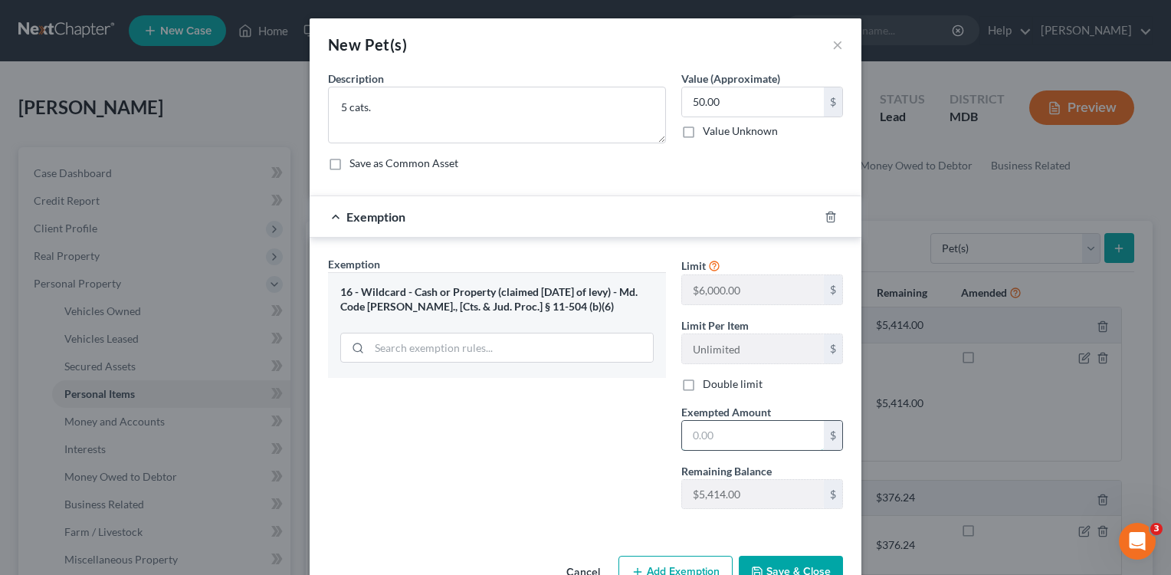
click at [708, 440] on input "text" at bounding box center [753, 435] width 142 height 29
type input "50.00"
click at [767, 565] on button "Save & Close" at bounding box center [791, 572] width 104 height 32
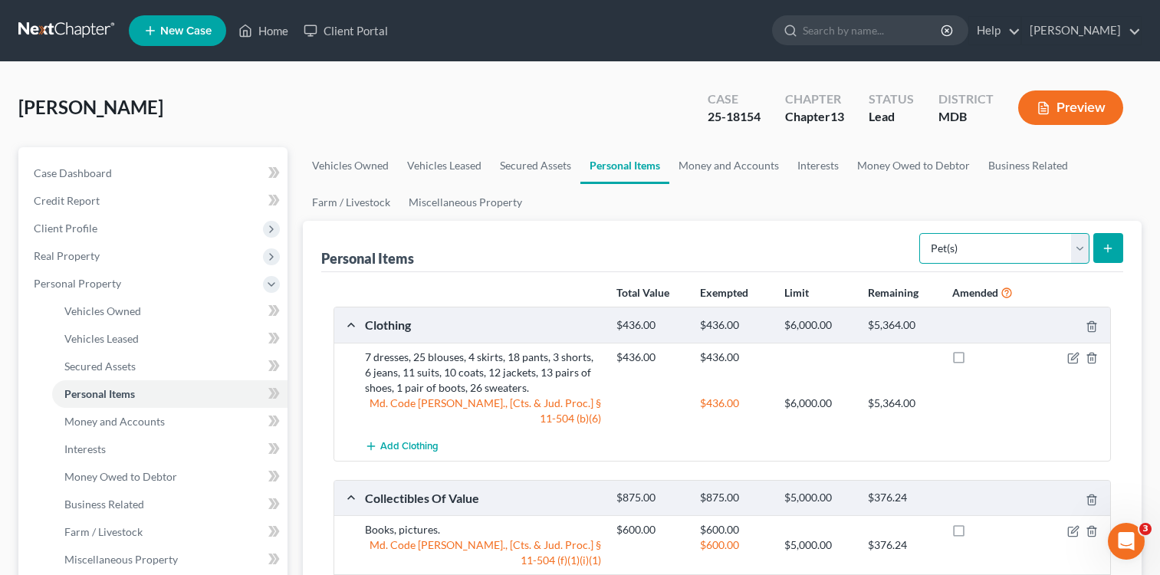
click at [1082, 247] on select "Select Item Type Clothing Collectibles Of Value Electronics Firearms Household …" at bounding box center [1004, 248] width 170 height 31
select select "other"
click at [921, 233] on select "Select Item Type Clothing Collectibles Of Value Electronics Firearms Household …" at bounding box center [1004, 248] width 170 height 31
click at [1102, 242] on icon "submit" at bounding box center [1108, 248] width 12 height 12
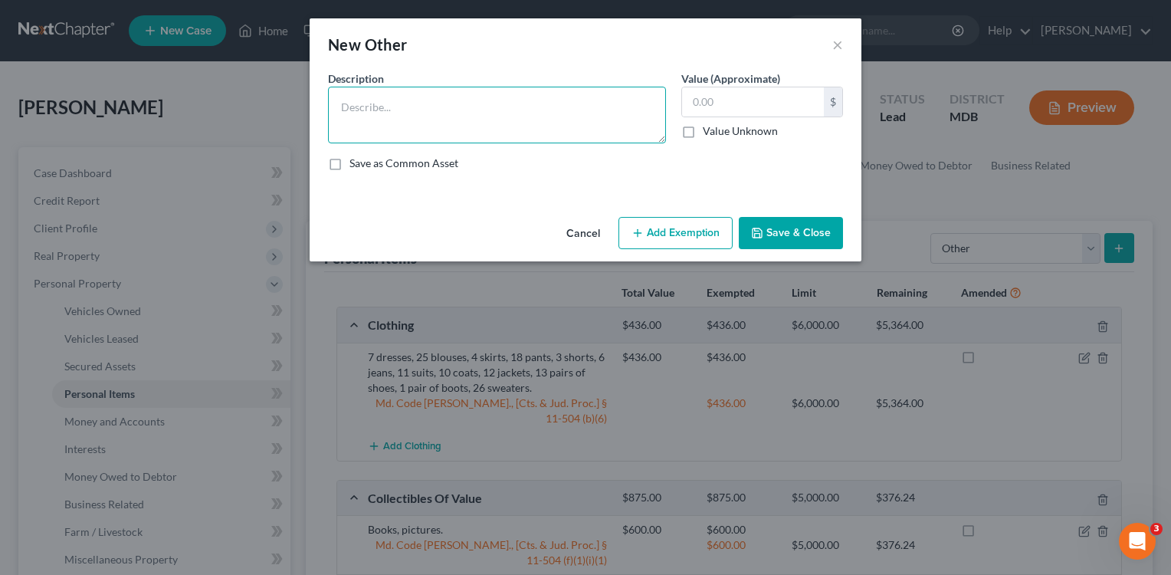
click at [432, 109] on textarea at bounding box center [497, 115] width 338 height 57
type textarea "2 pieces of luggage."
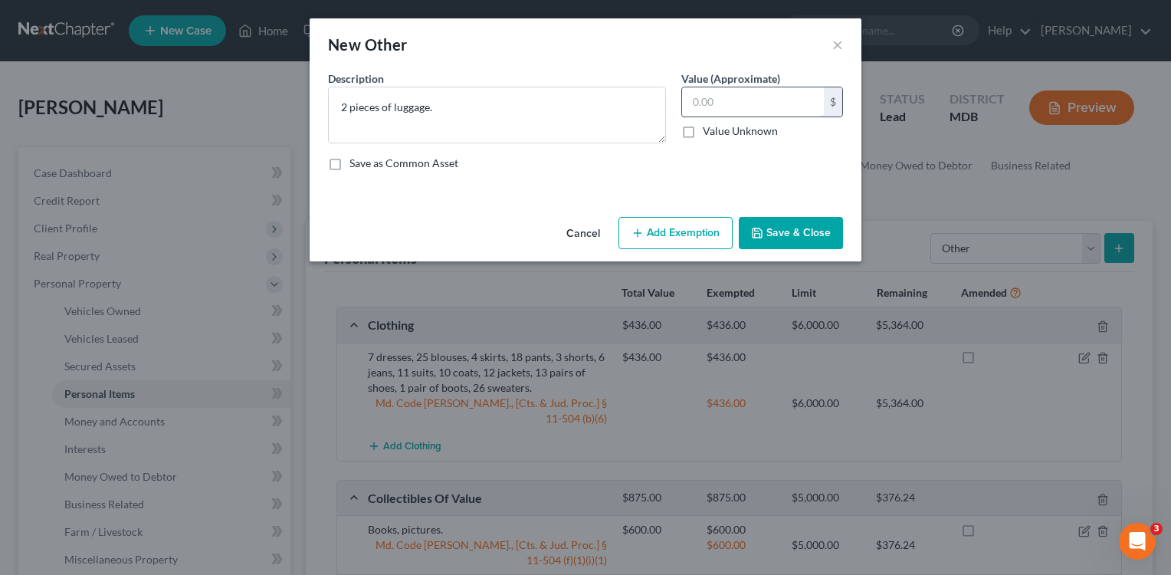
click at [691, 98] on input "text" at bounding box center [753, 101] width 142 height 29
type input "50.00"
click at [681, 233] on button "Add Exemption" at bounding box center [676, 233] width 114 height 32
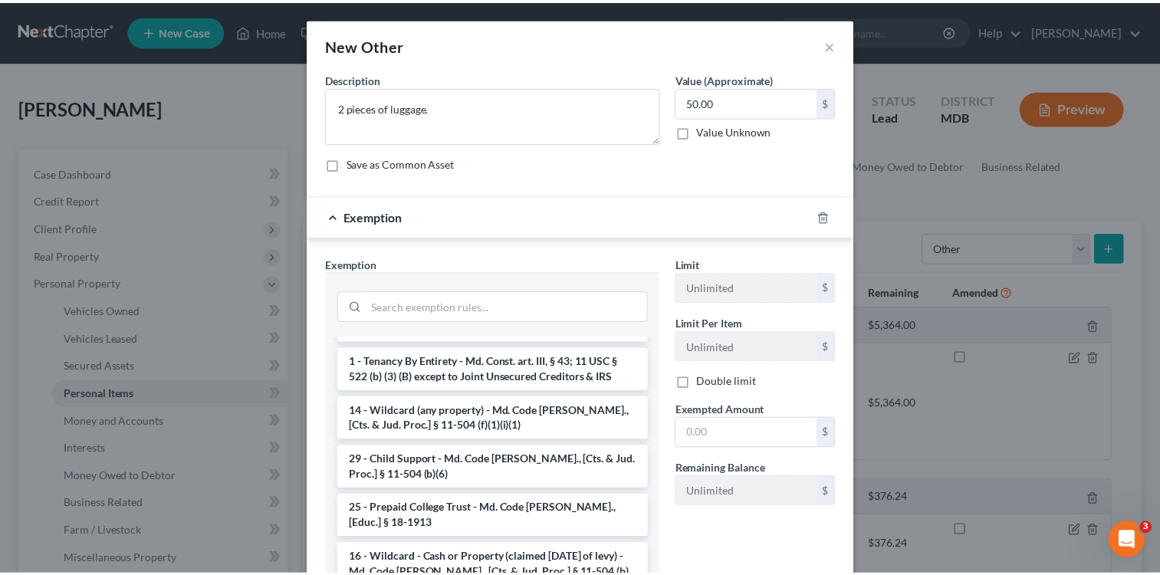
scroll to position [774, 0]
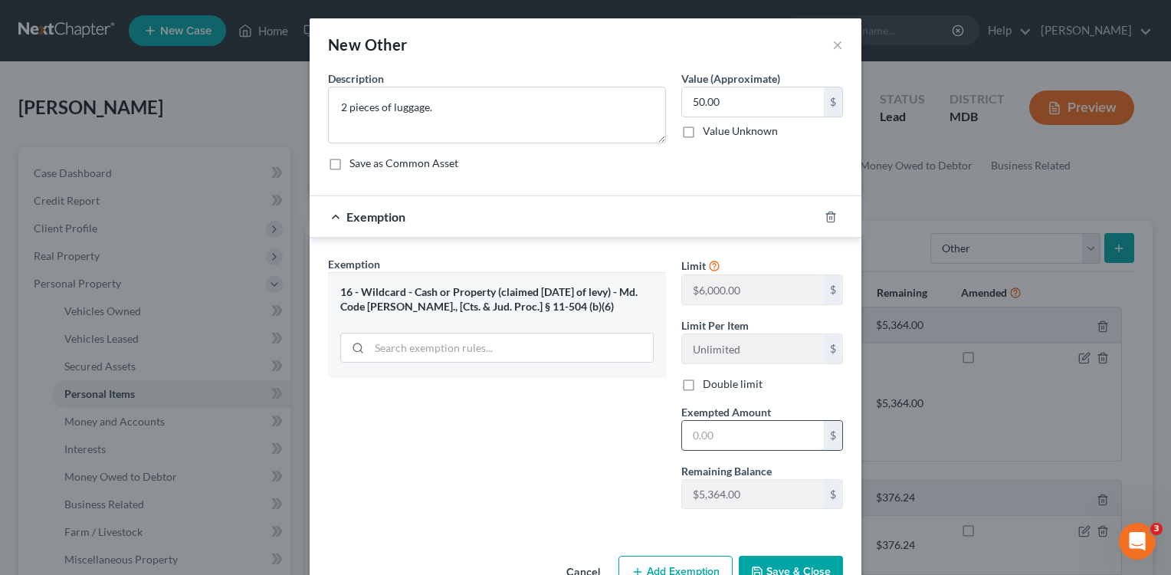
click at [682, 427] on input "text" at bounding box center [753, 435] width 142 height 29
type input "50.00"
click at [779, 559] on button "Save & Close" at bounding box center [791, 572] width 104 height 32
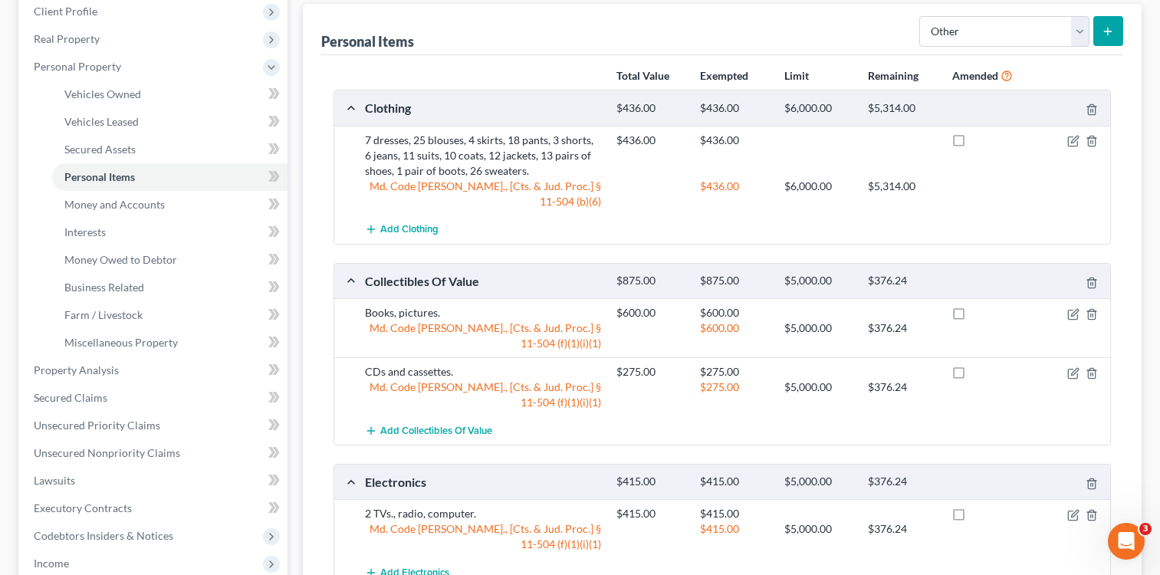
scroll to position [249, 0]
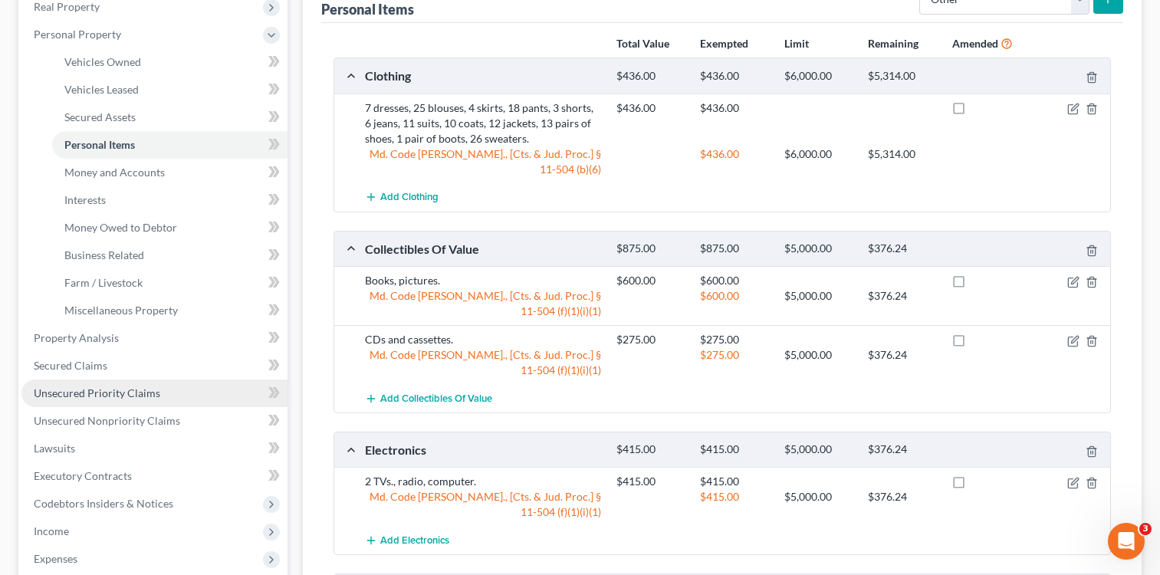
click at [107, 395] on span "Unsecured Priority Claims" at bounding box center [97, 392] width 126 height 13
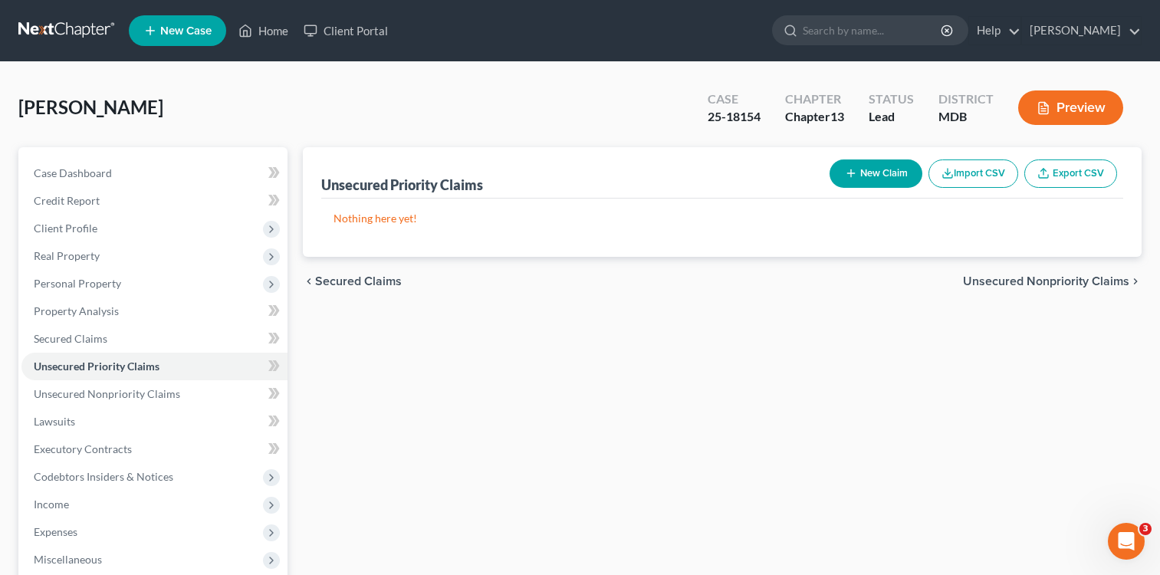
click at [883, 175] on button "New Claim" at bounding box center [875, 173] width 93 height 28
select select "0"
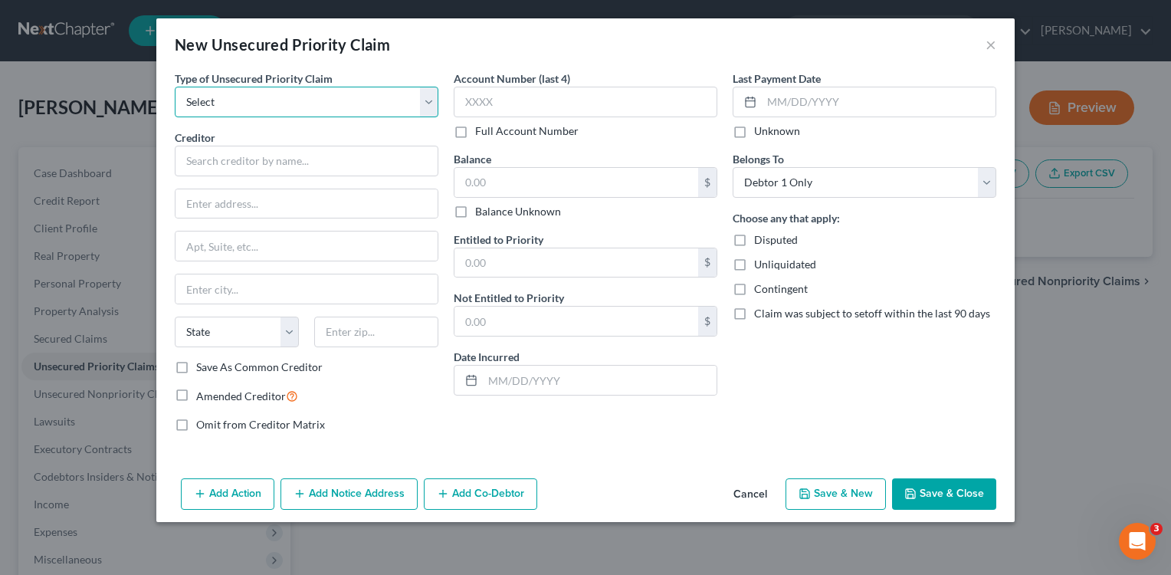
click at [430, 101] on select "Select Taxes & Other Government Units Domestic Support Obligations Extensions o…" at bounding box center [307, 102] width 264 height 31
select select "0"
click at [175, 87] on select "Select Taxes & Other Government Units Domestic Support Obligations Extensions o…" at bounding box center [307, 102] width 264 height 31
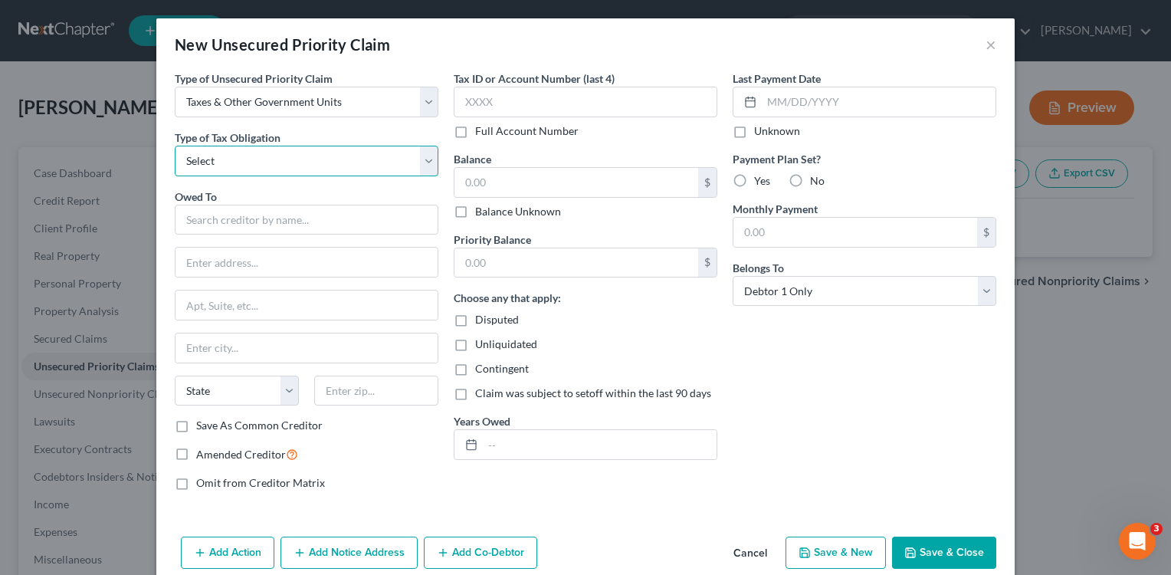
click at [426, 163] on select "Select Federal City State Franchise Tax Board Other" at bounding box center [307, 161] width 264 height 31
select select "0"
click at [175, 146] on select "Select Federal City State Franchise Tax Board Other" at bounding box center [307, 161] width 264 height 31
click at [309, 222] on input "text" at bounding box center [307, 220] width 264 height 31
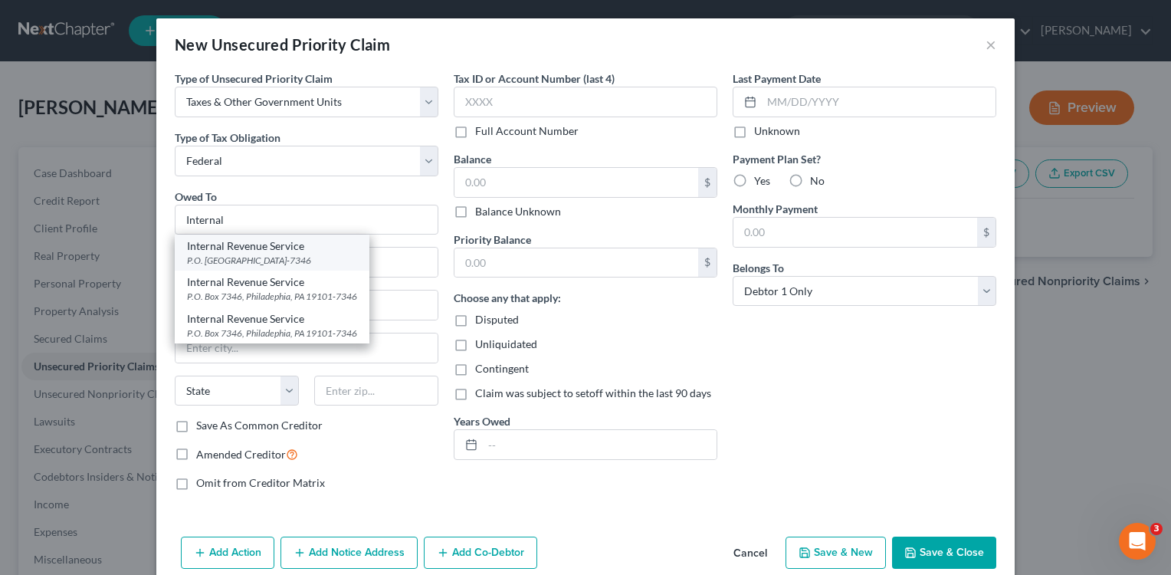
click at [270, 244] on div "Internal Revenue Service" at bounding box center [272, 245] width 170 height 15
type input "Internal Revenue Service"
type input "P.O. Box 7346"
type input "[GEOGRAPHIC_DATA]"
select select "39"
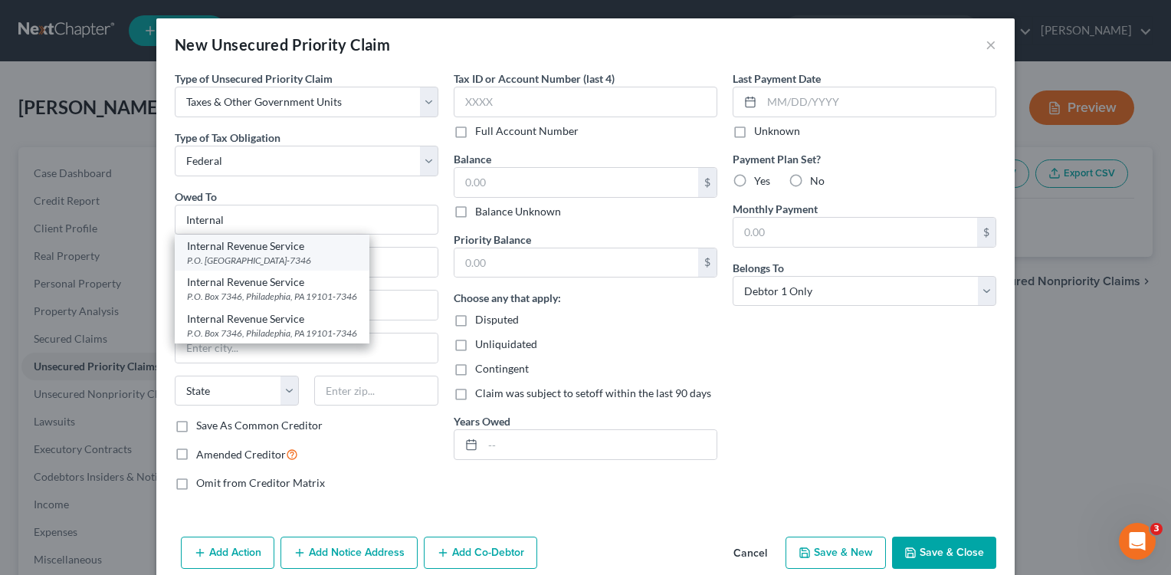
type input "19101-7346"
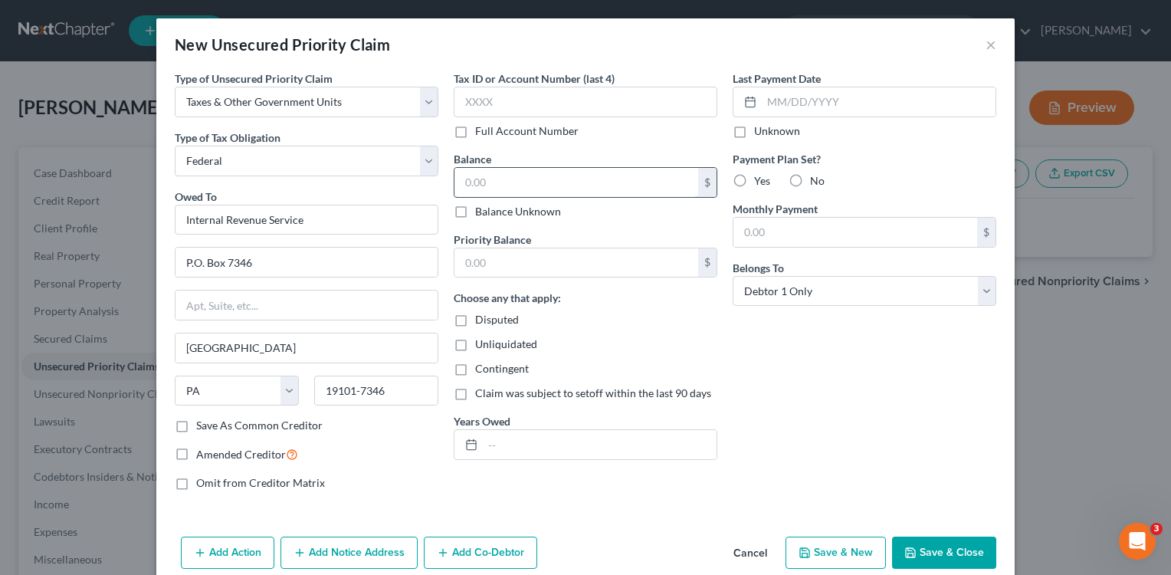
click at [464, 175] on input "text" at bounding box center [577, 182] width 244 height 29
type input "5,301.00"
click at [543, 274] on input "text" at bounding box center [577, 262] width 244 height 29
type input "5,302.00"
click at [506, 447] on input "text" at bounding box center [600, 444] width 234 height 29
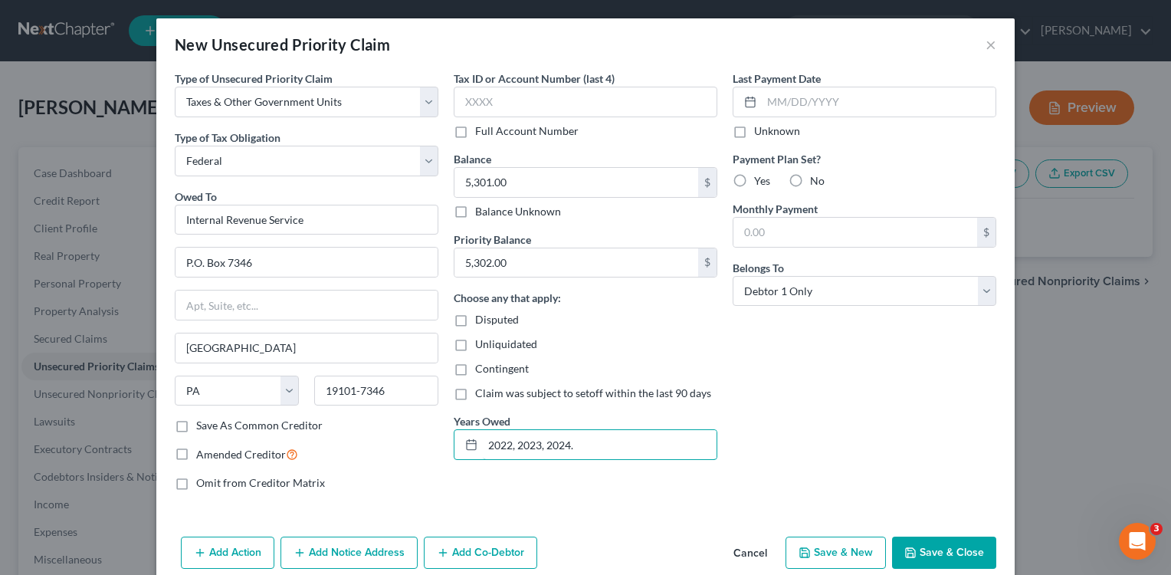
type input "2022, 2023, 2024."
click at [785, 445] on div "Last Payment Date Unknown Payment Plan Set? Yes No Monthly Payment $ Belongs To…" at bounding box center [864, 287] width 279 height 432
click at [483, 180] on input "5,301.00" at bounding box center [577, 182] width 244 height 29
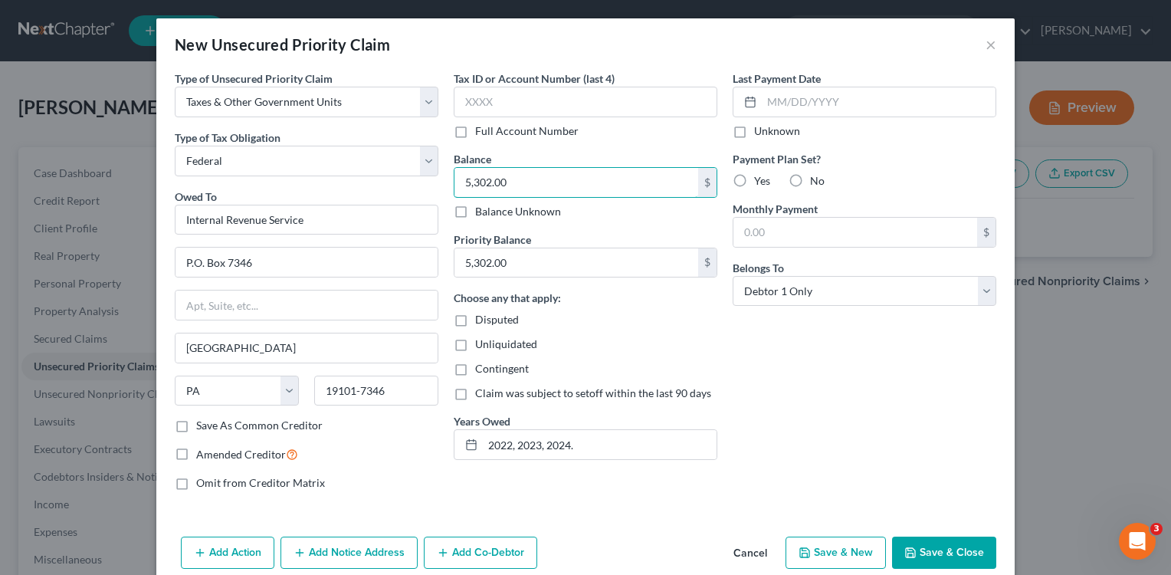
type input "5,302.00"
click at [652, 142] on div "Tax ID or Account Number (last 4) Full Account Number Balance 5,302.00 $ Balanc…" at bounding box center [585, 287] width 279 height 432
click at [941, 555] on button "Save & Close" at bounding box center [944, 553] width 104 height 32
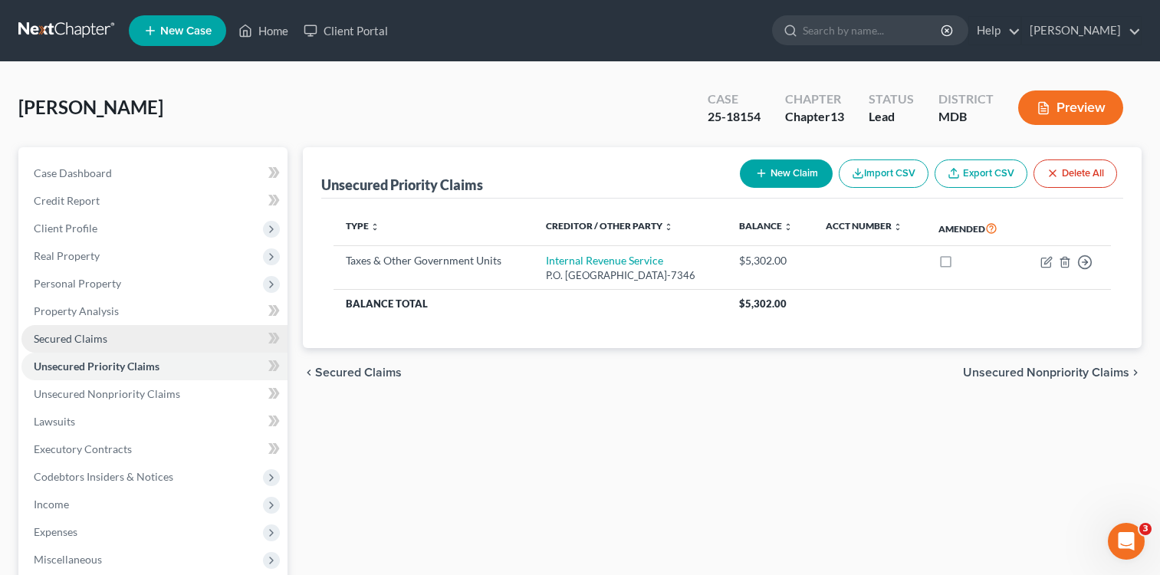
click at [77, 346] on link "Secured Claims" at bounding box center [154, 339] width 266 height 28
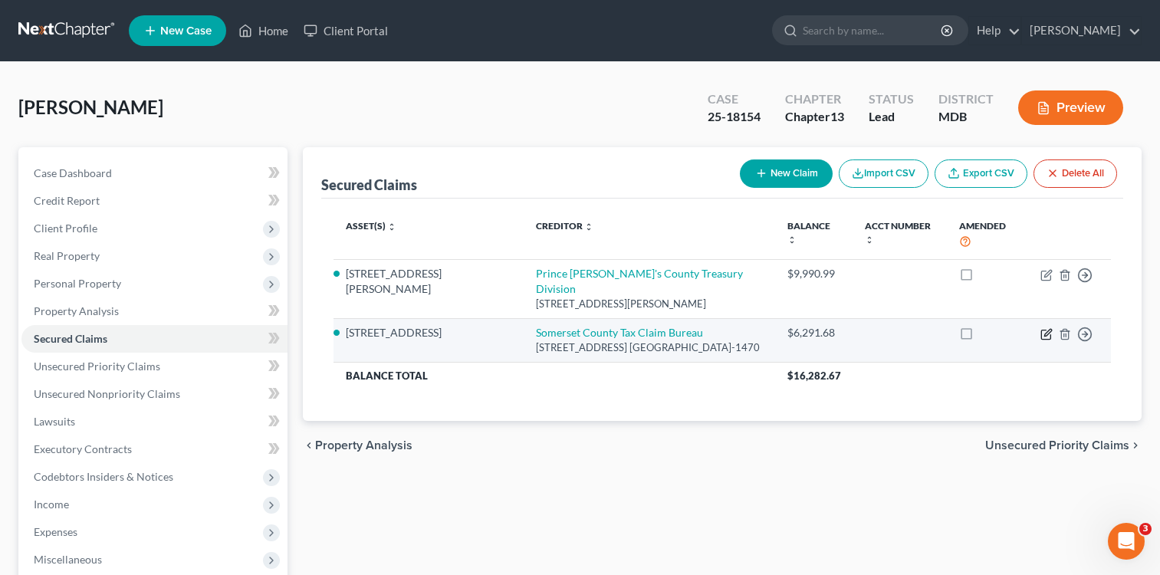
click at [1043, 328] on icon "button" at bounding box center [1046, 334] width 12 height 12
select select "39"
select select "16"
select select "4"
select select "0"
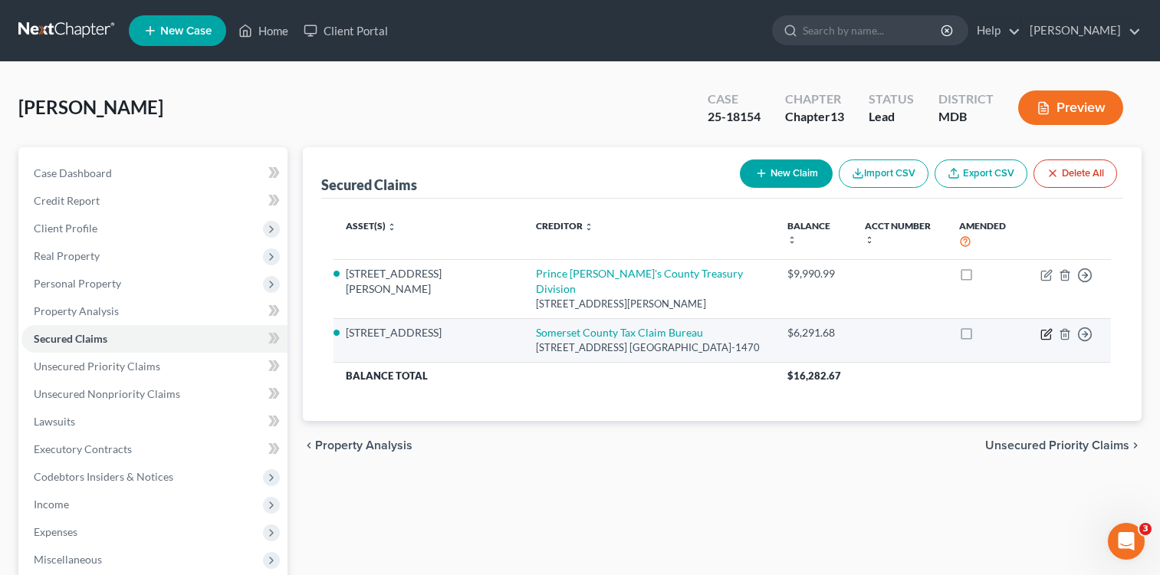
select select "0"
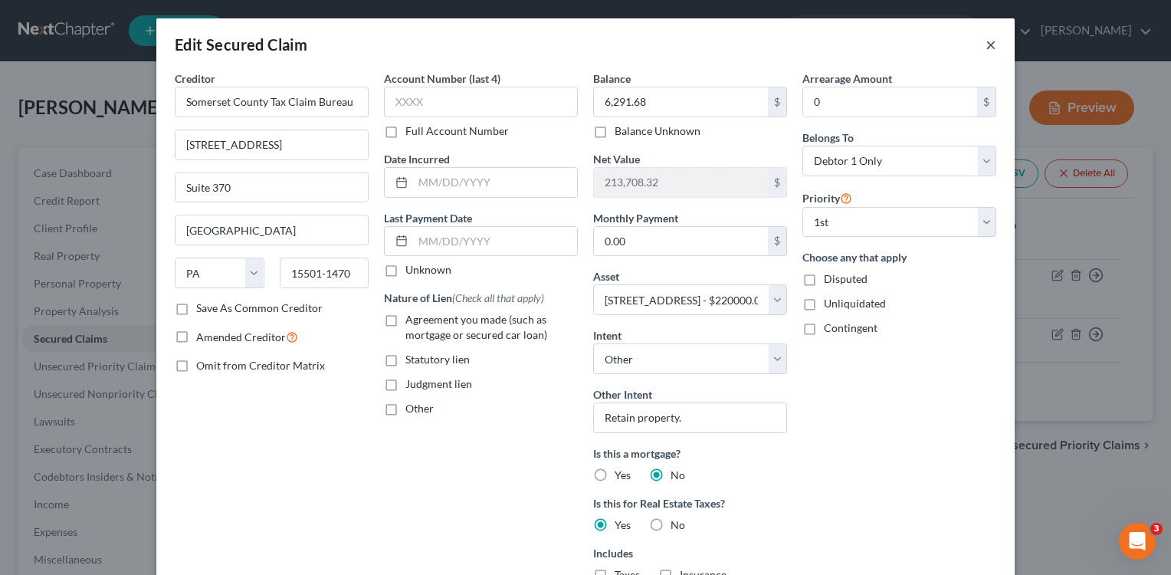
click at [986, 42] on button "×" at bounding box center [991, 44] width 11 height 18
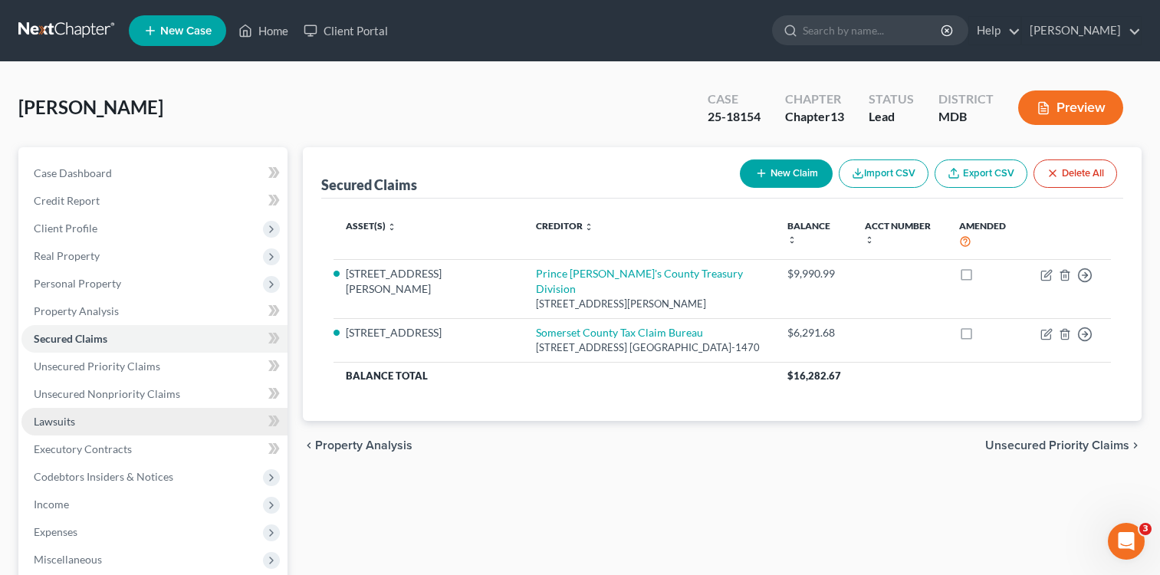
click at [67, 423] on span "Lawsuits" at bounding box center [54, 421] width 41 height 13
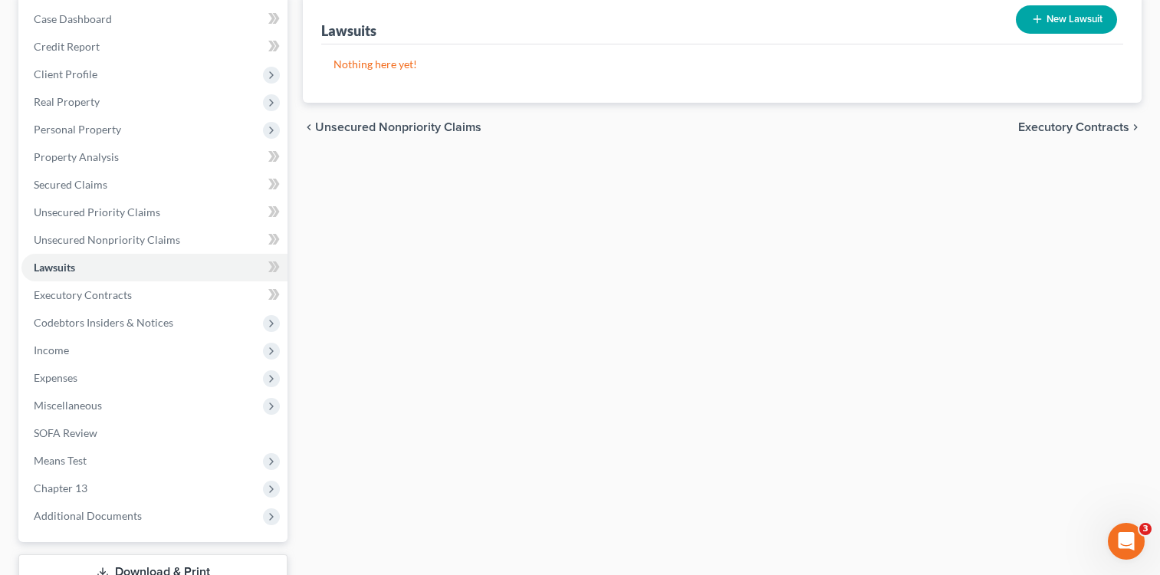
scroll to position [206, 0]
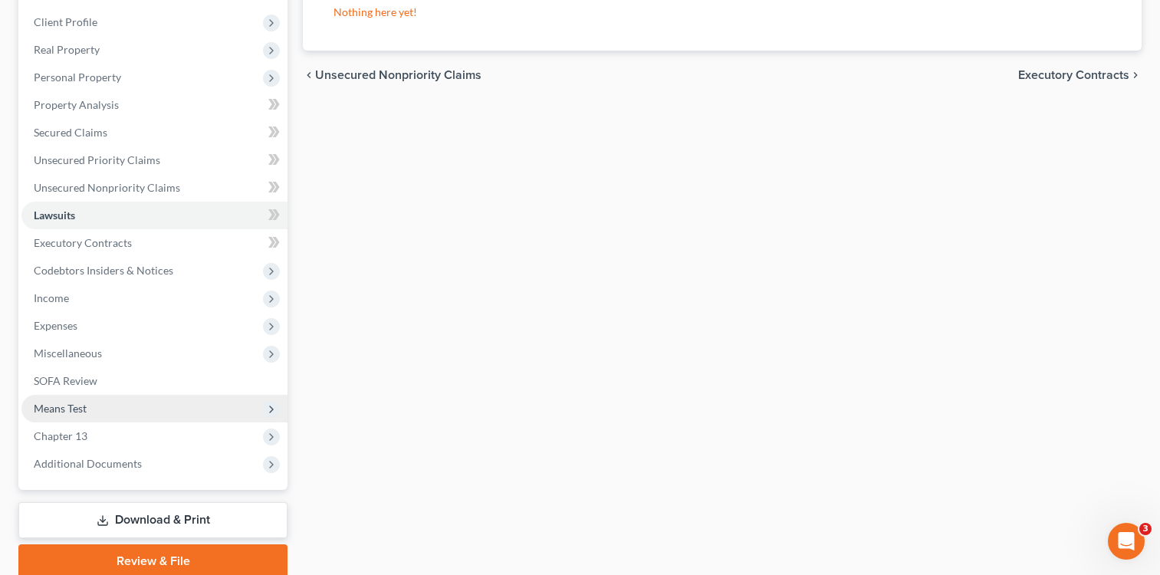
click at [92, 417] on span "Means Test" at bounding box center [154, 409] width 266 height 28
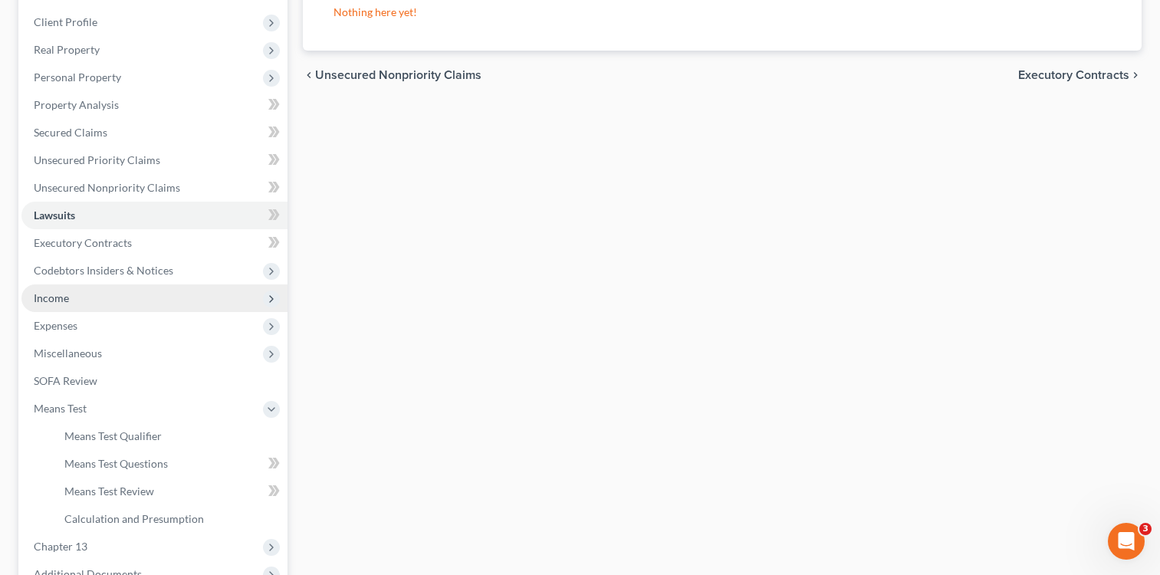
click at [107, 309] on span "Income" at bounding box center [154, 298] width 266 height 28
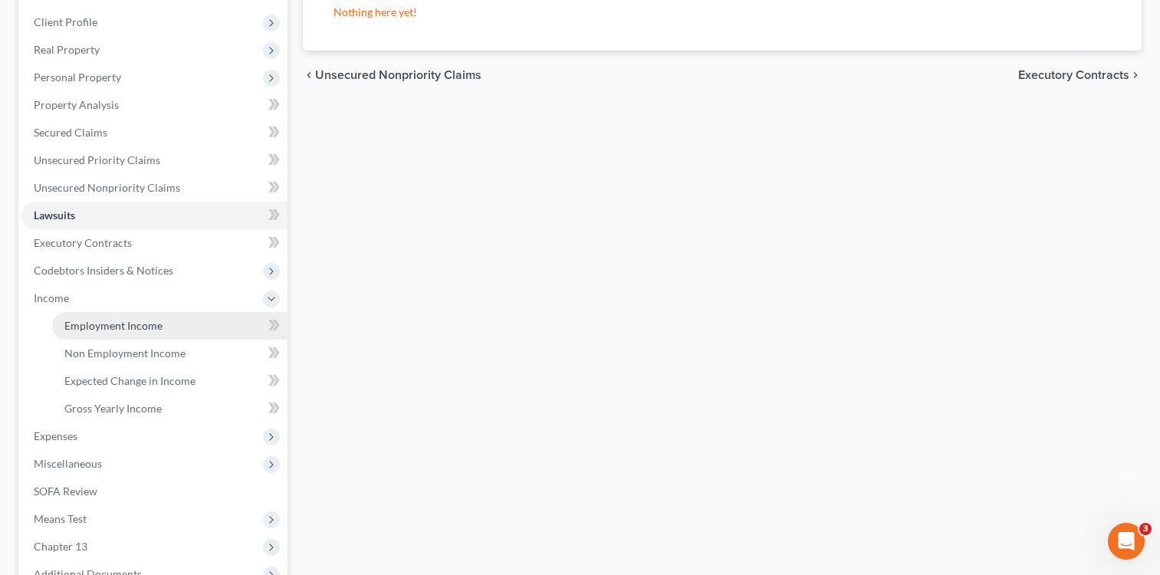
click at [155, 327] on span "Employment Income" at bounding box center [113, 325] width 98 height 13
